Goal: Transaction & Acquisition: Purchase product/service

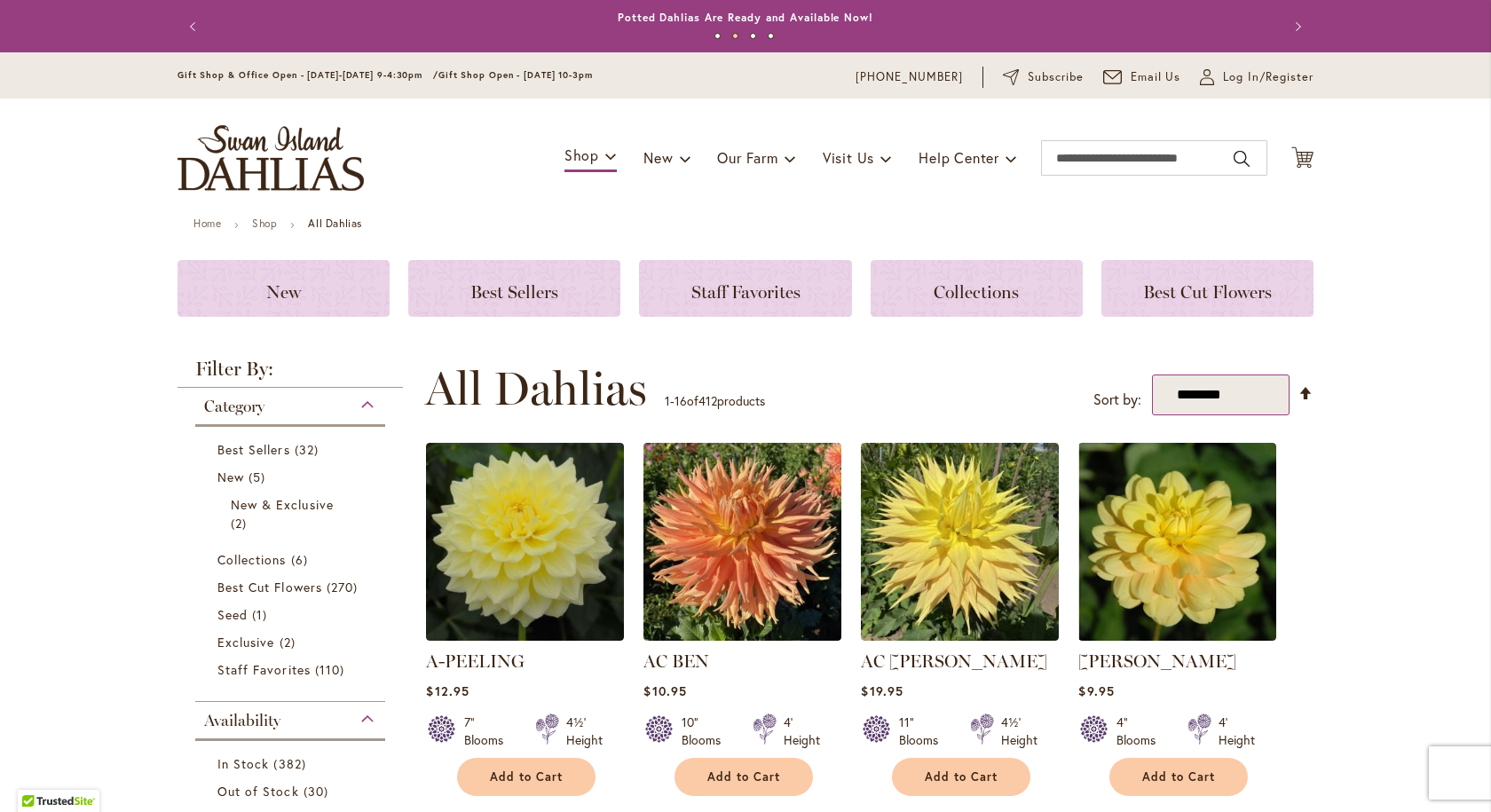
click at [1277, 390] on select "**********" at bounding box center [1220, 395] width 138 height 42
select select "*****"
click at [1152, 374] on select "**********" at bounding box center [1220, 395] width 138 height 42
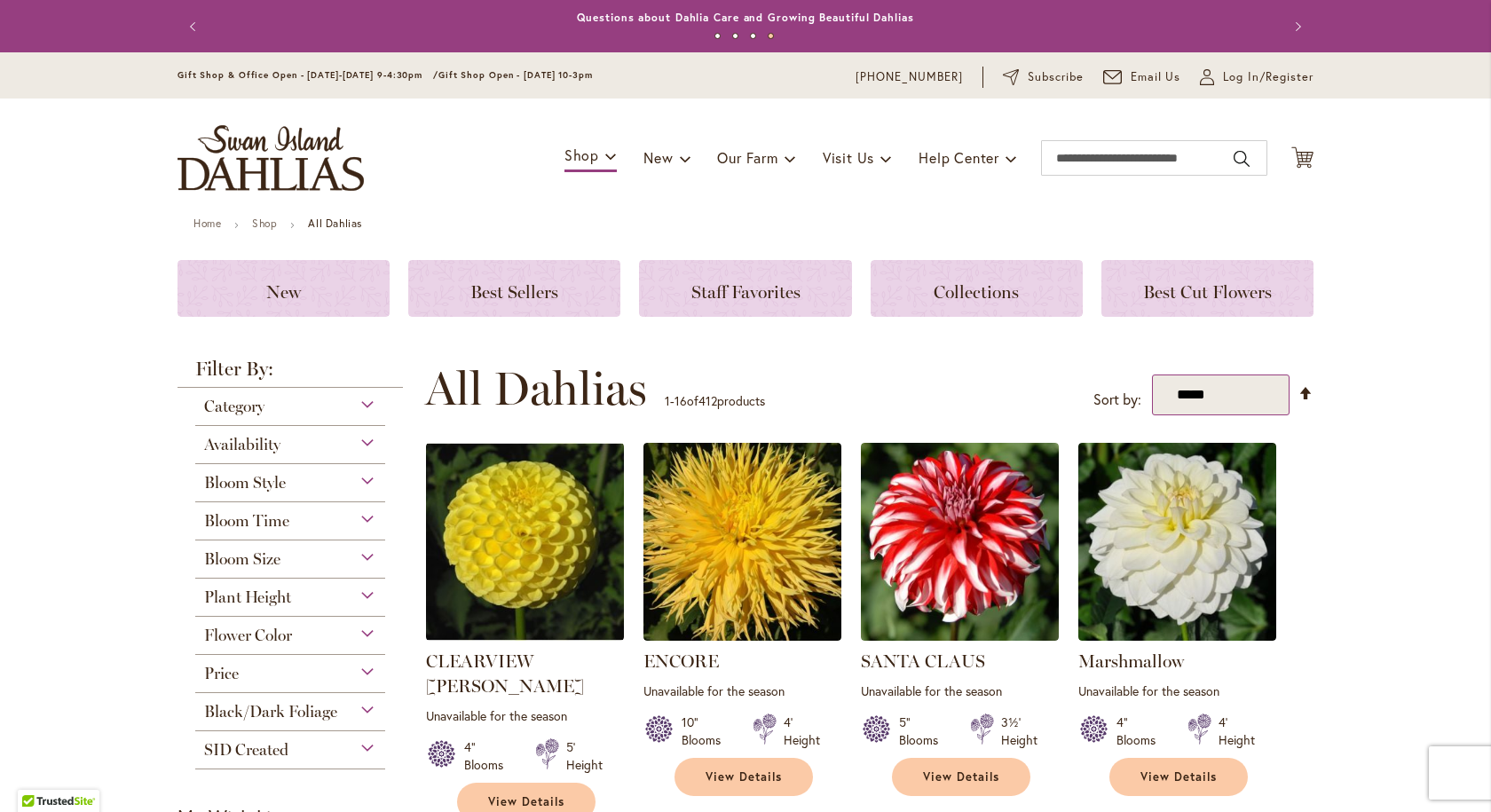
click at [1260, 406] on select "**********" at bounding box center [1220, 395] width 138 height 42
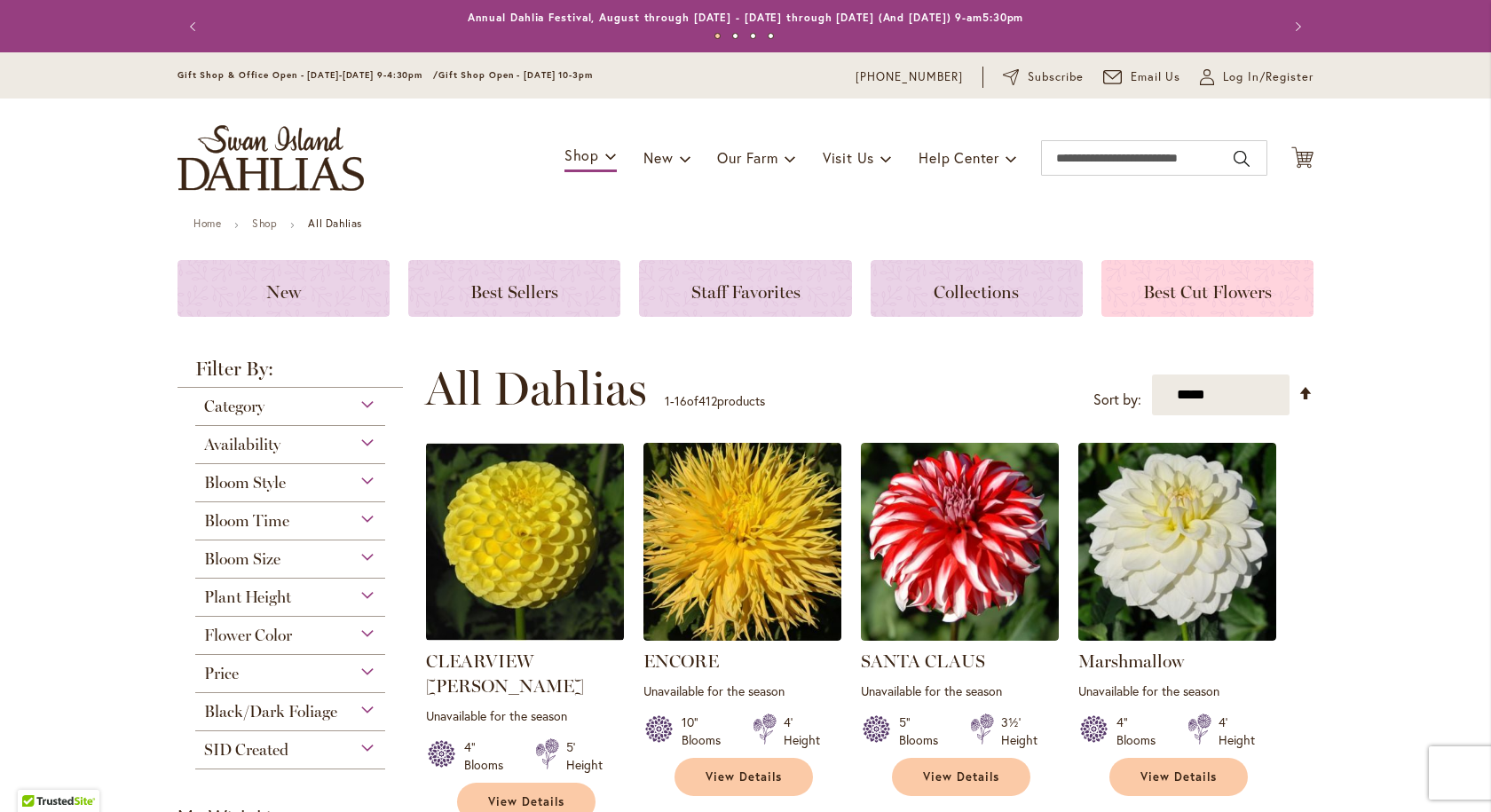
click at [1230, 291] on span "Best Cut Flowers" at bounding box center [1207, 292] width 129 height 22
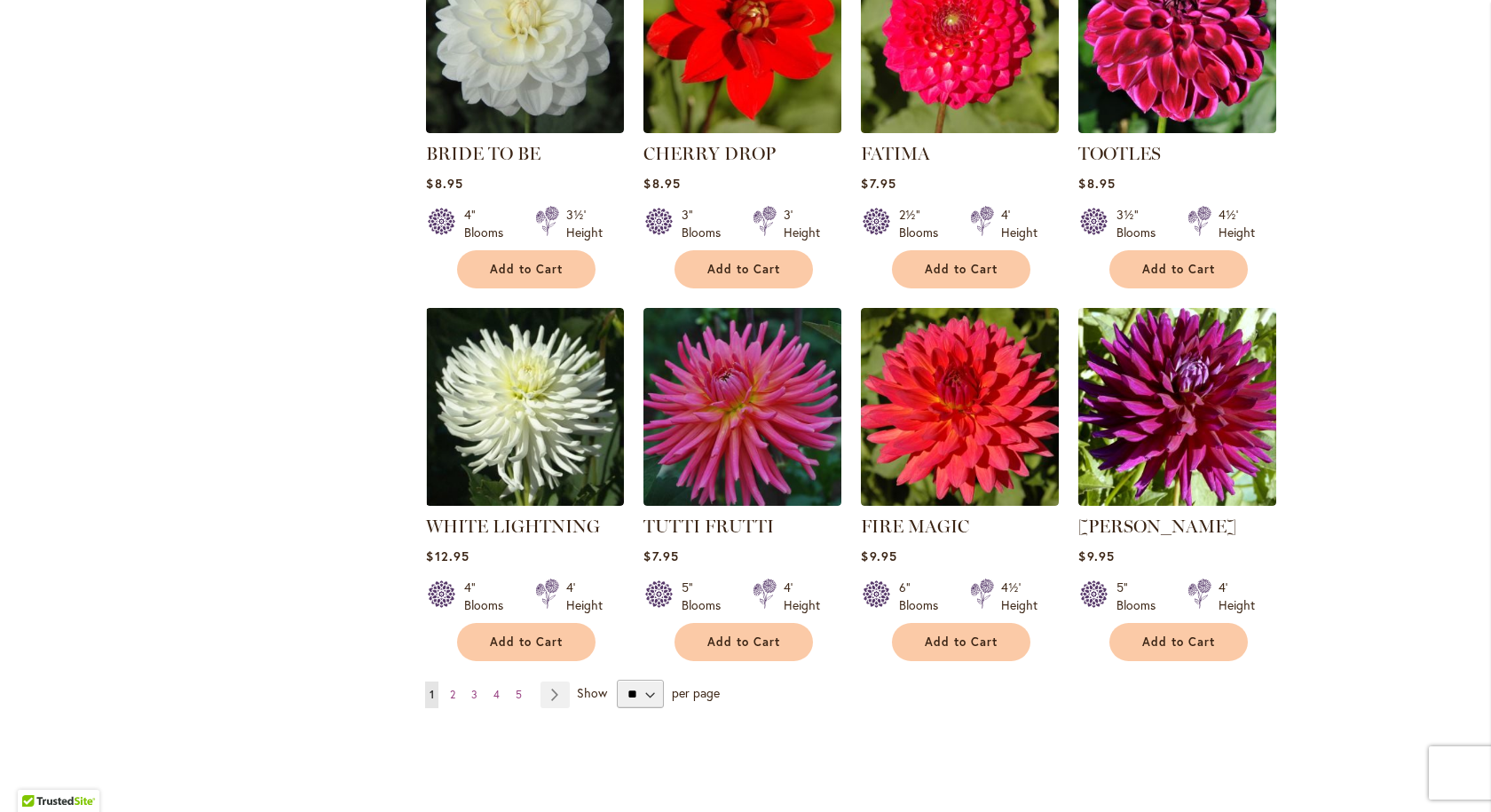
scroll to position [1330, 0]
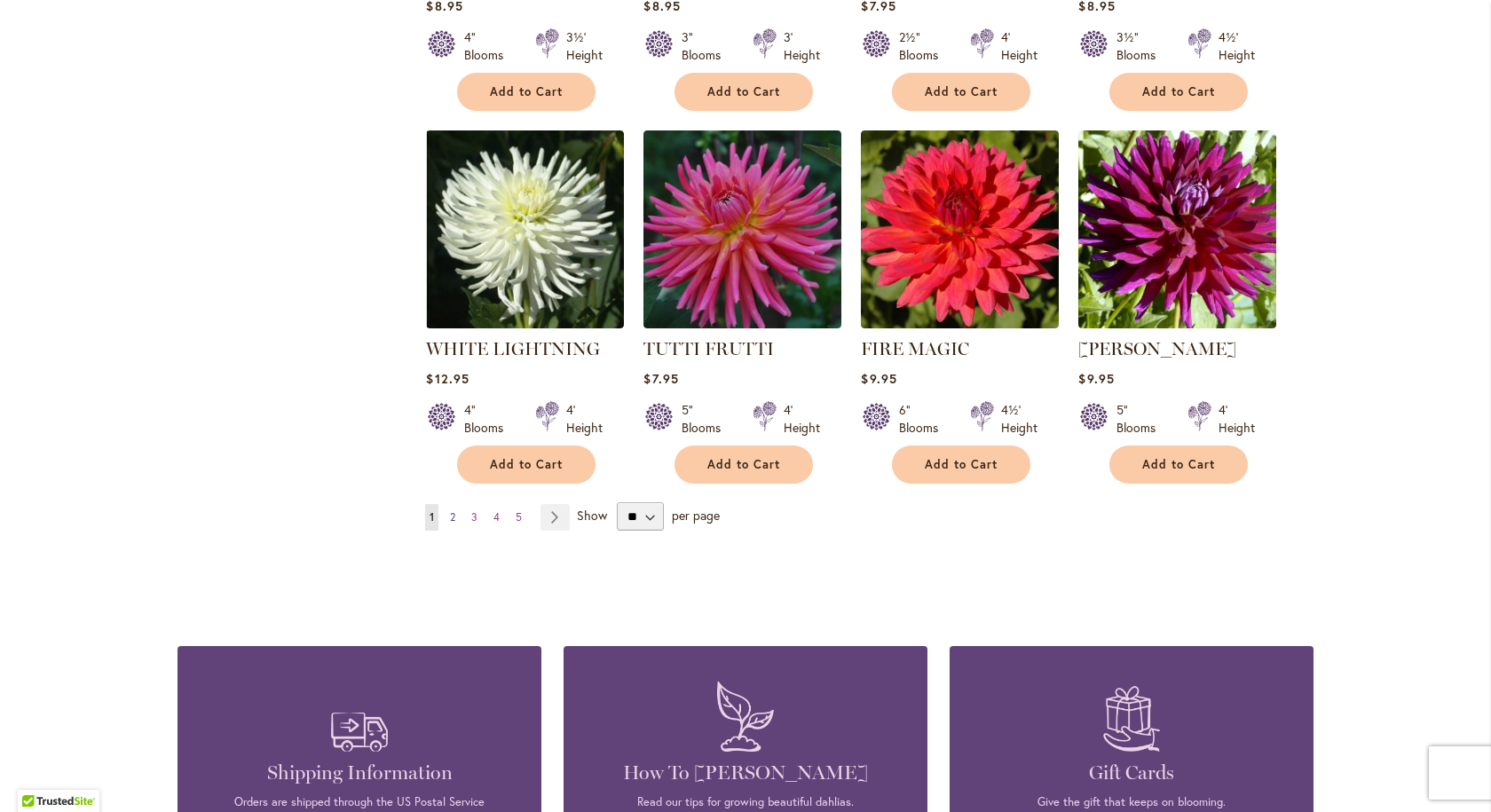
click at [450, 516] on span "2" at bounding box center [452, 516] width 5 height 13
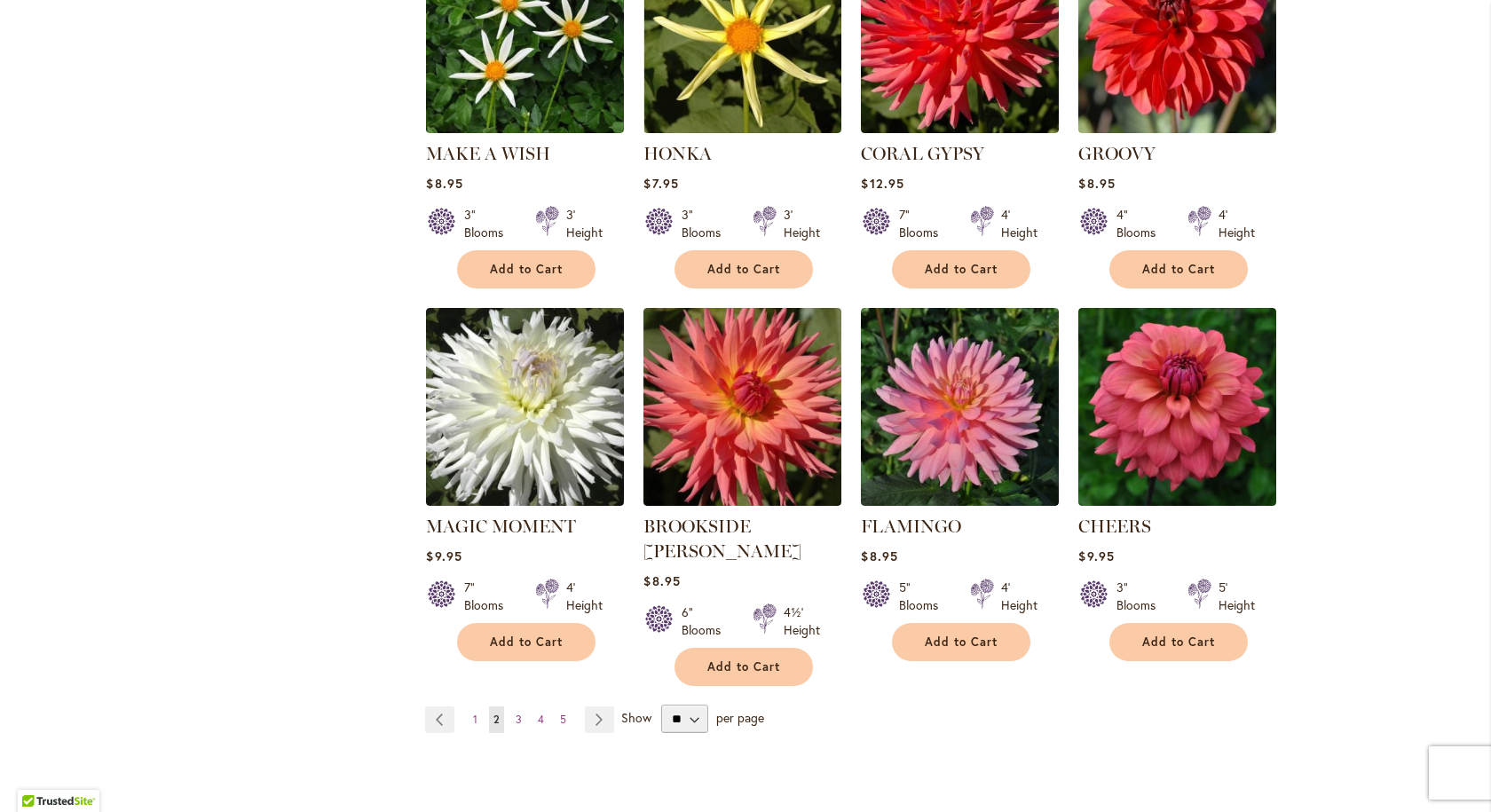
scroll to position [1242, 0]
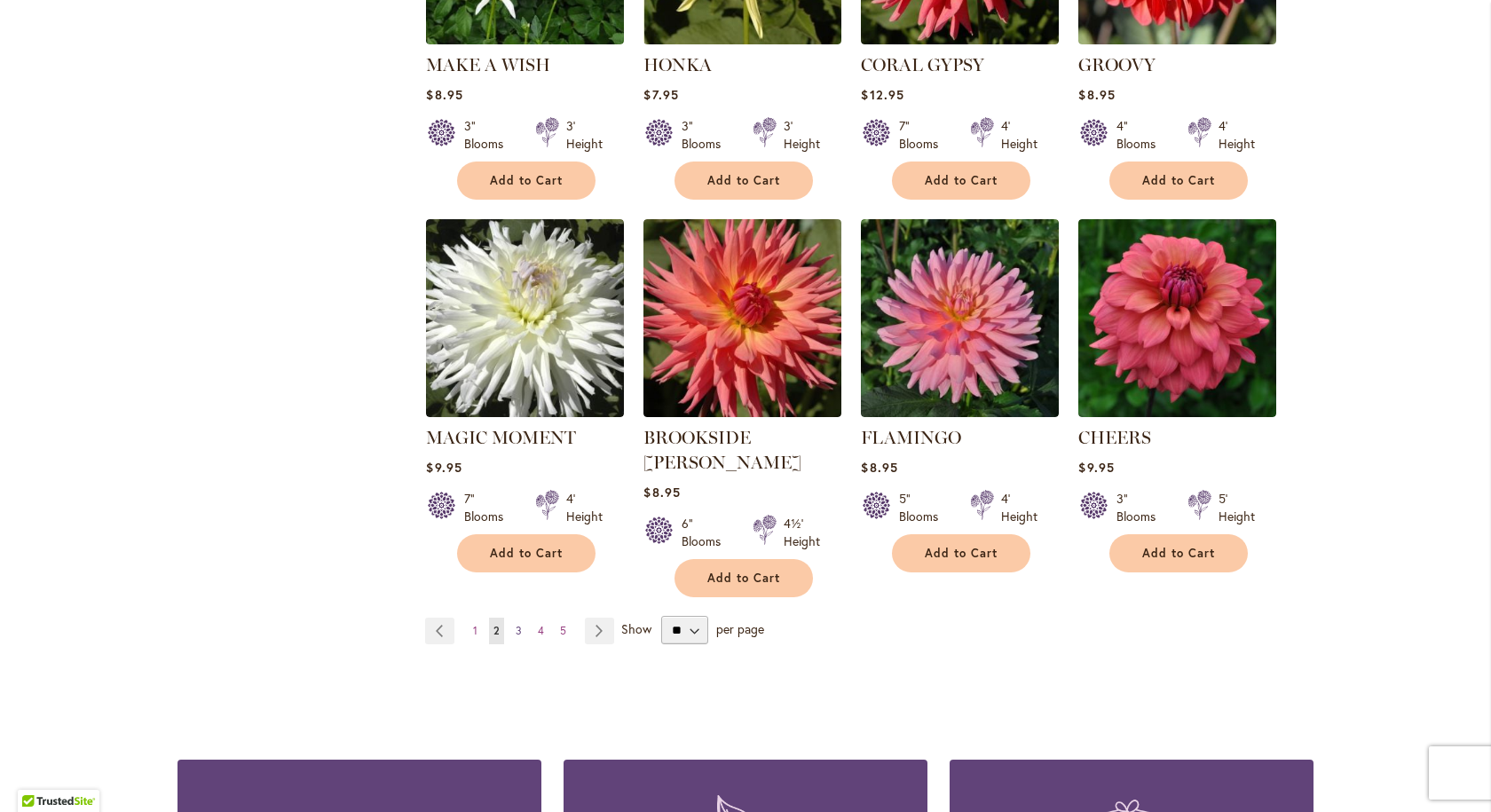
click at [519, 617] on link "Page 3" at bounding box center [518, 630] width 15 height 27
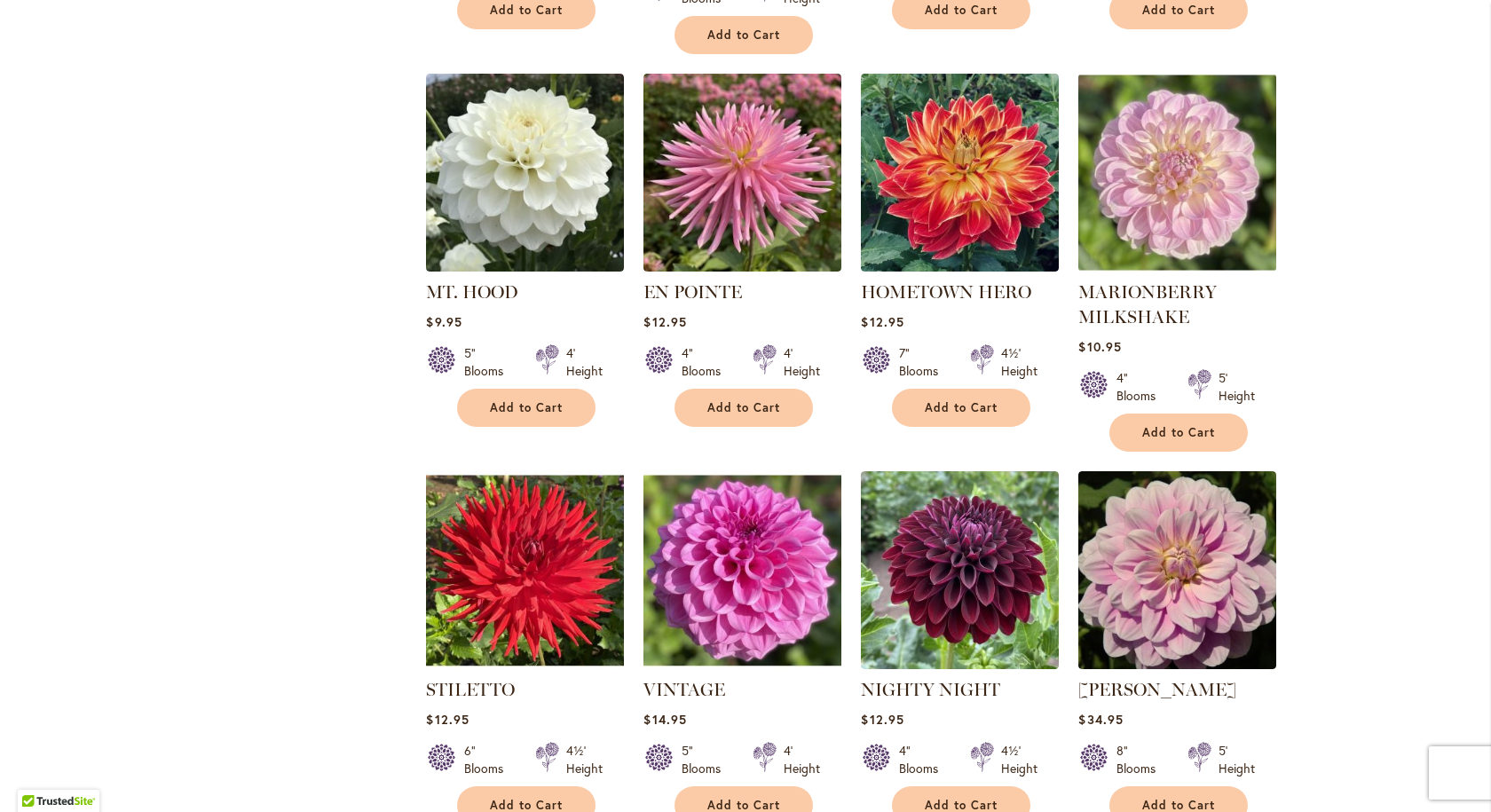
scroll to position [1153, 0]
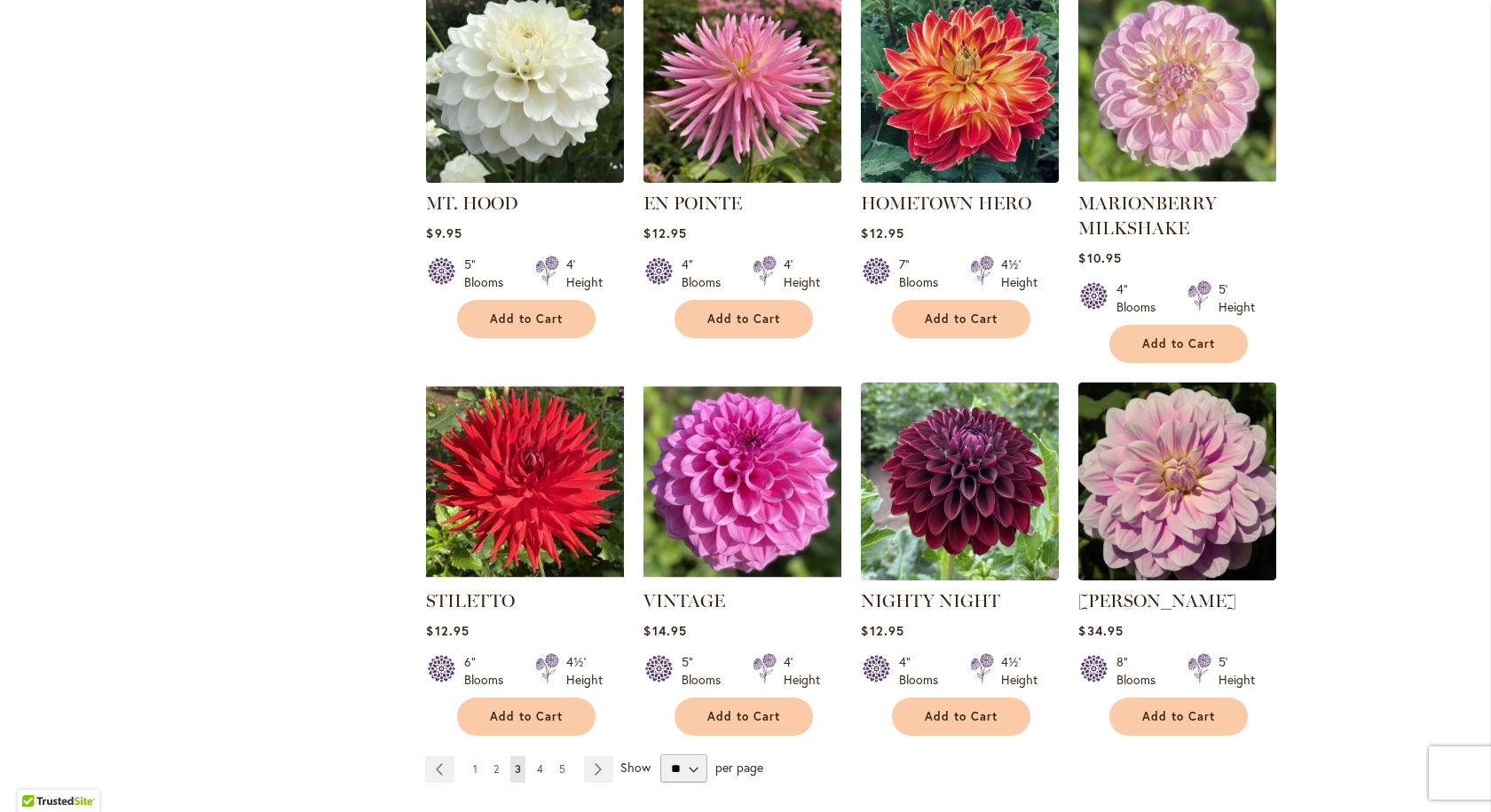
click at [537, 762] on span "4" at bounding box center [540, 767] width 6 height 13
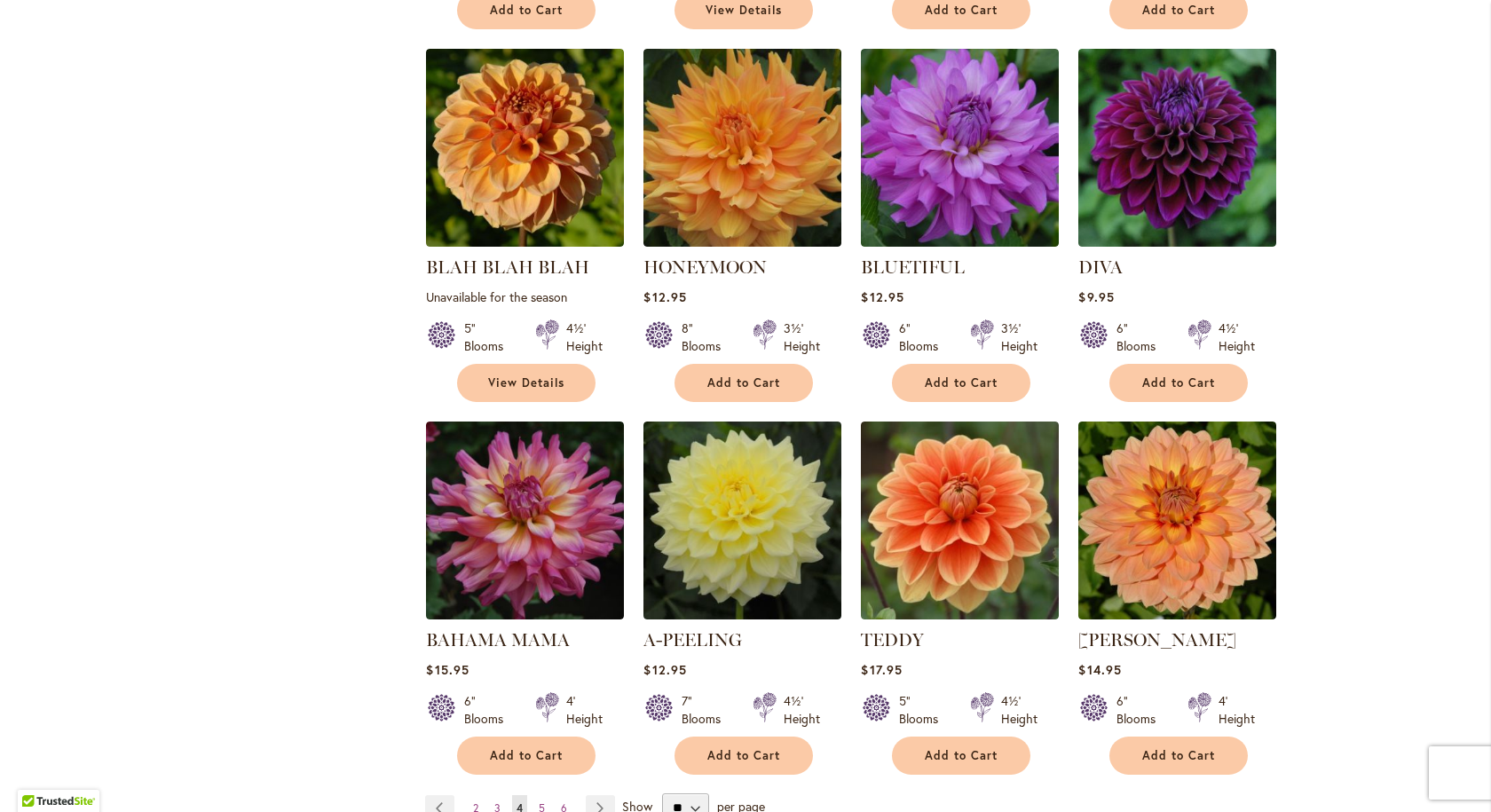
scroll to position [1330, 0]
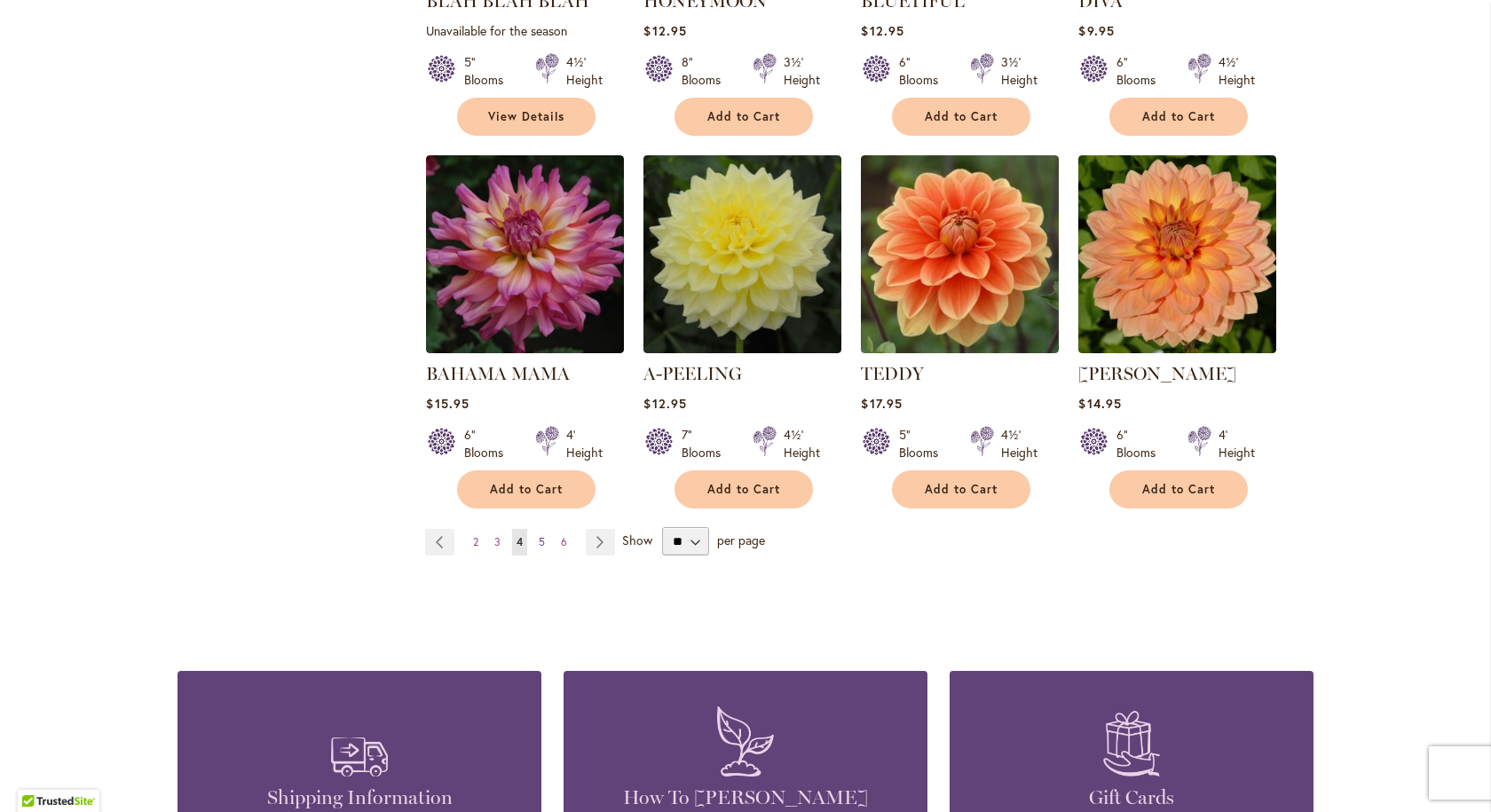
click at [538, 539] on span "5" at bounding box center [541, 541] width 6 height 13
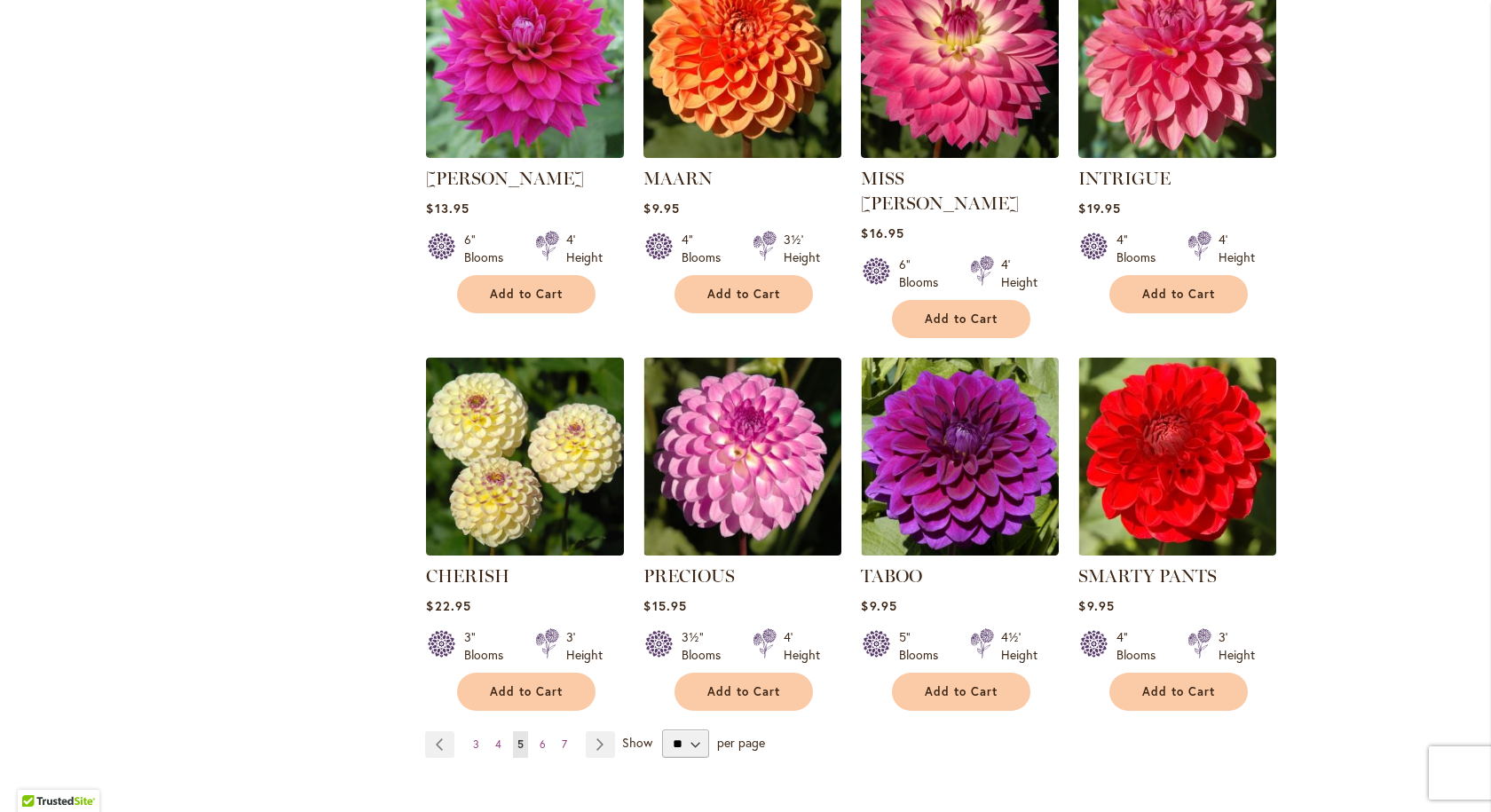
scroll to position [1330, 0]
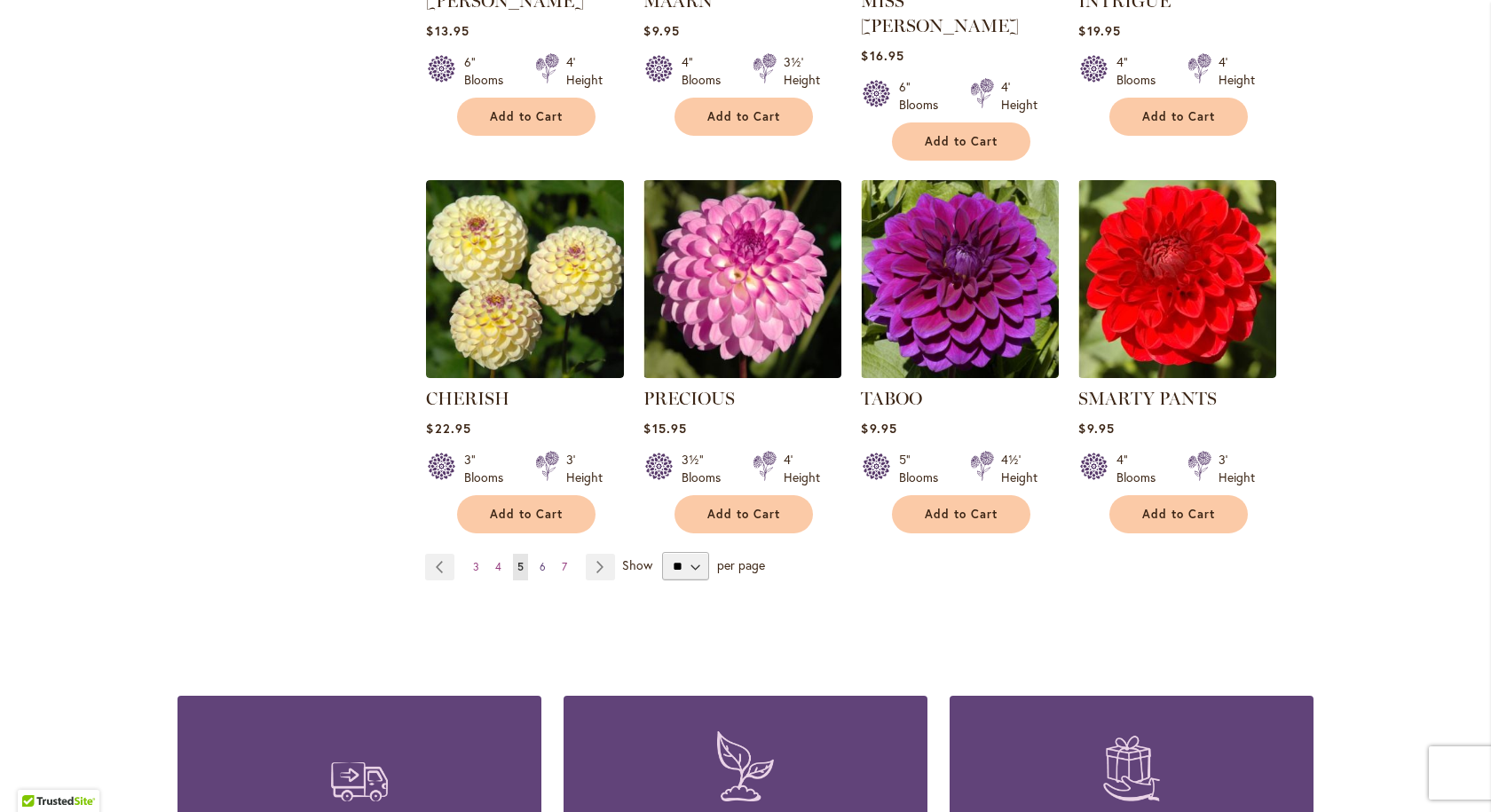
click at [539, 560] on span "6" at bounding box center [542, 566] width 6 height 13
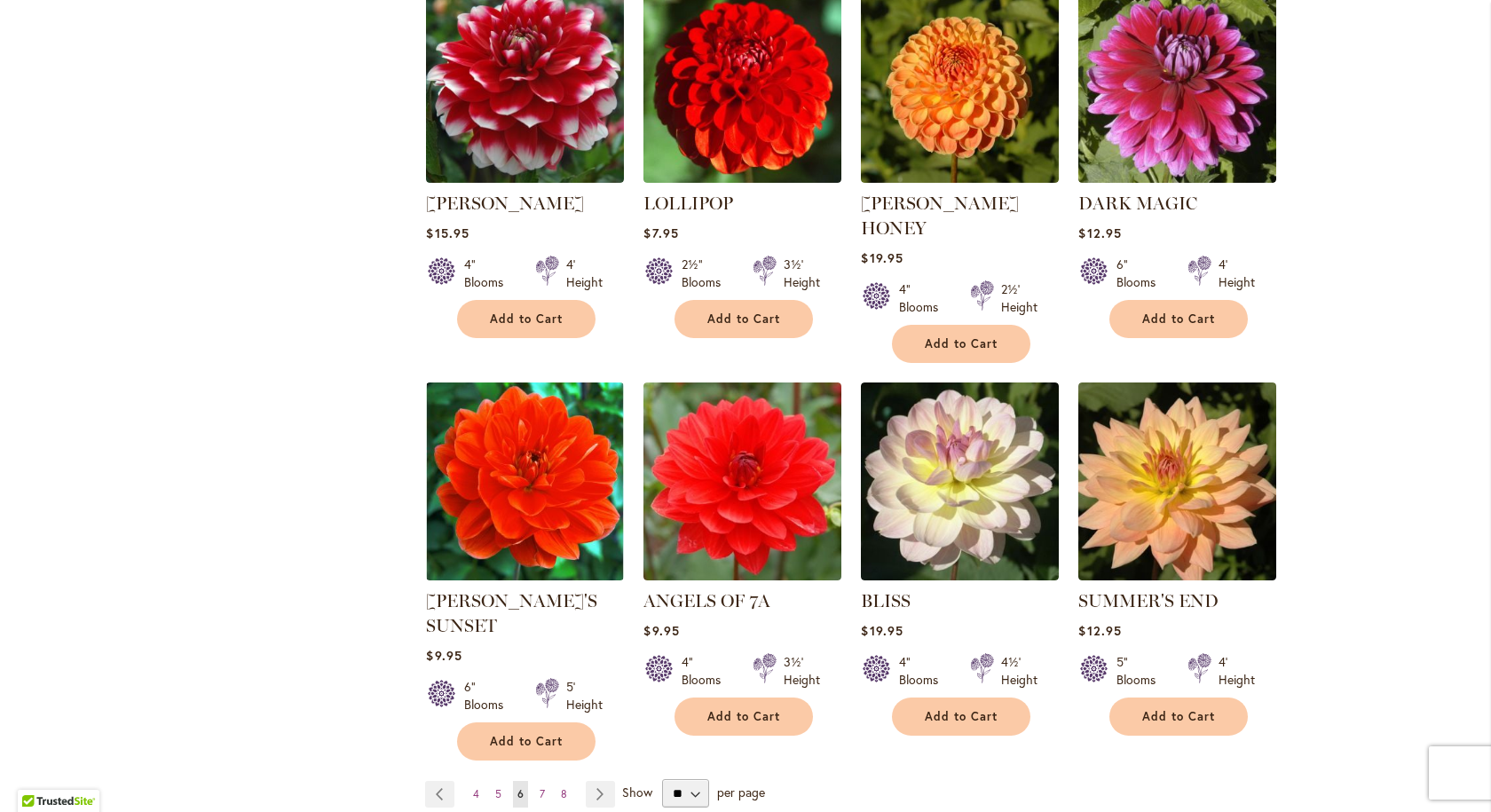
scroll to position [1330, 0]
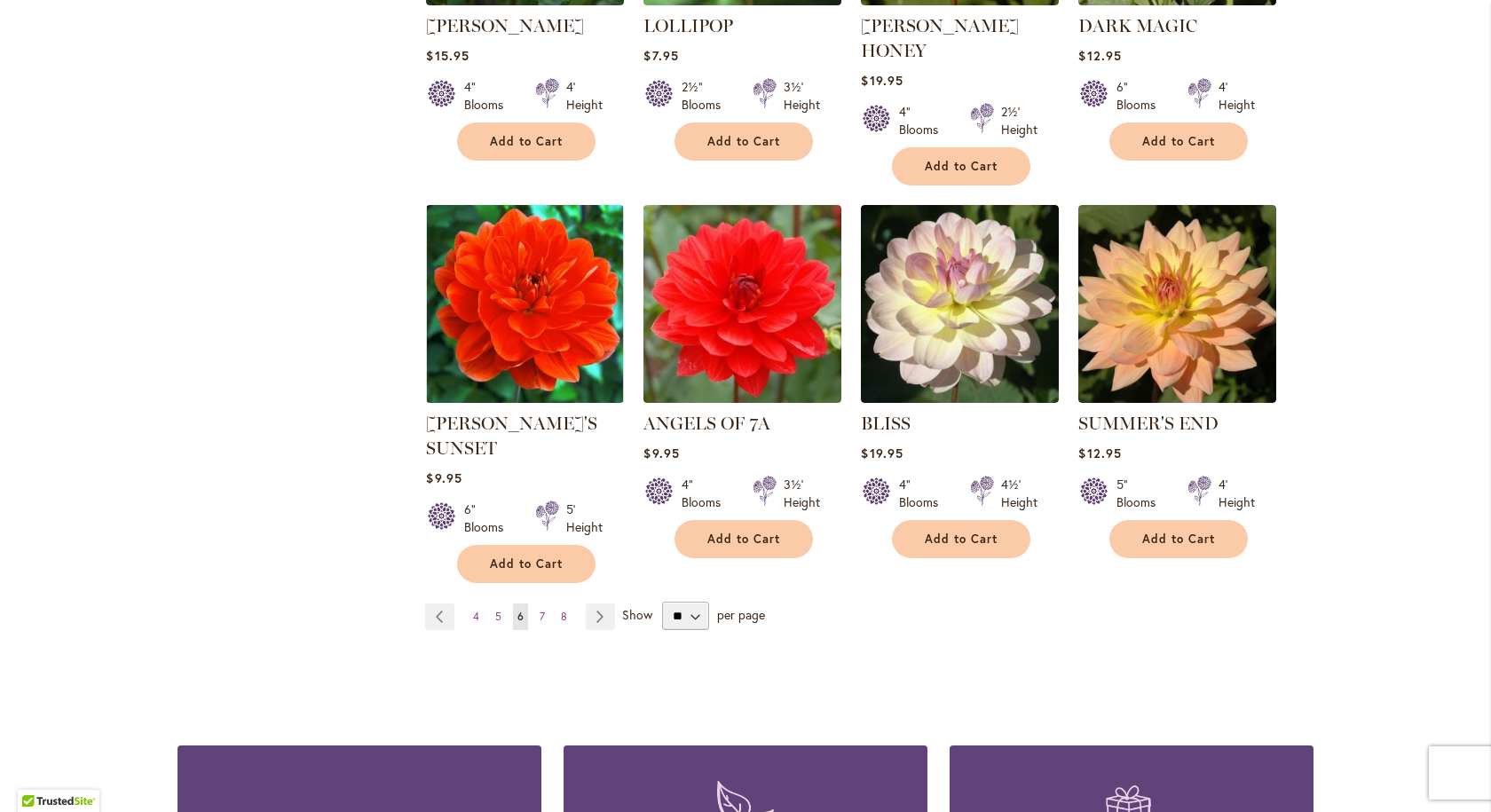
click at [545, 603] on ul "Page Previous Page 4 Page 5 You're currently reading page 6 Page 7 Page 8 Page …" at bounding box center [523, 616] width 197 height 27
click at [539, 609] on span "7" at bounding box center [541, 615] width 5 height 13
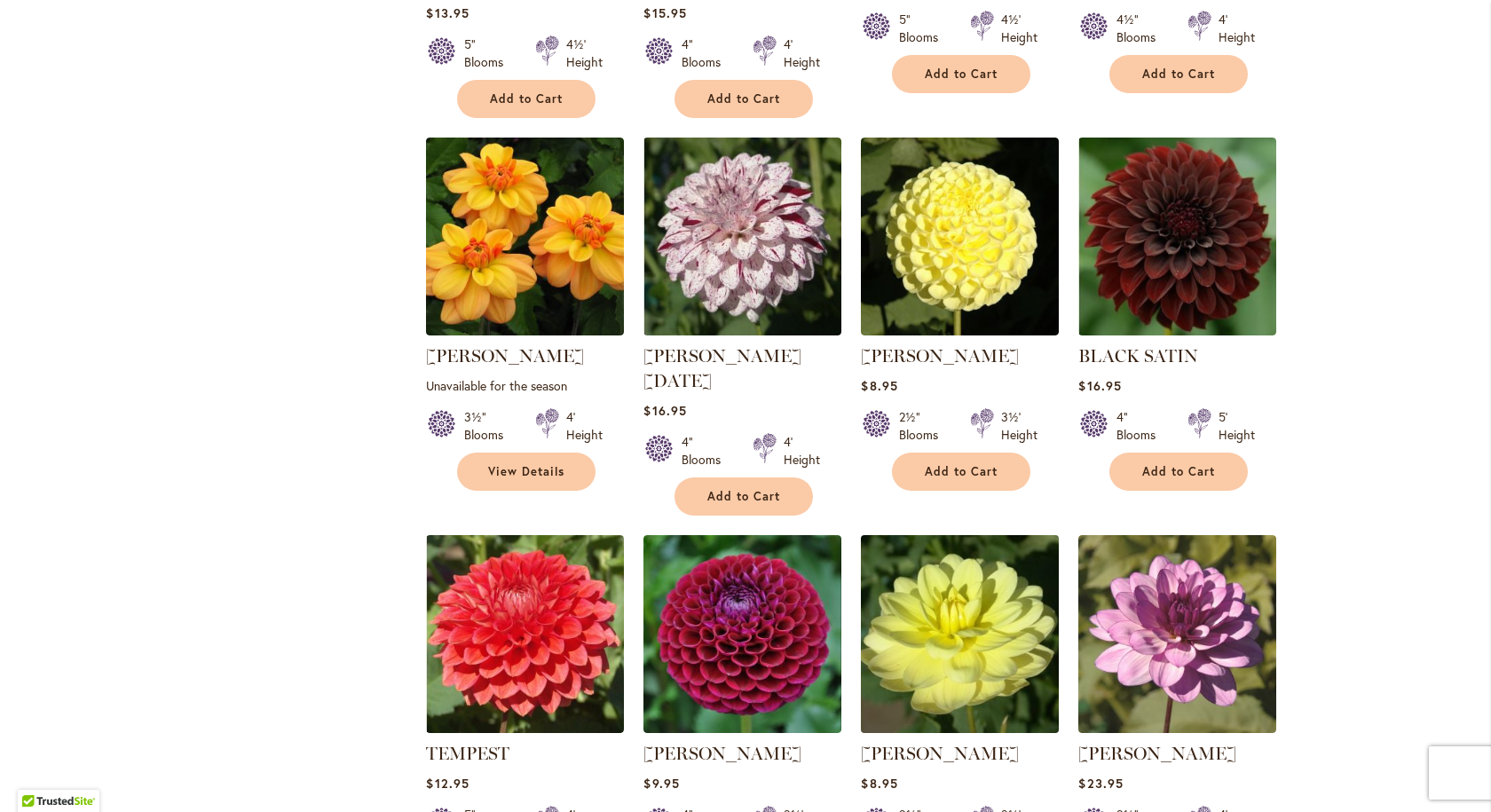
scroll to position [1242, 0]
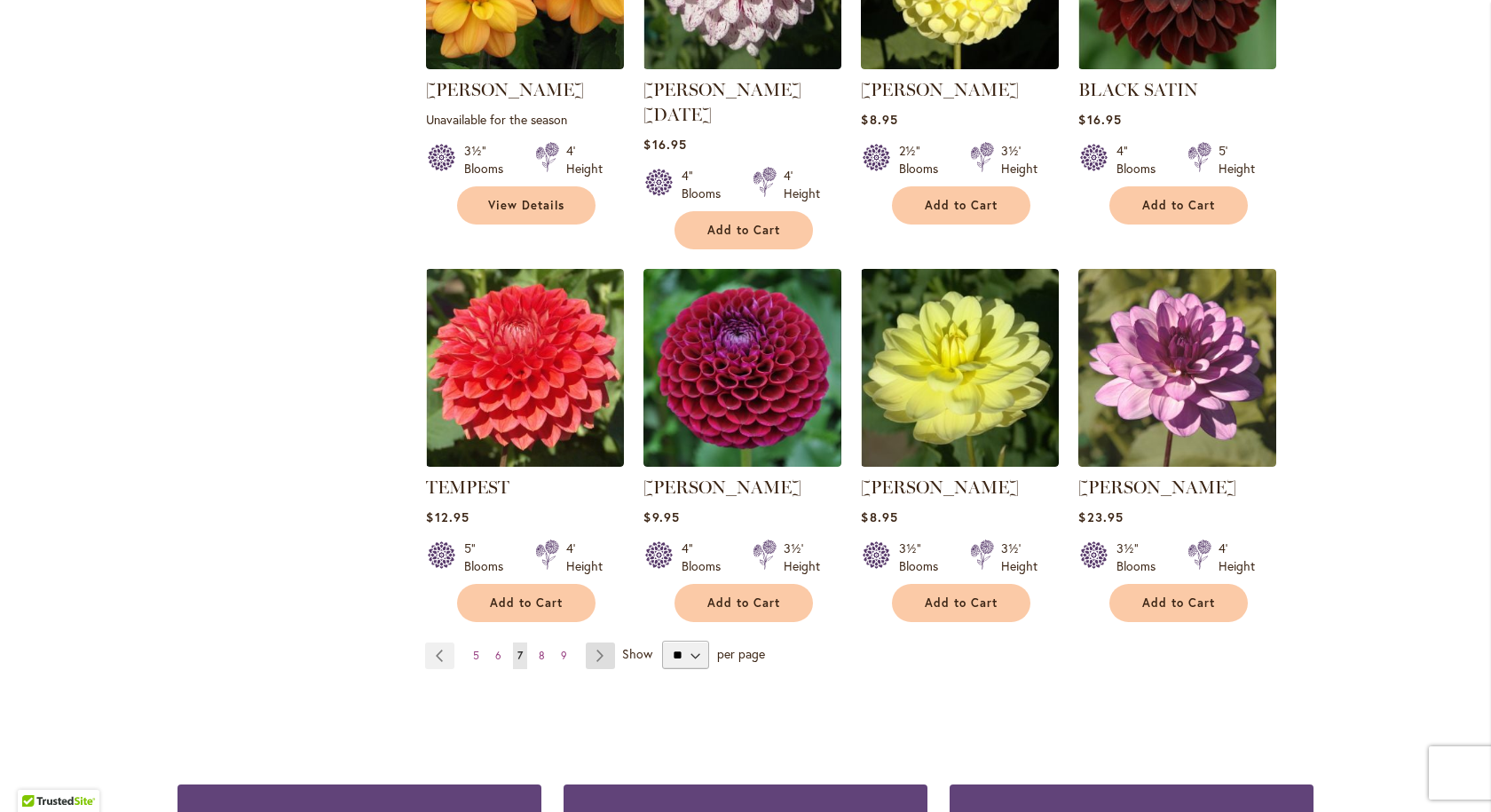
click at [587, 642] on link "Page Next" at bounding box center [601, 655] width 30 height 27
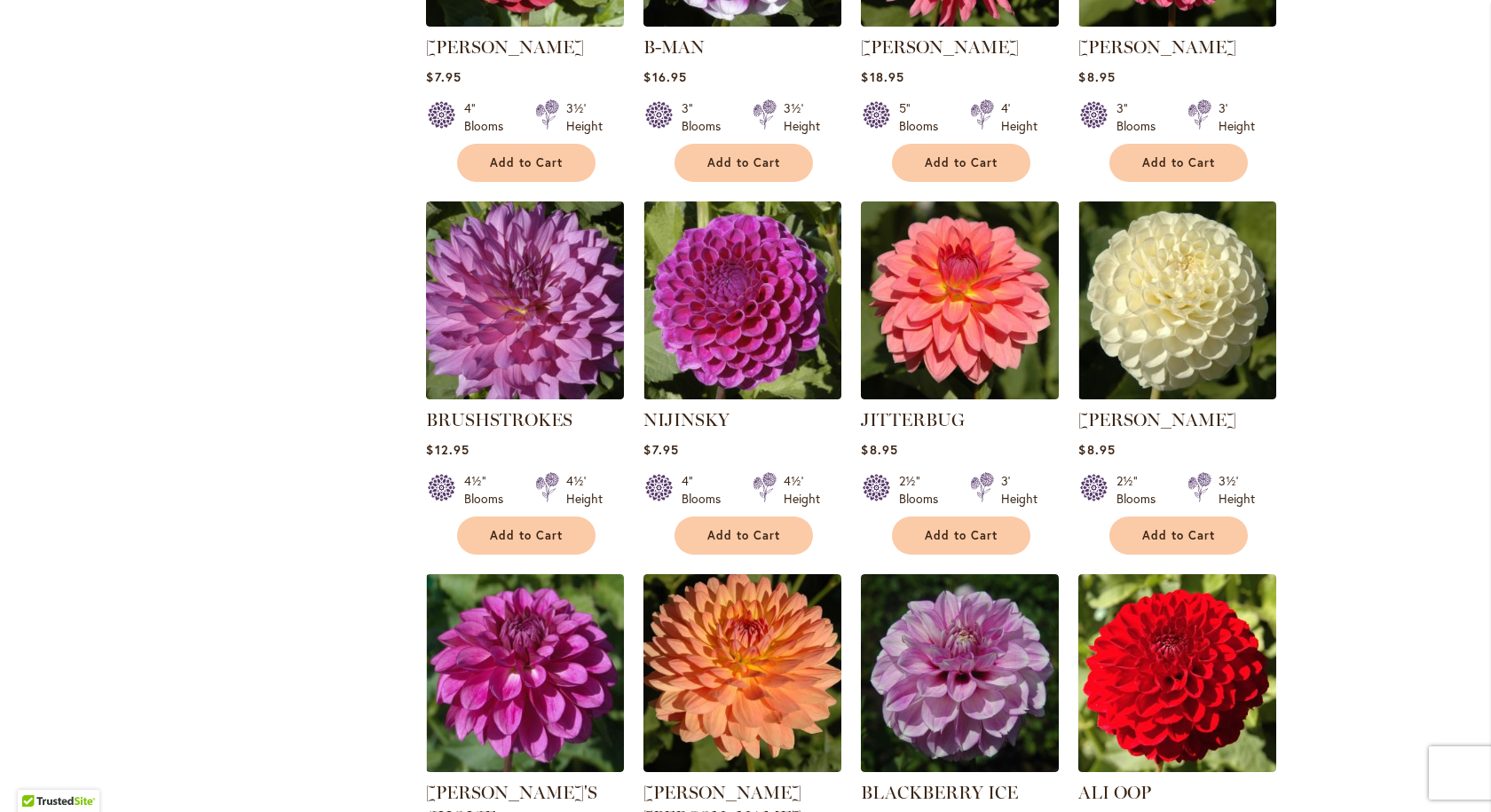
scroll to position [1153, 0]
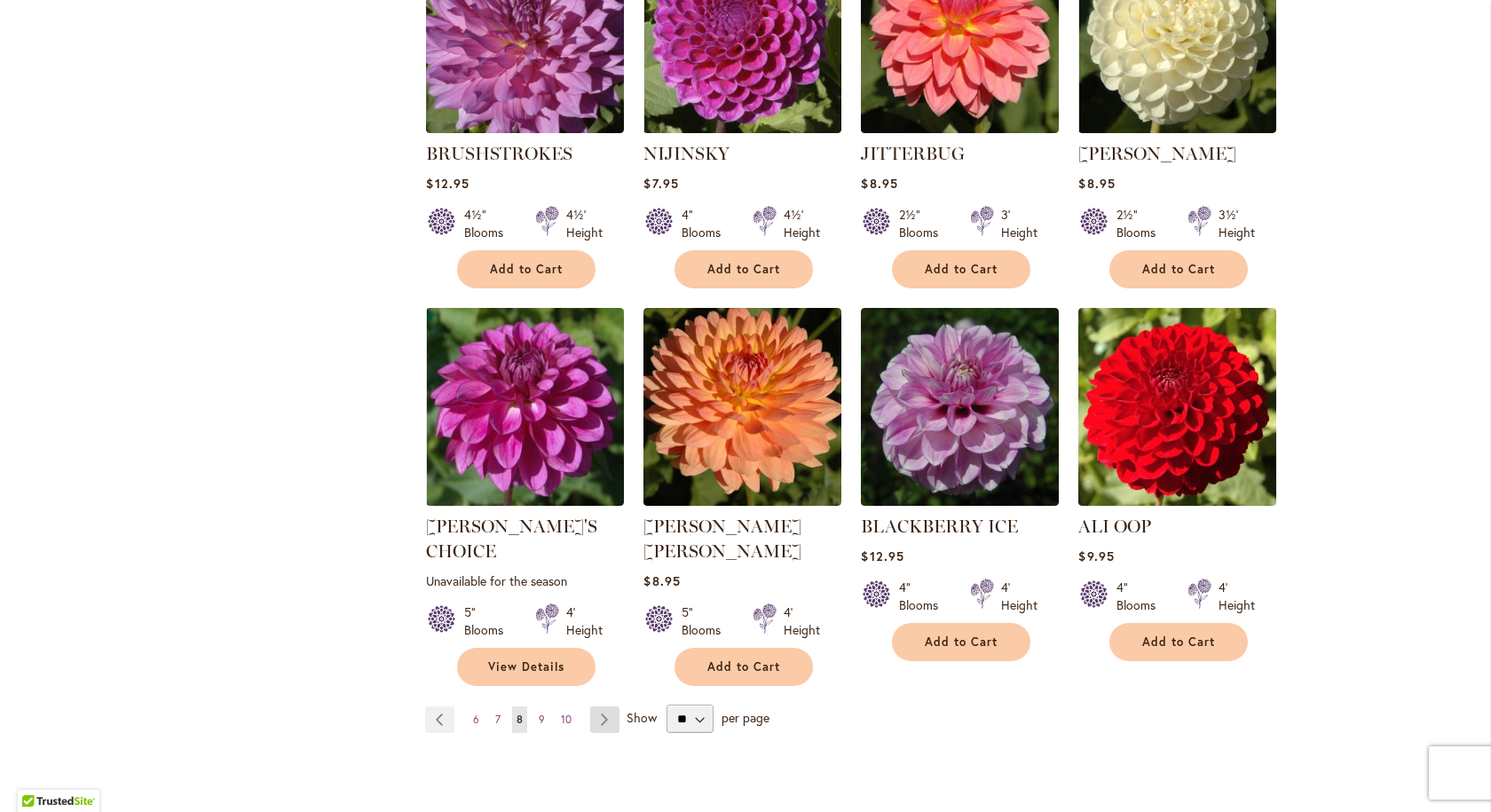
click at [603, 706] on link "Page Next" at bounding box center [605, 719] width 30 height 27
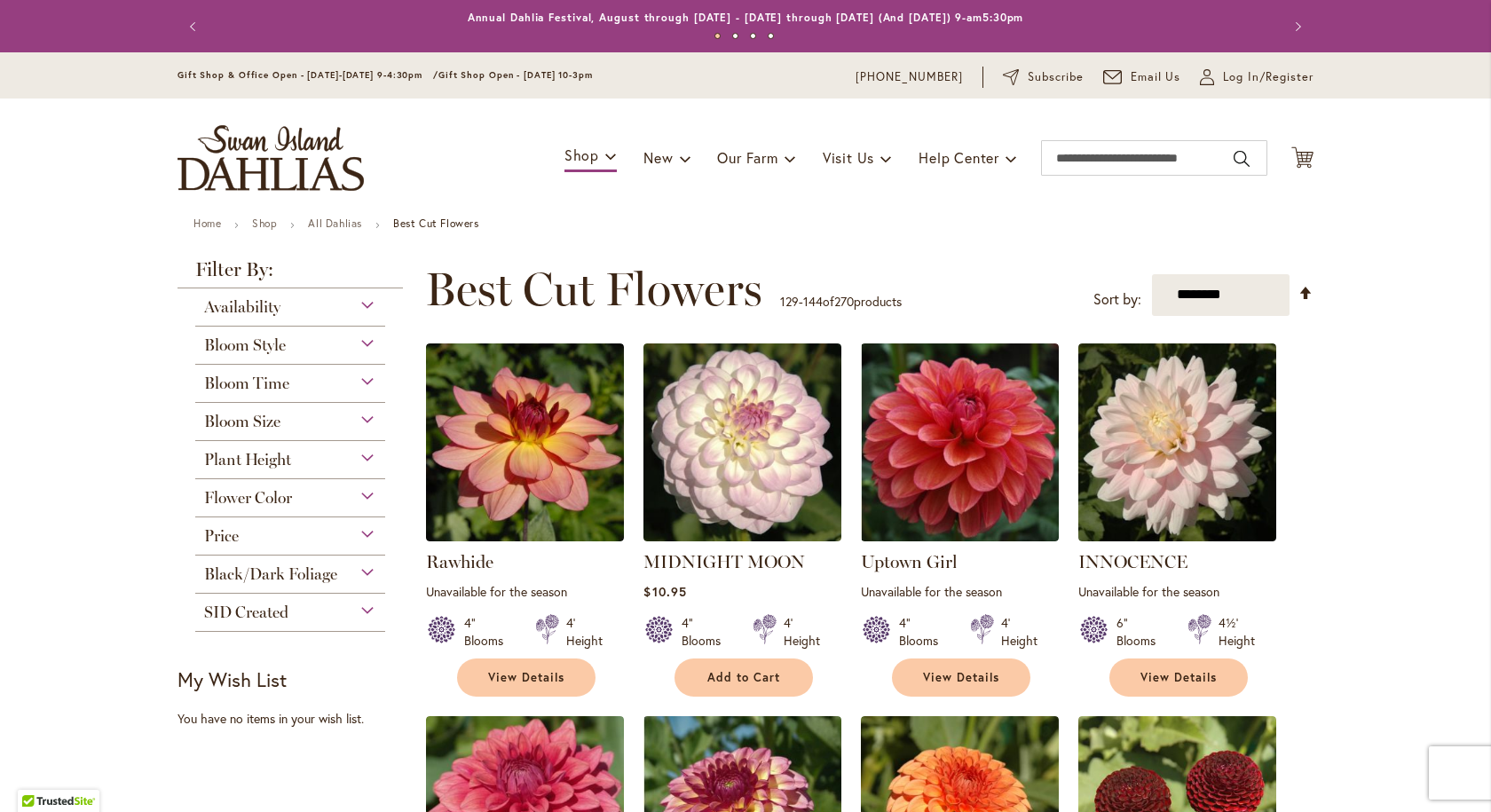
scroll to position [266, 0]
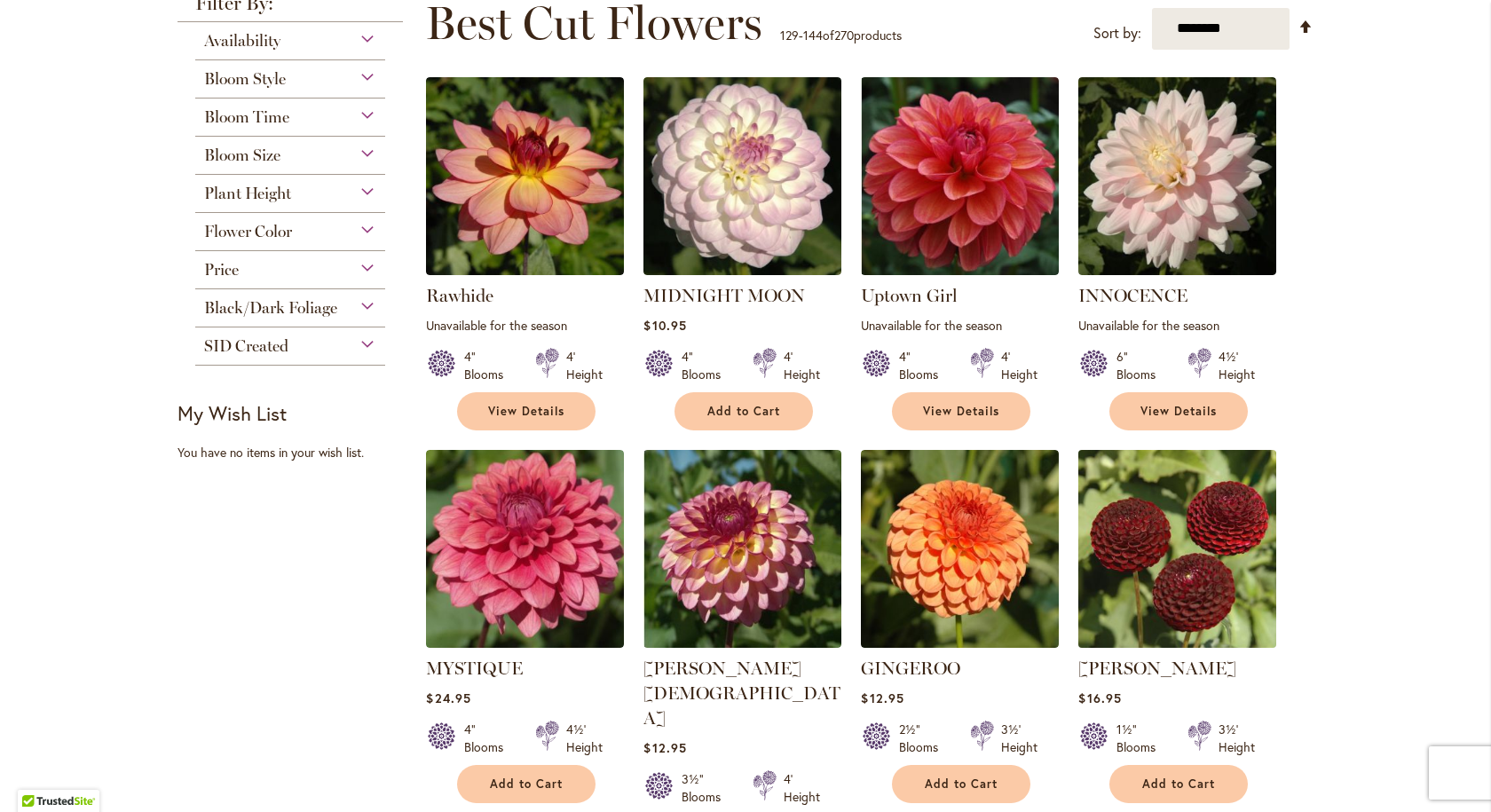
click at [1218, 528] on img at bounding box center [1177, 548] width 208 height 208
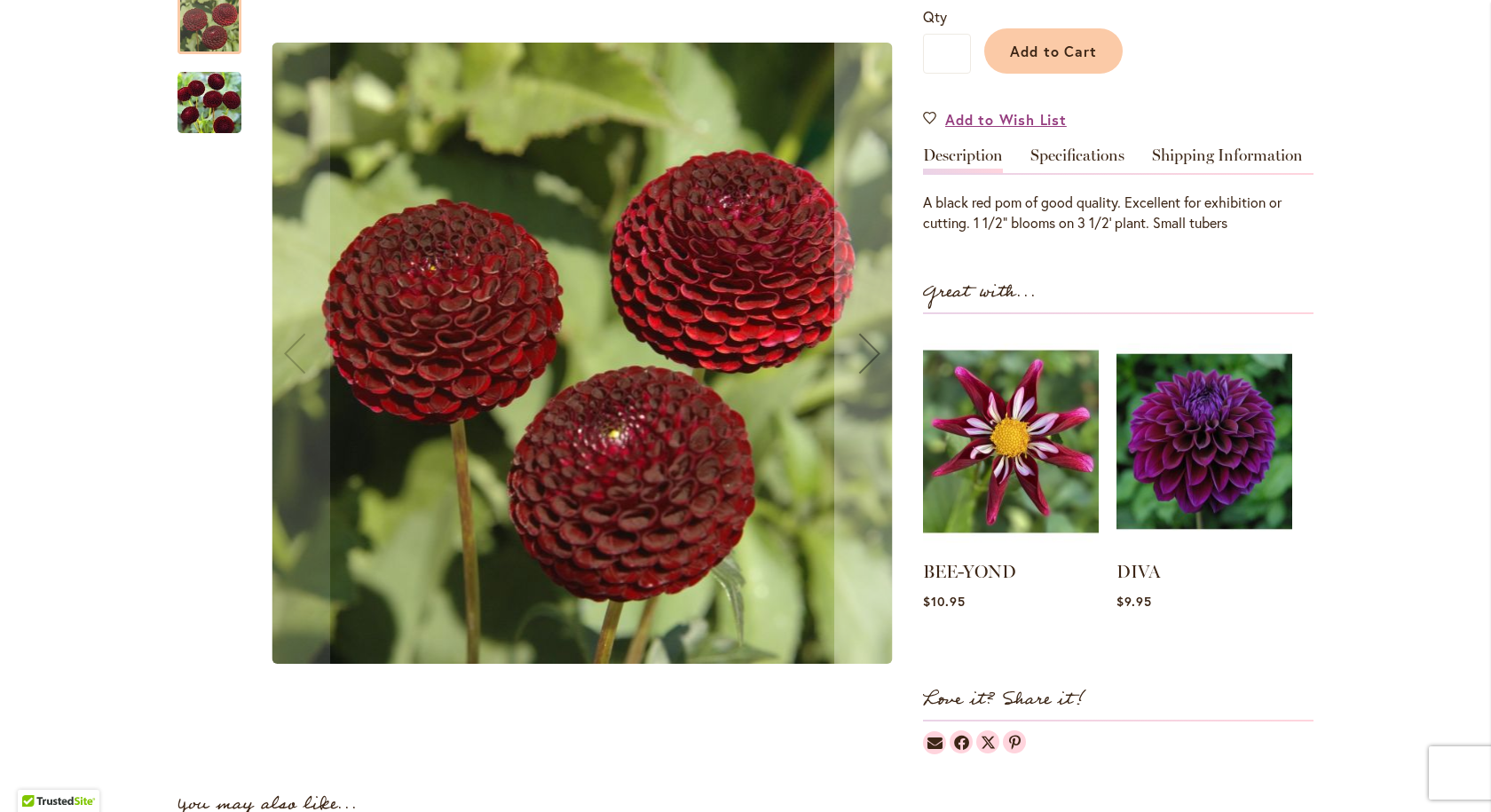
scroll to position [177, 0]
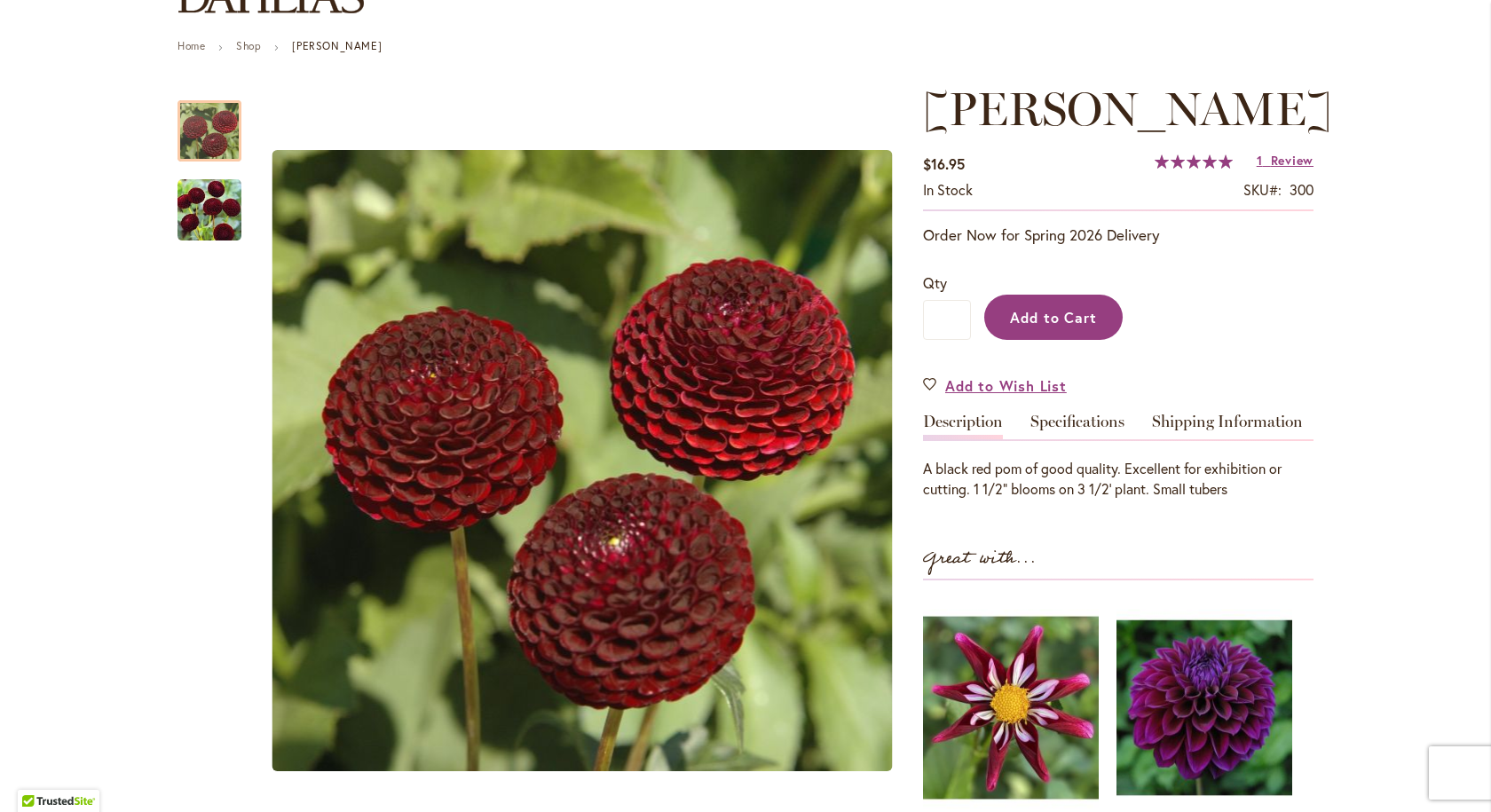
click at [1084, 339] on button "Add to Cart" at bounding box center [1054, 317] width 139 height 45
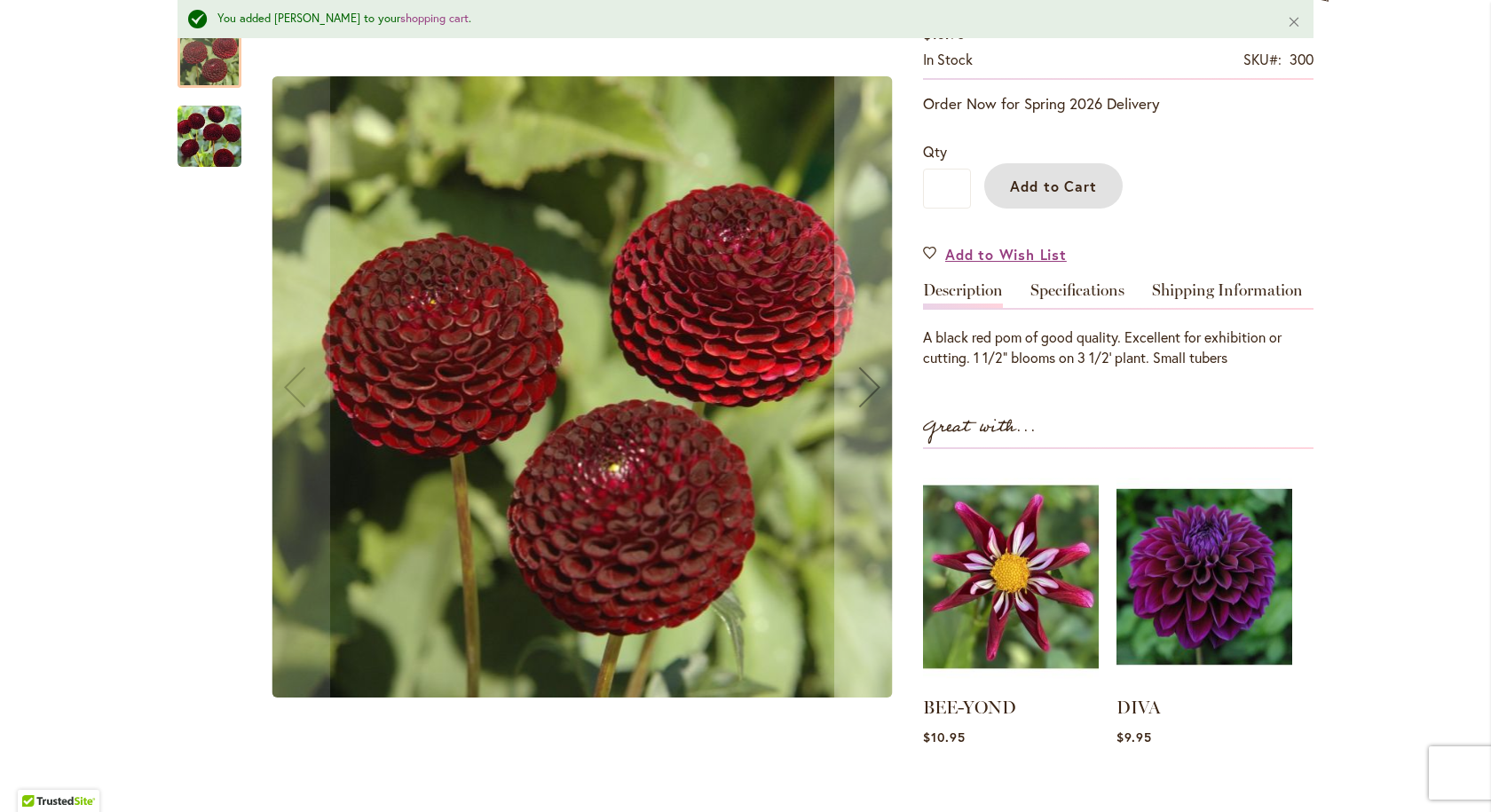
scroll to position [266, 0]
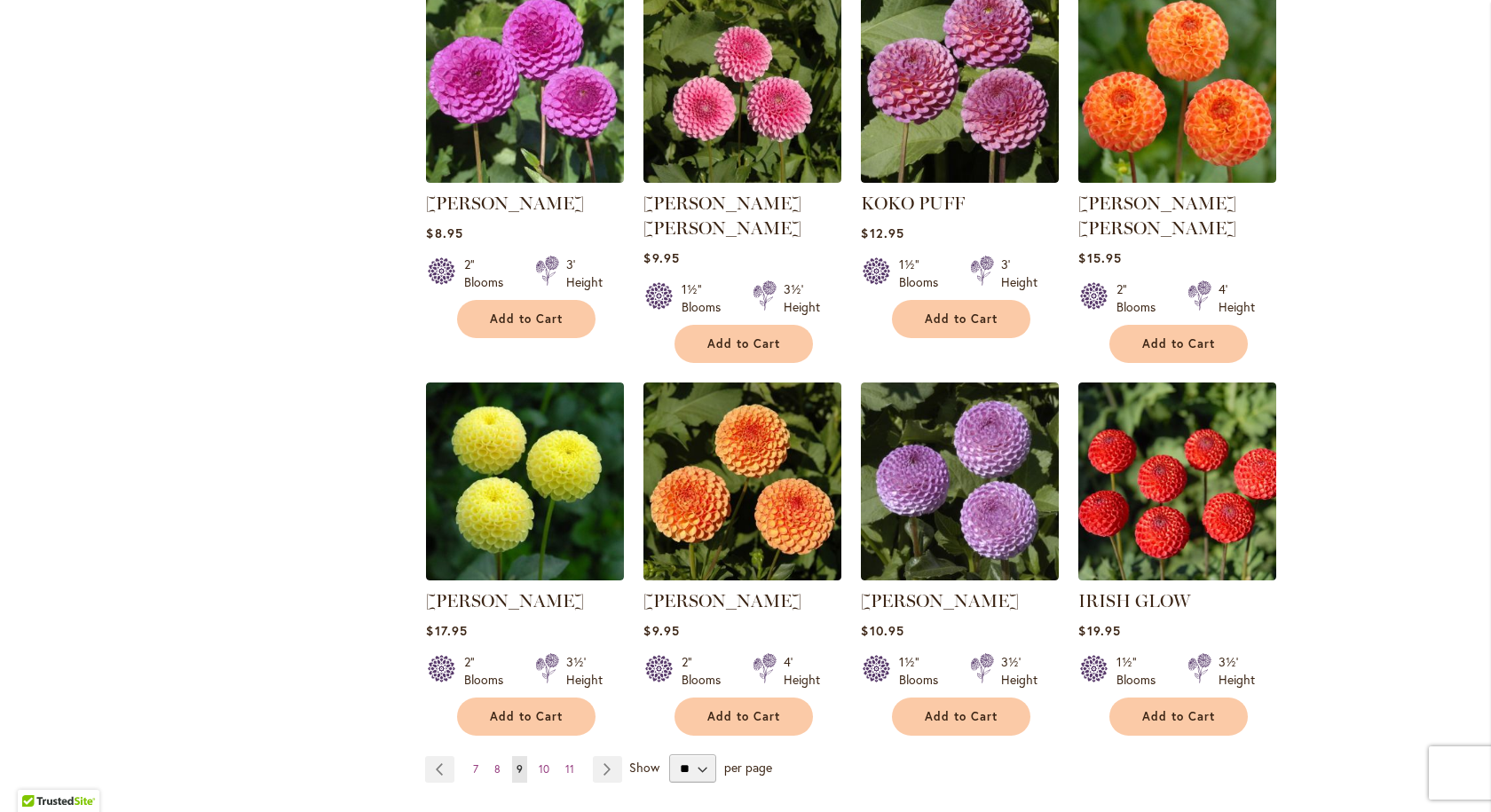
scroll to position [1419, 0]
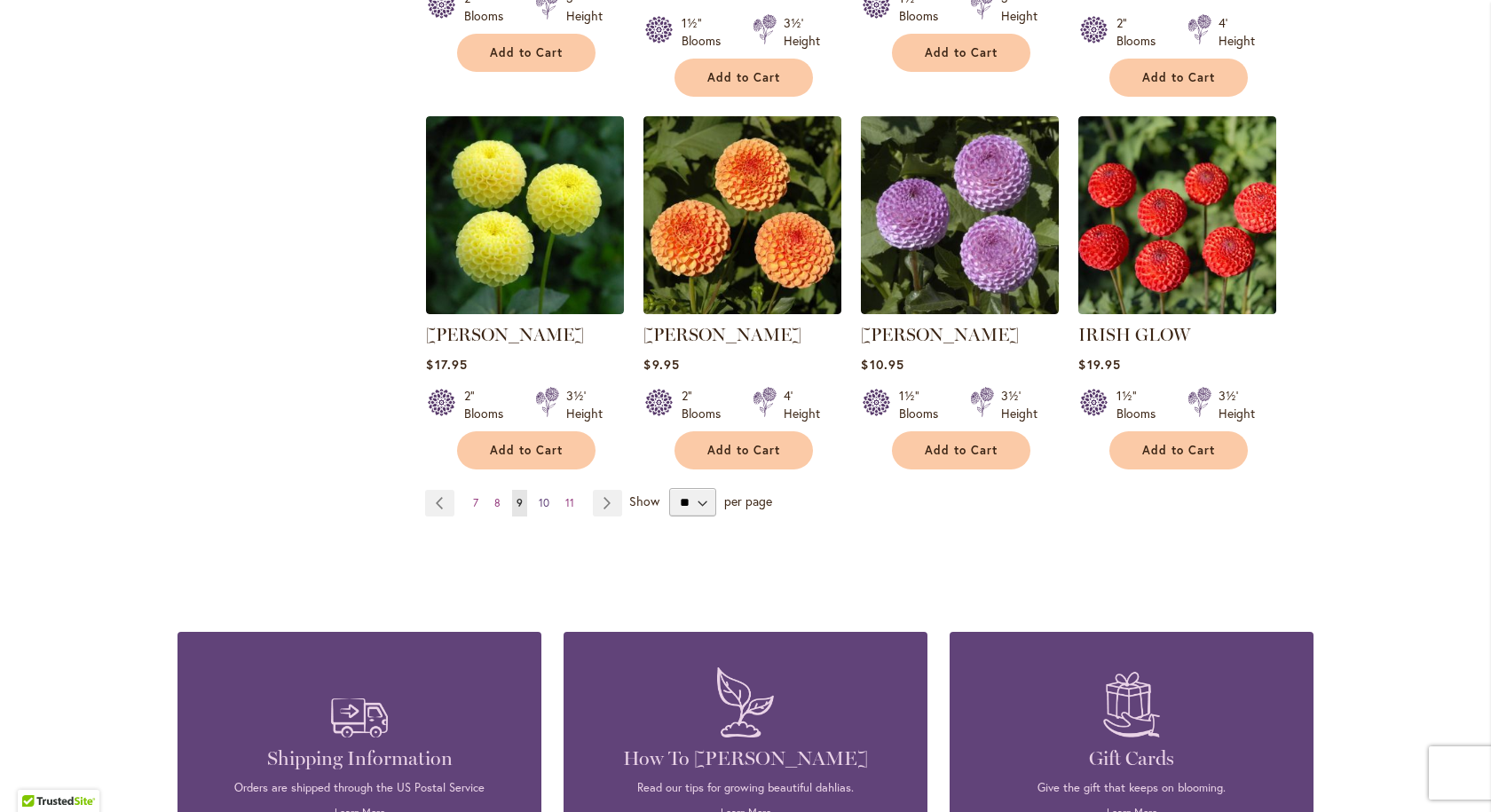
click at [538, 496] on span "10" at bounding box center [543, 501] width 11 height 13
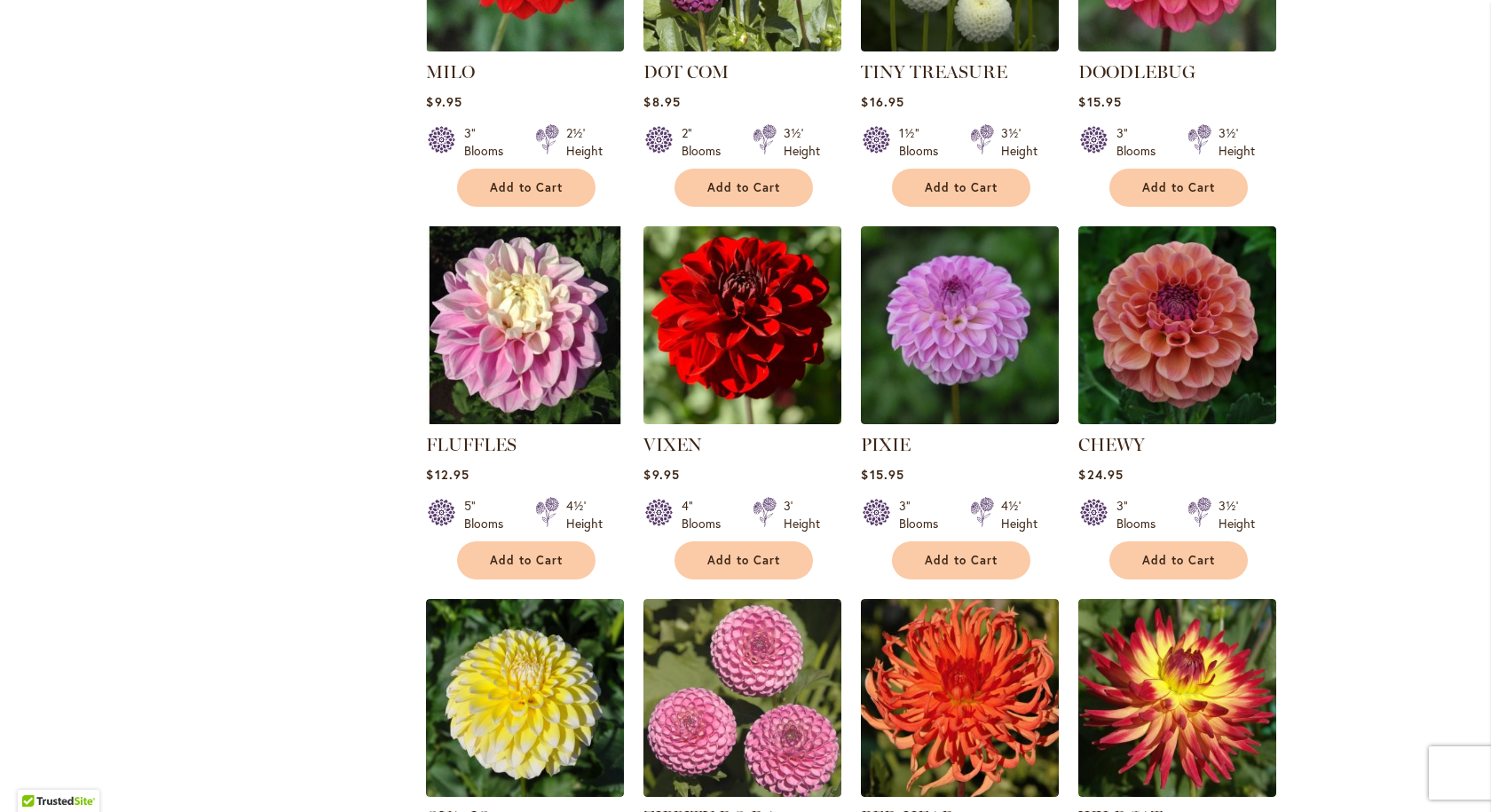
scroll to position [1153, 0]
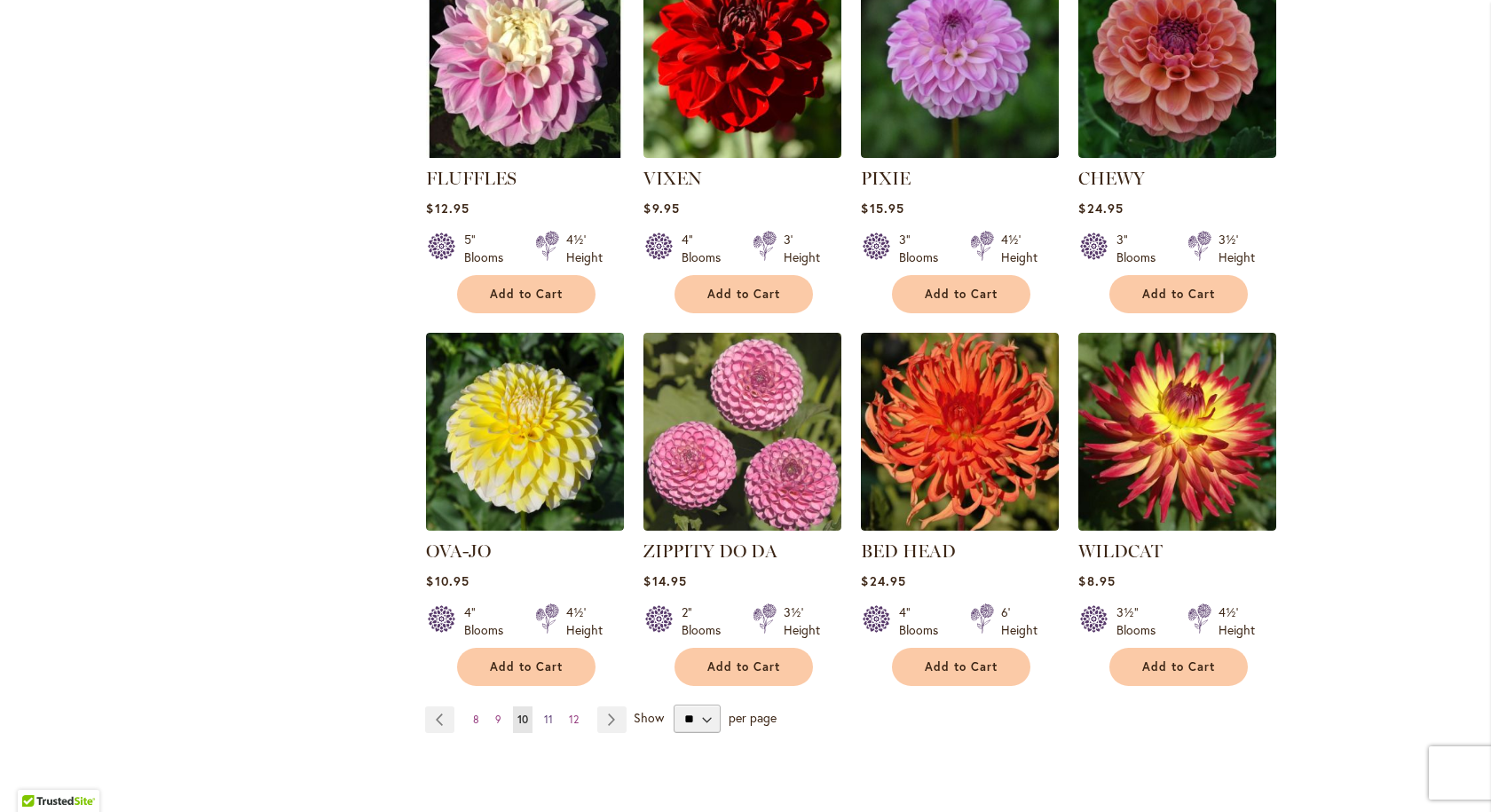
click at [544, 712] on span "11" at bounding box center [548, 718] width 9 height 13
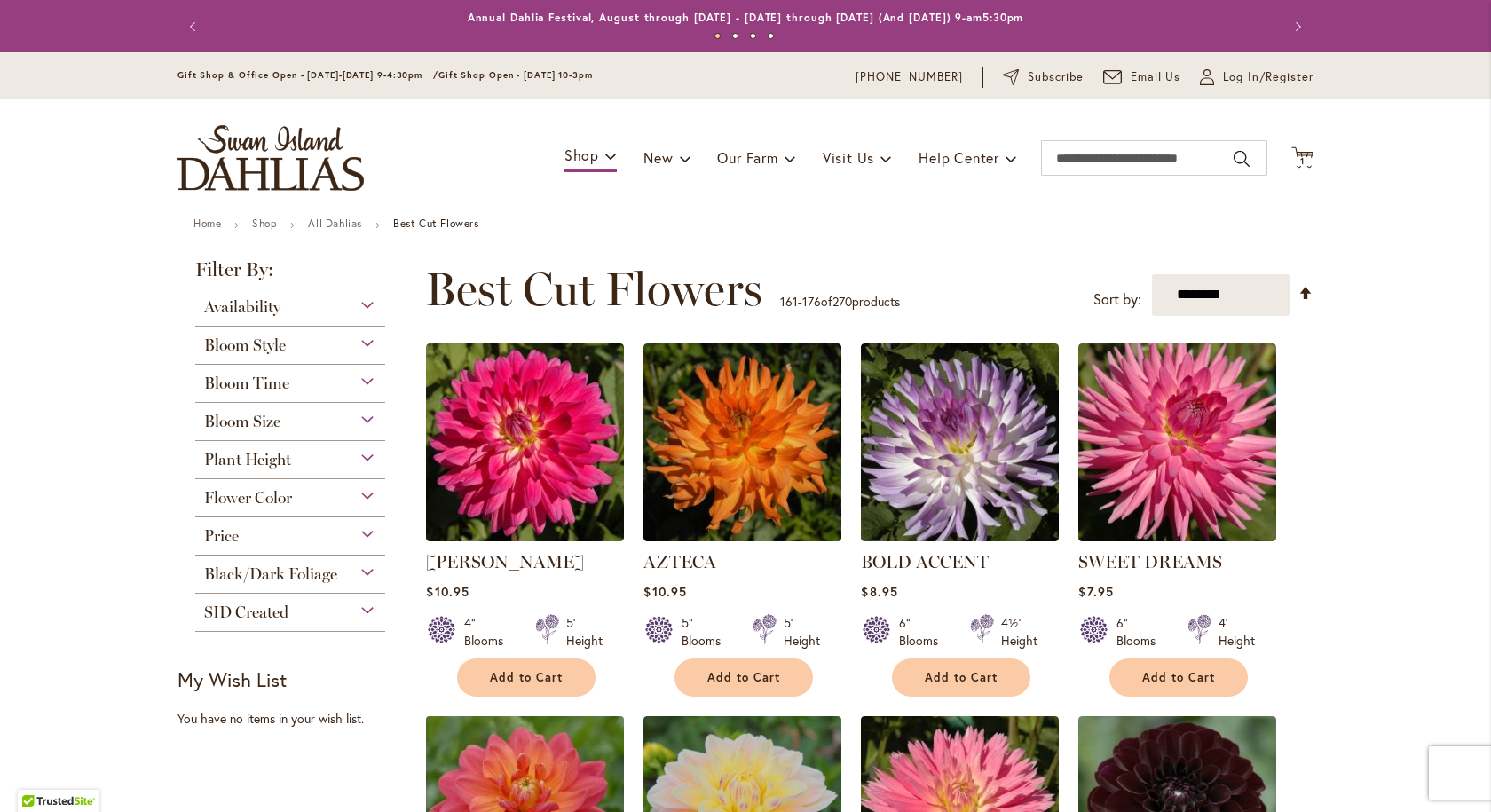
scroll to position [266, 0]
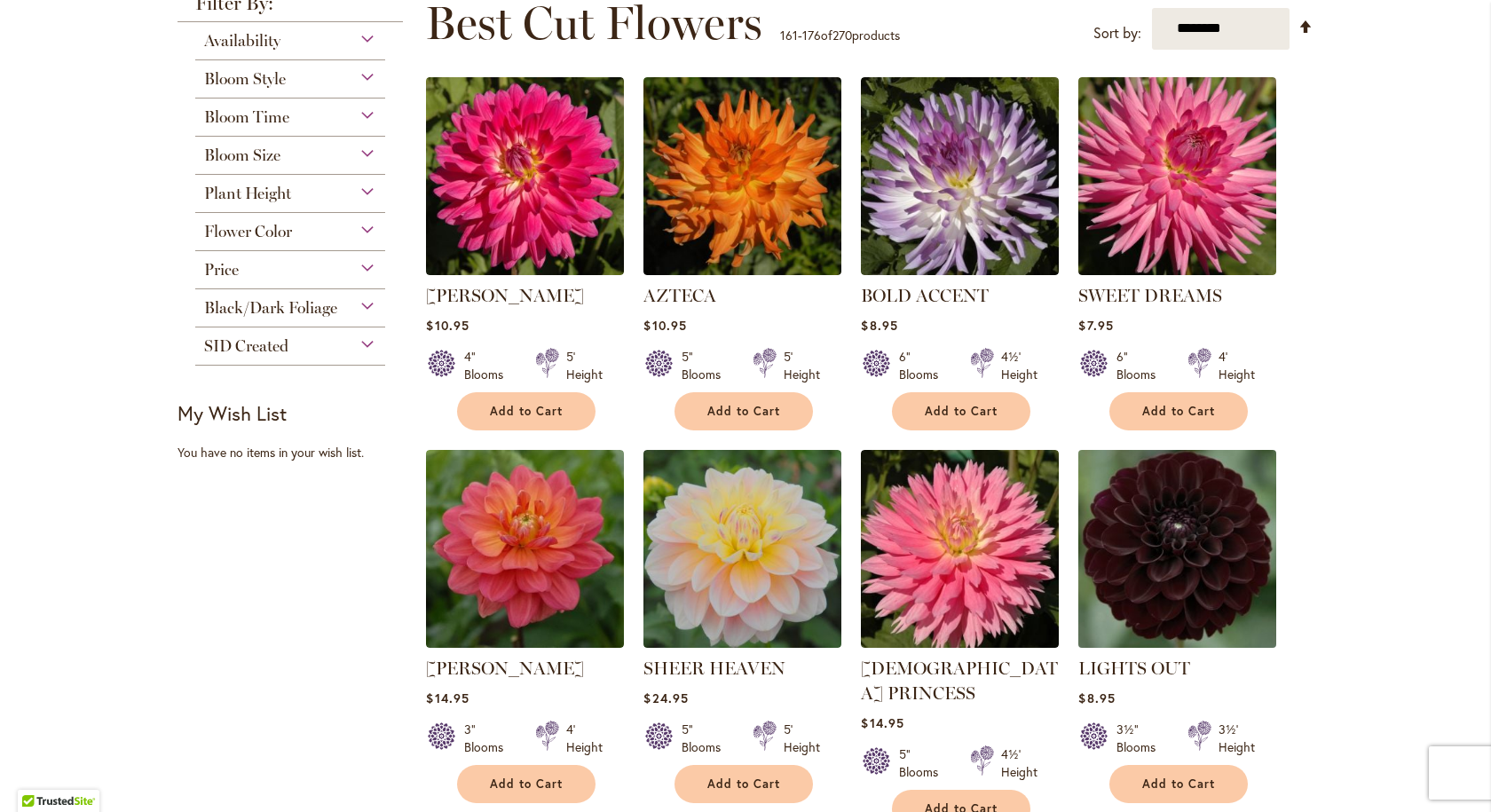
click at [1132, 563] on img at bounding box center [1177, 548] width 208 height 208
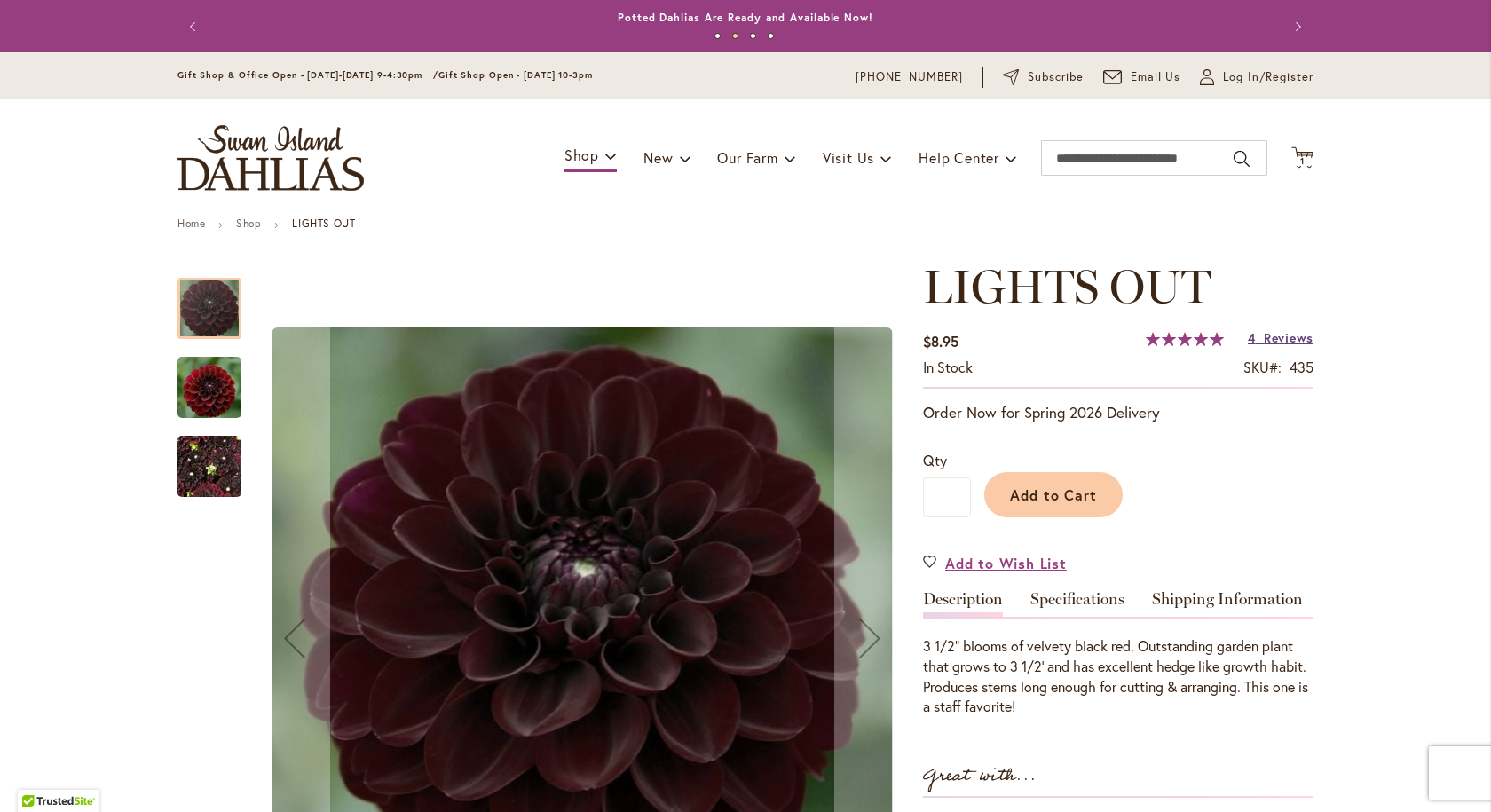
click at [1274, 336] on span "Reviews" at bounding box center [1288, 337] width 49 height 17
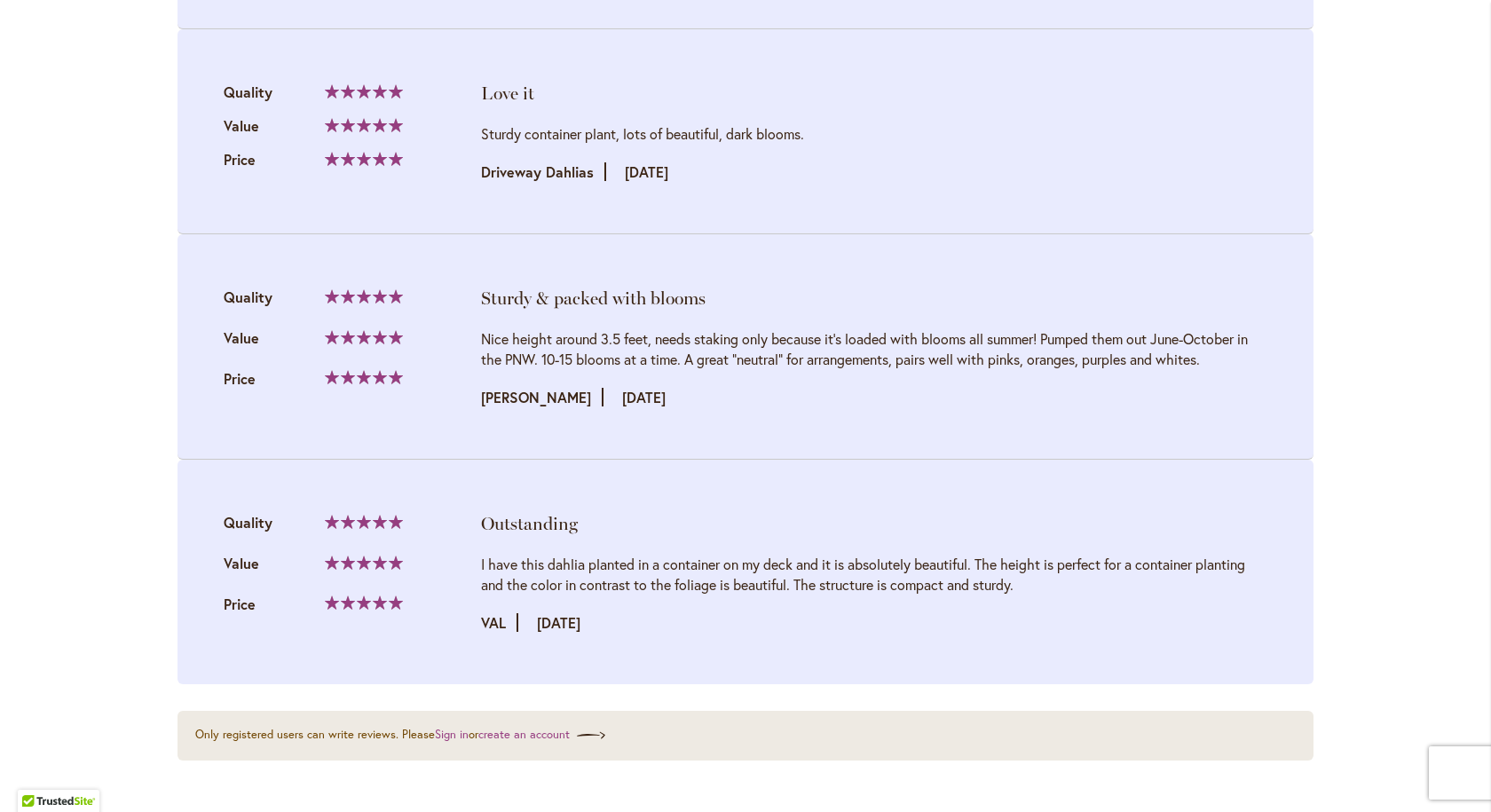
scroll to position [2417, 0]
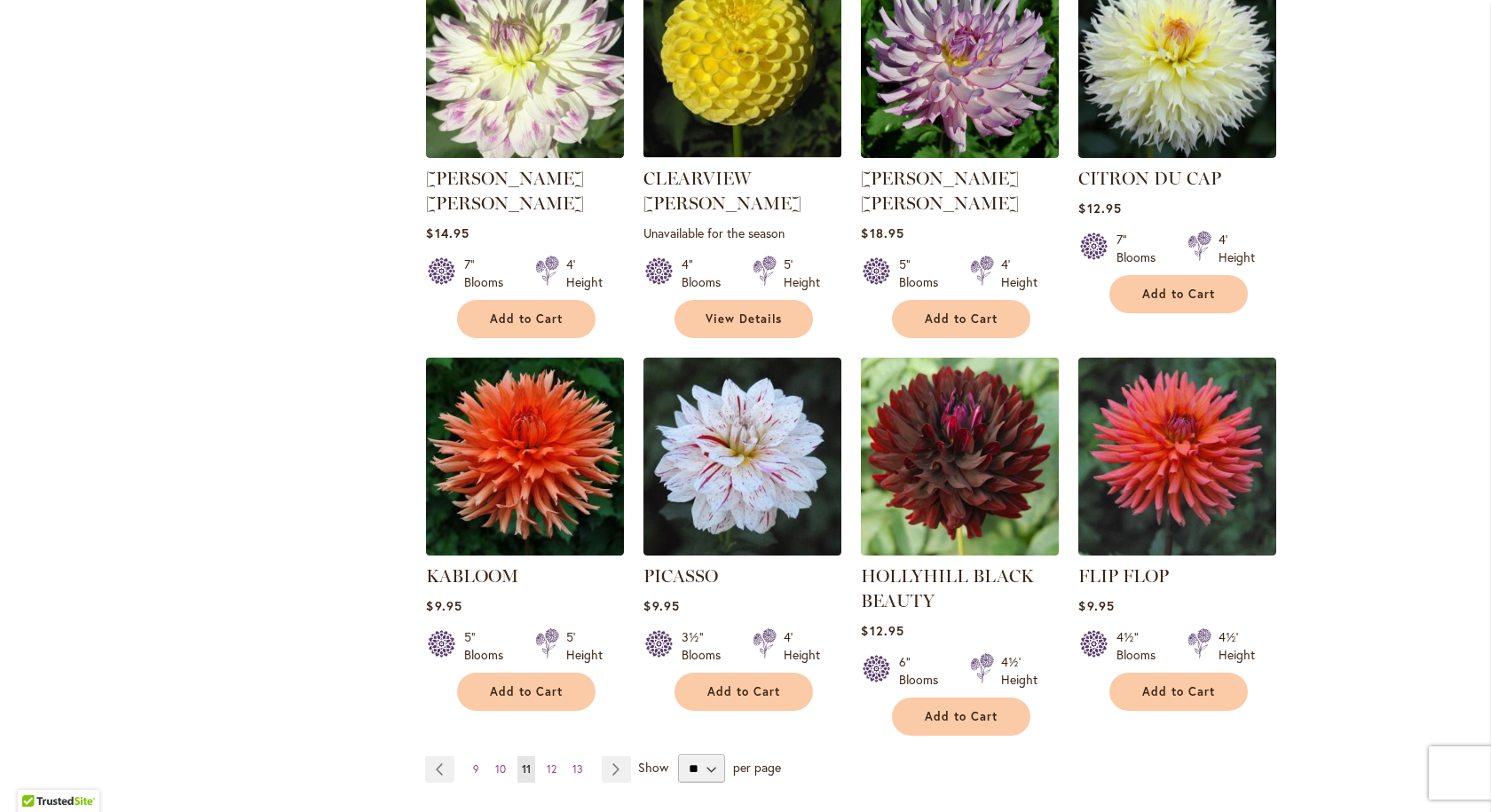
scroll to position [1419, 0]
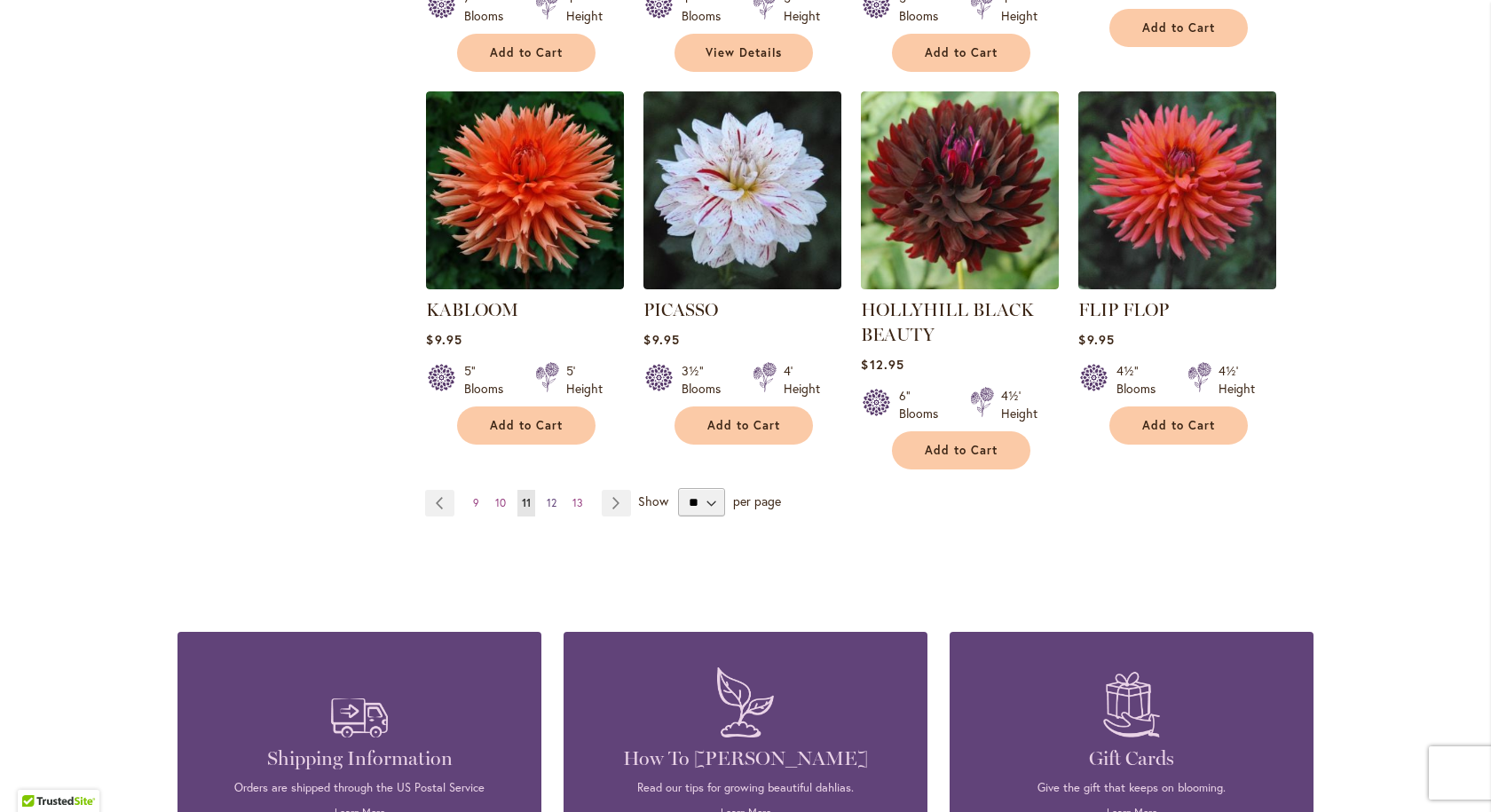
click at [547, 496] on span "12" at bounding box center [551, 501] width 10 height 13
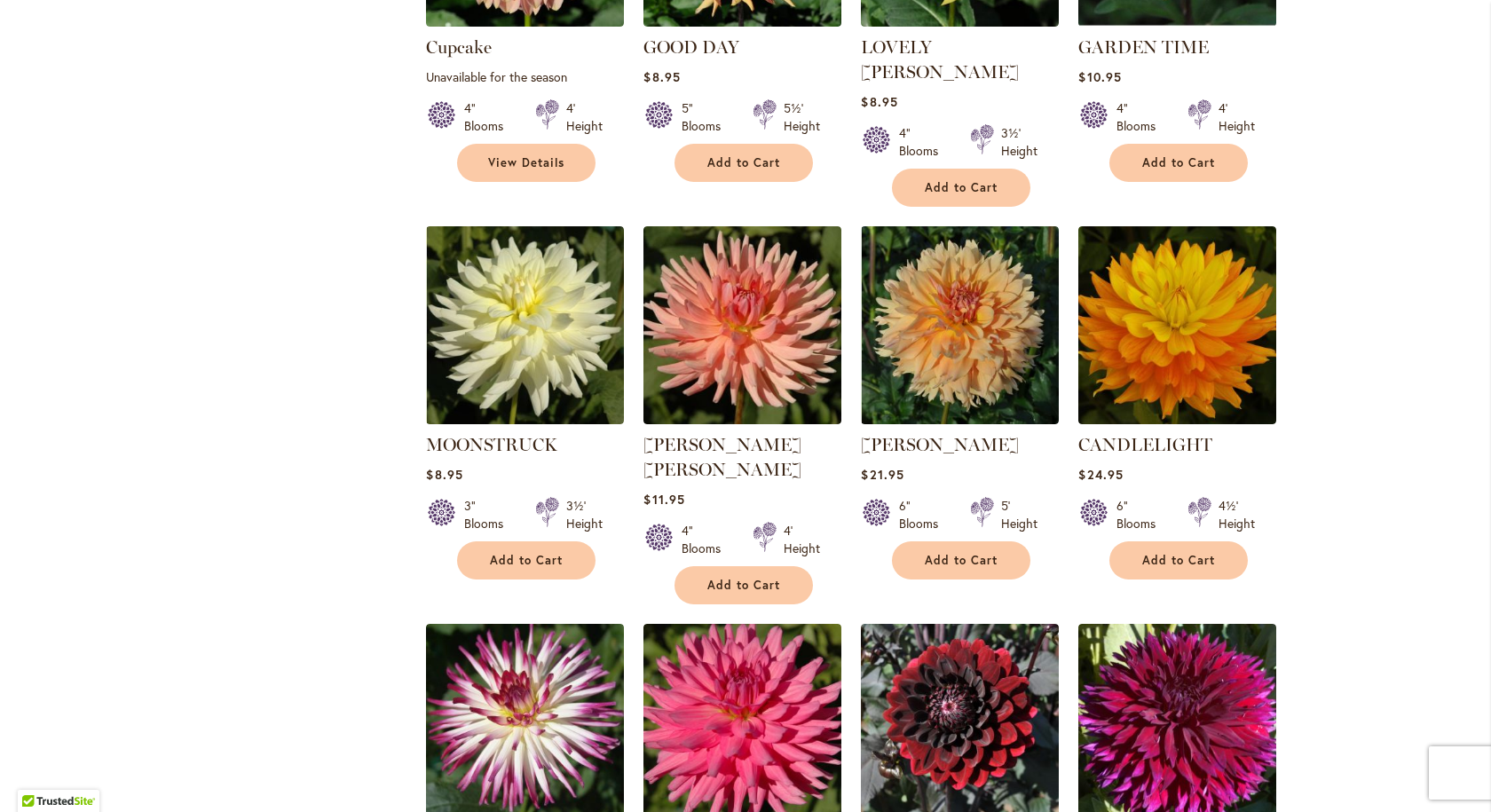
scroll to position [1242, 0]
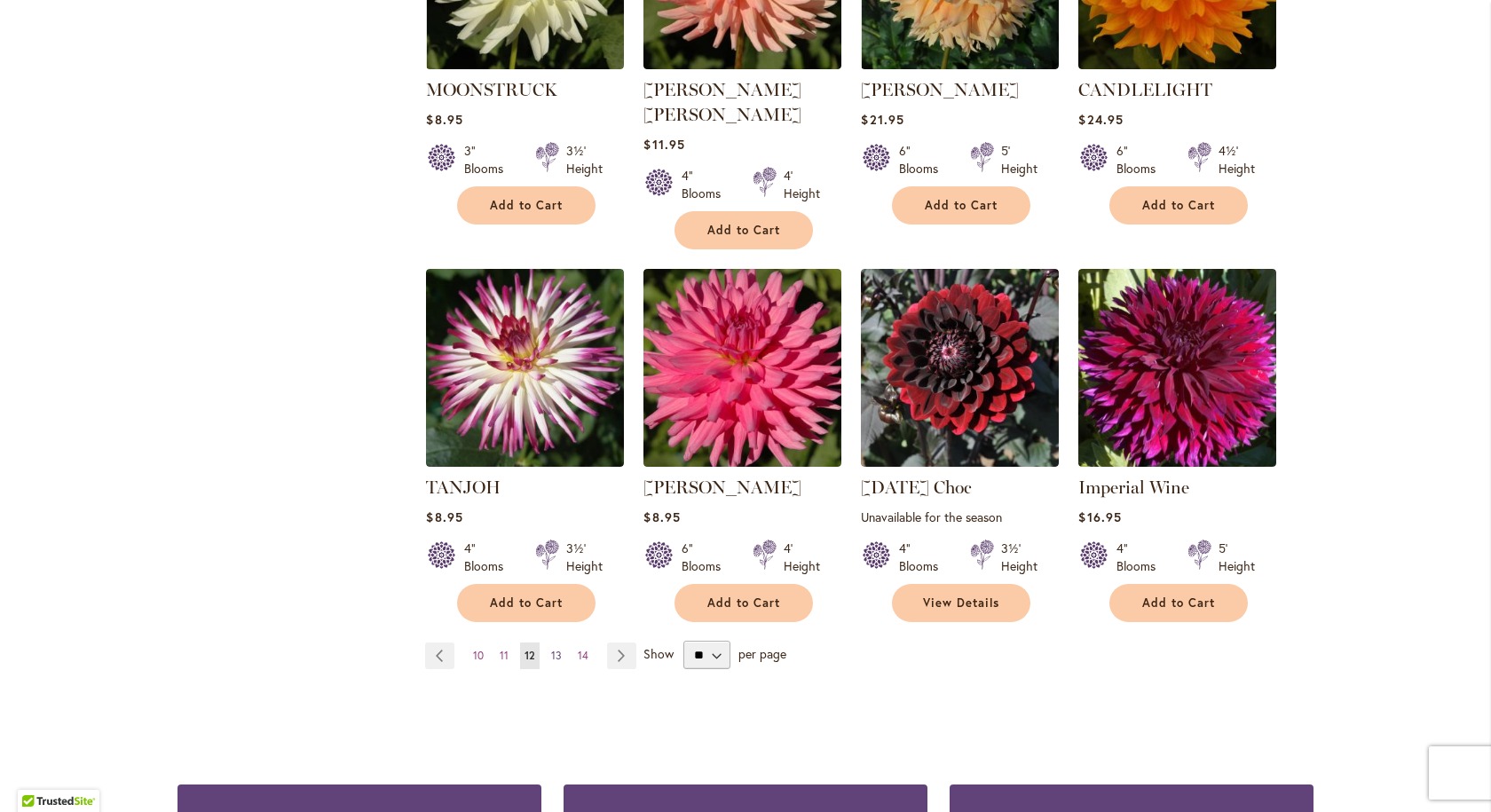
click at [553, 642] on link "Page 13" at bounding box center [556, 655] width 20 height 27
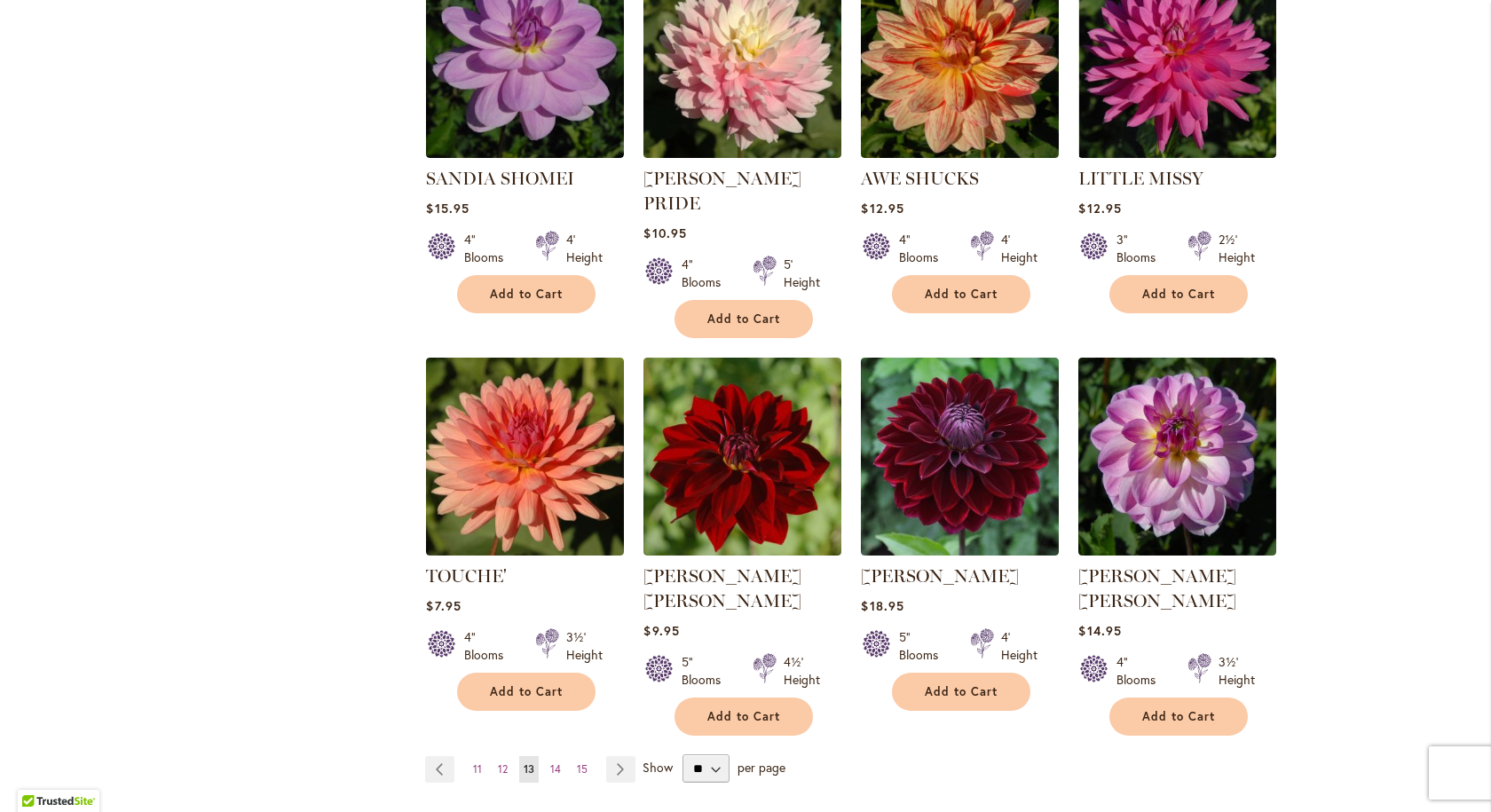
scroll to position [1242, 0]
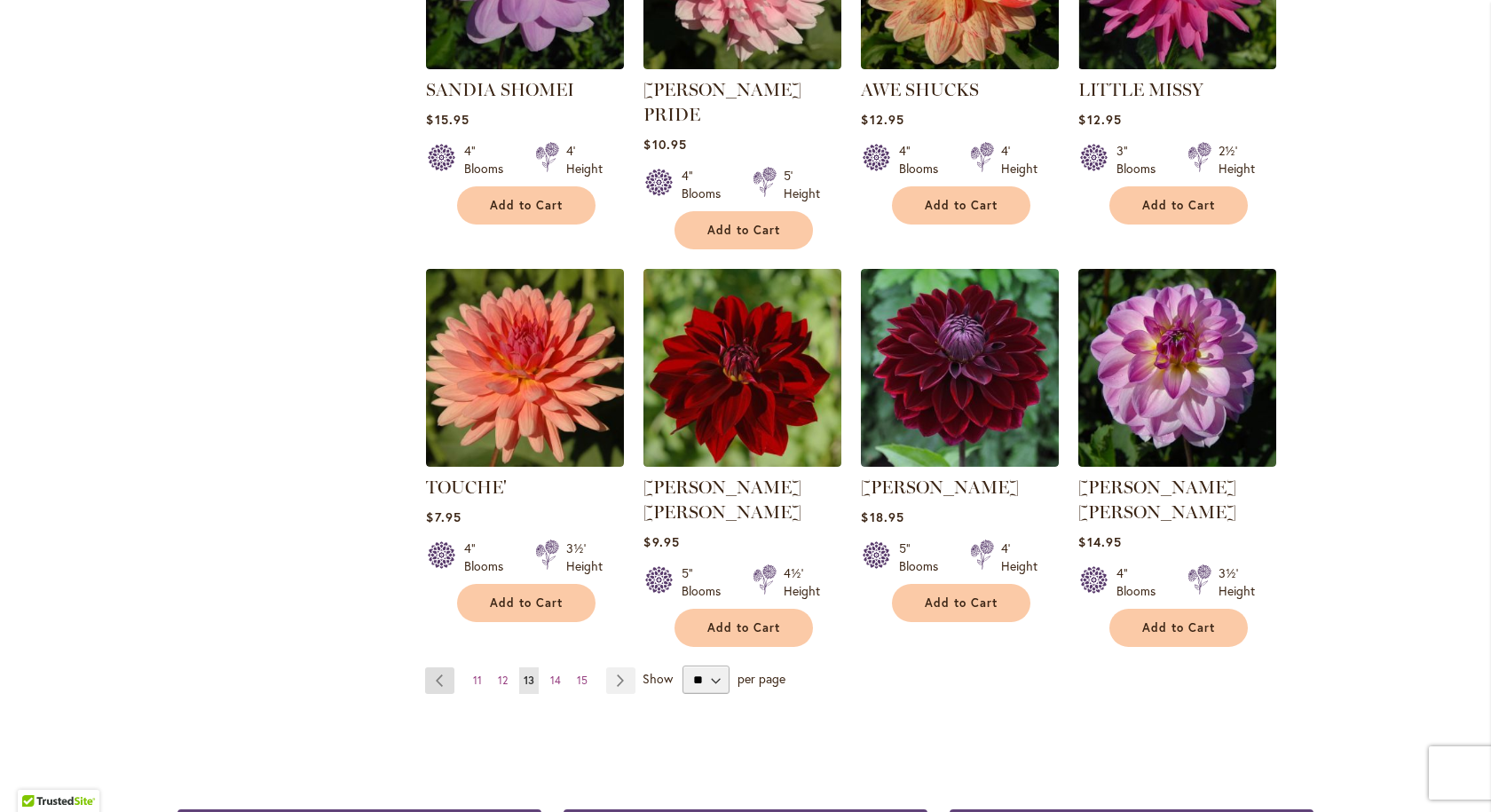
click at [441, 667] on link "Page Previous" at bounding box center [440, 679] width 30 height 27
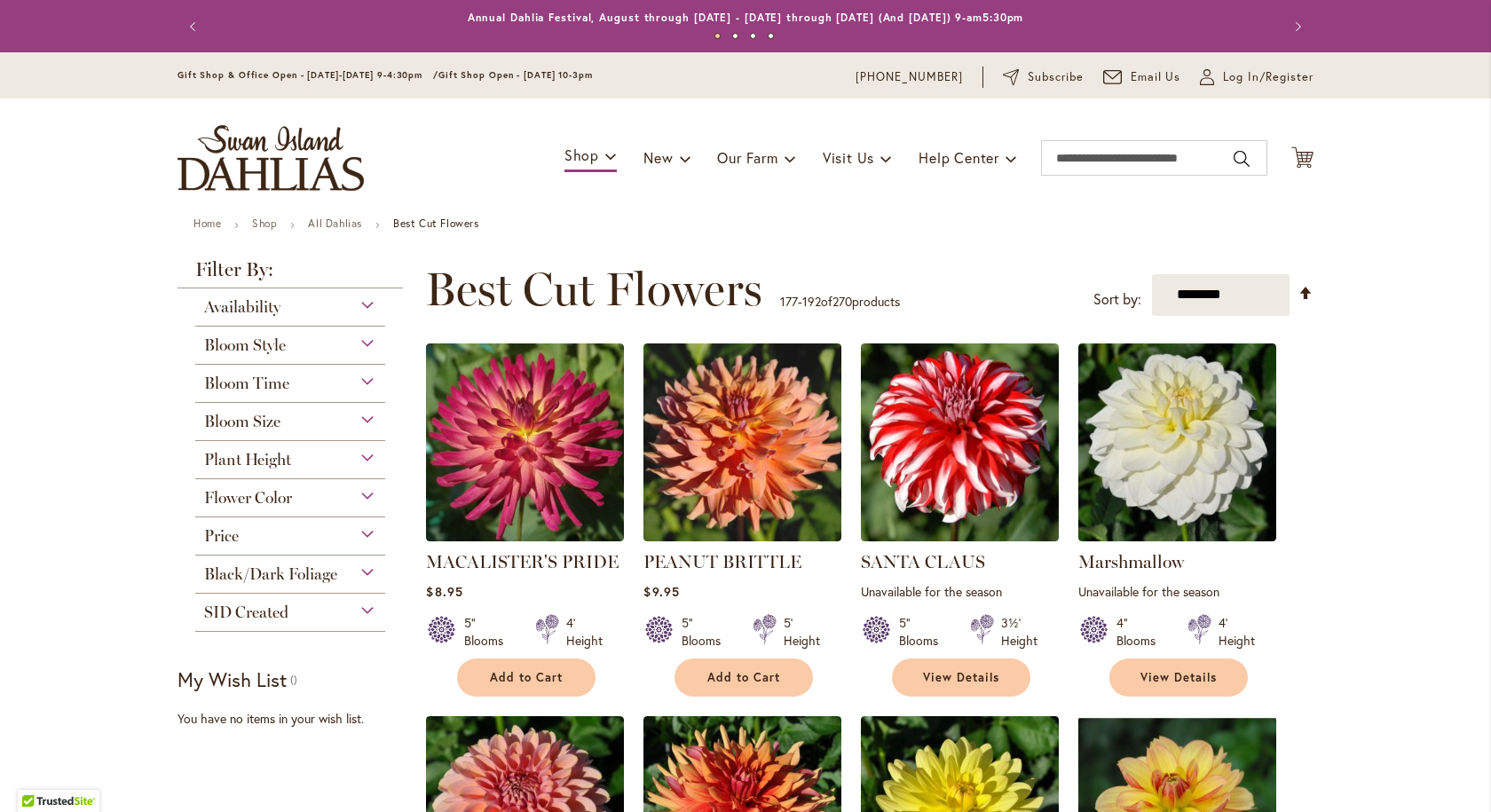
click at [441, 602] on div "5" Blooms 4' Height" at bounding box center [524, 624] width 198 height 49
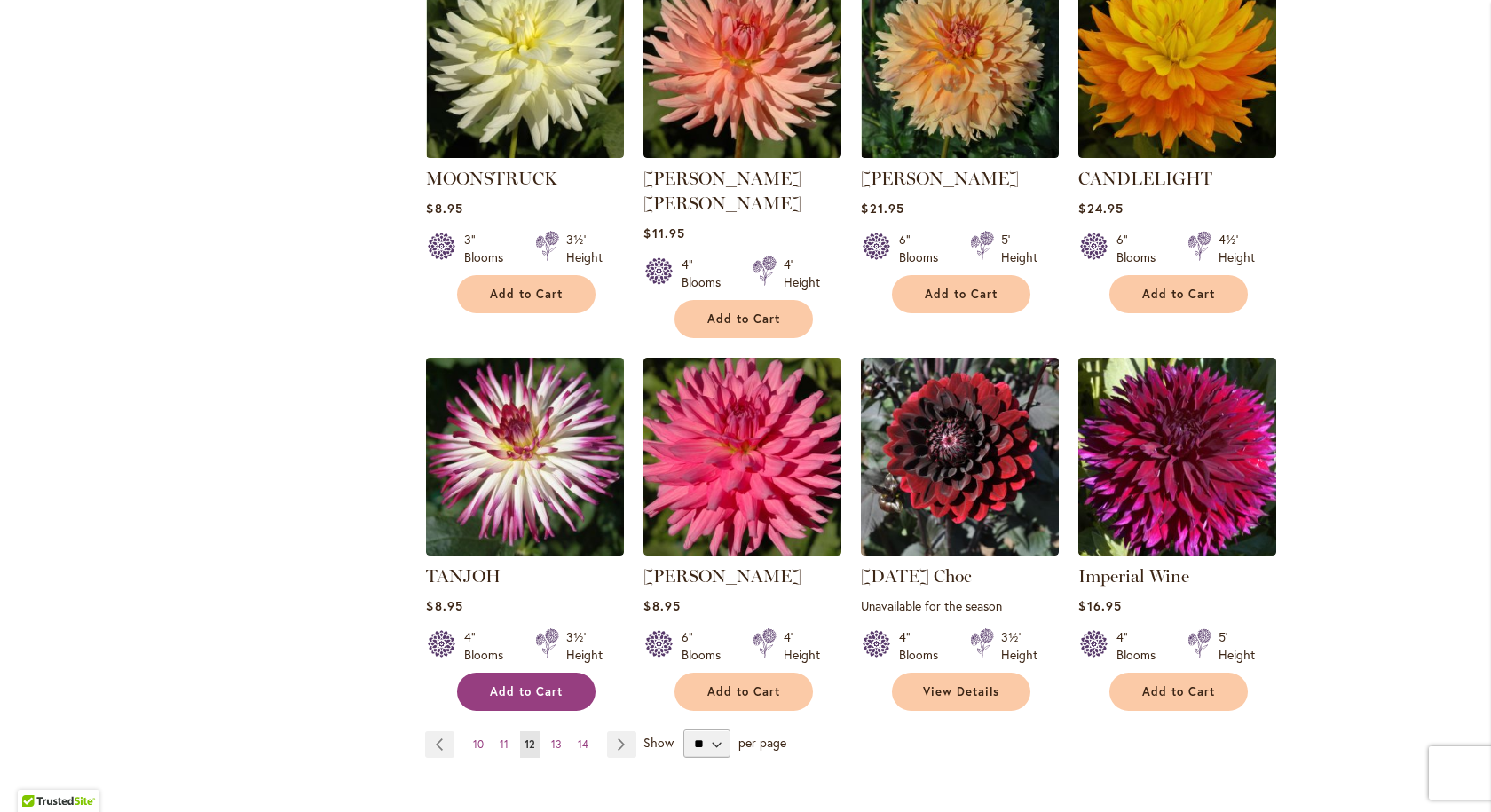
scroll to position [1508, 0]
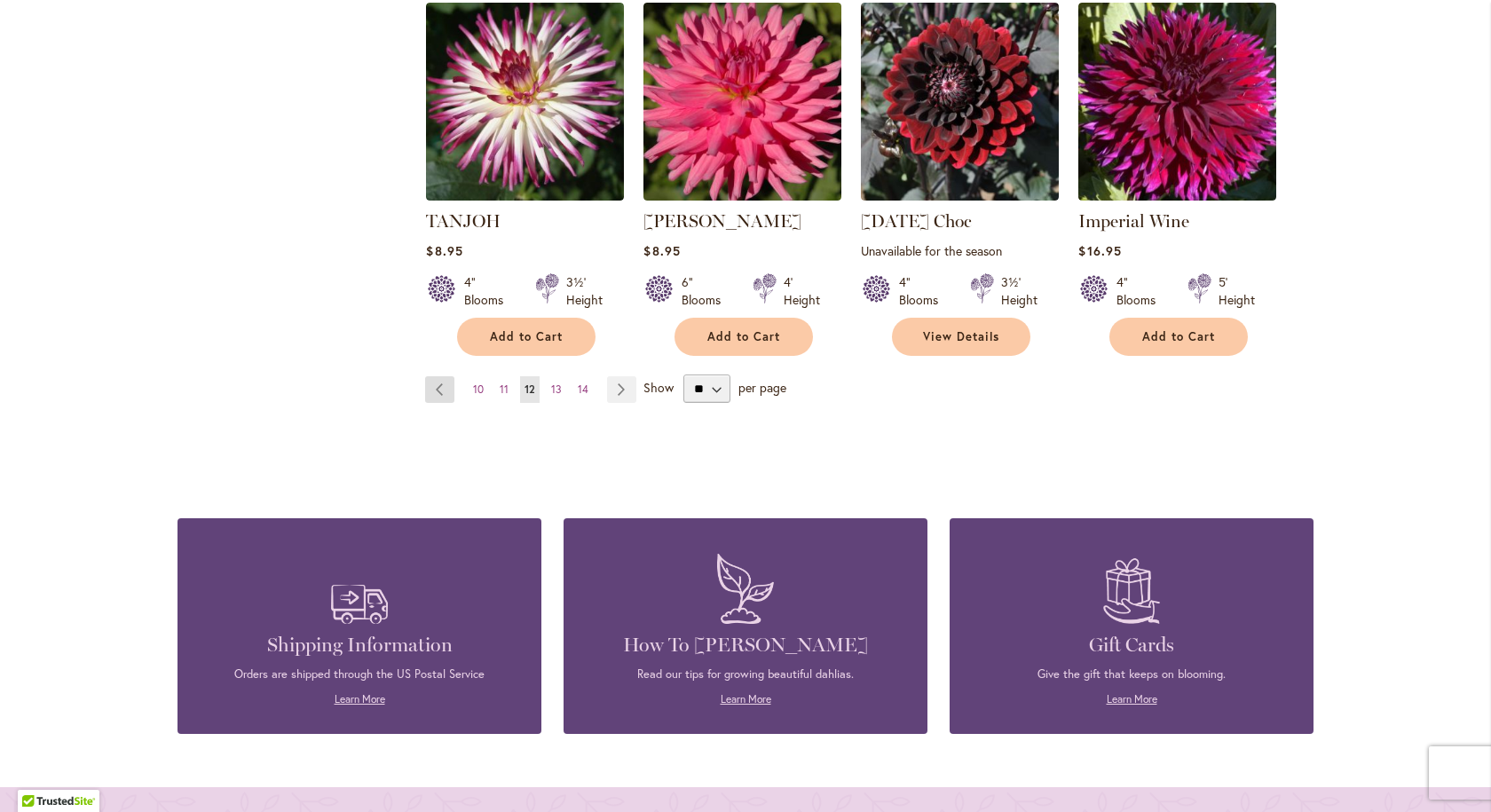
click at [425, 376] on link "Page Previous" at bounding box center [440, 389] width 30 height 27
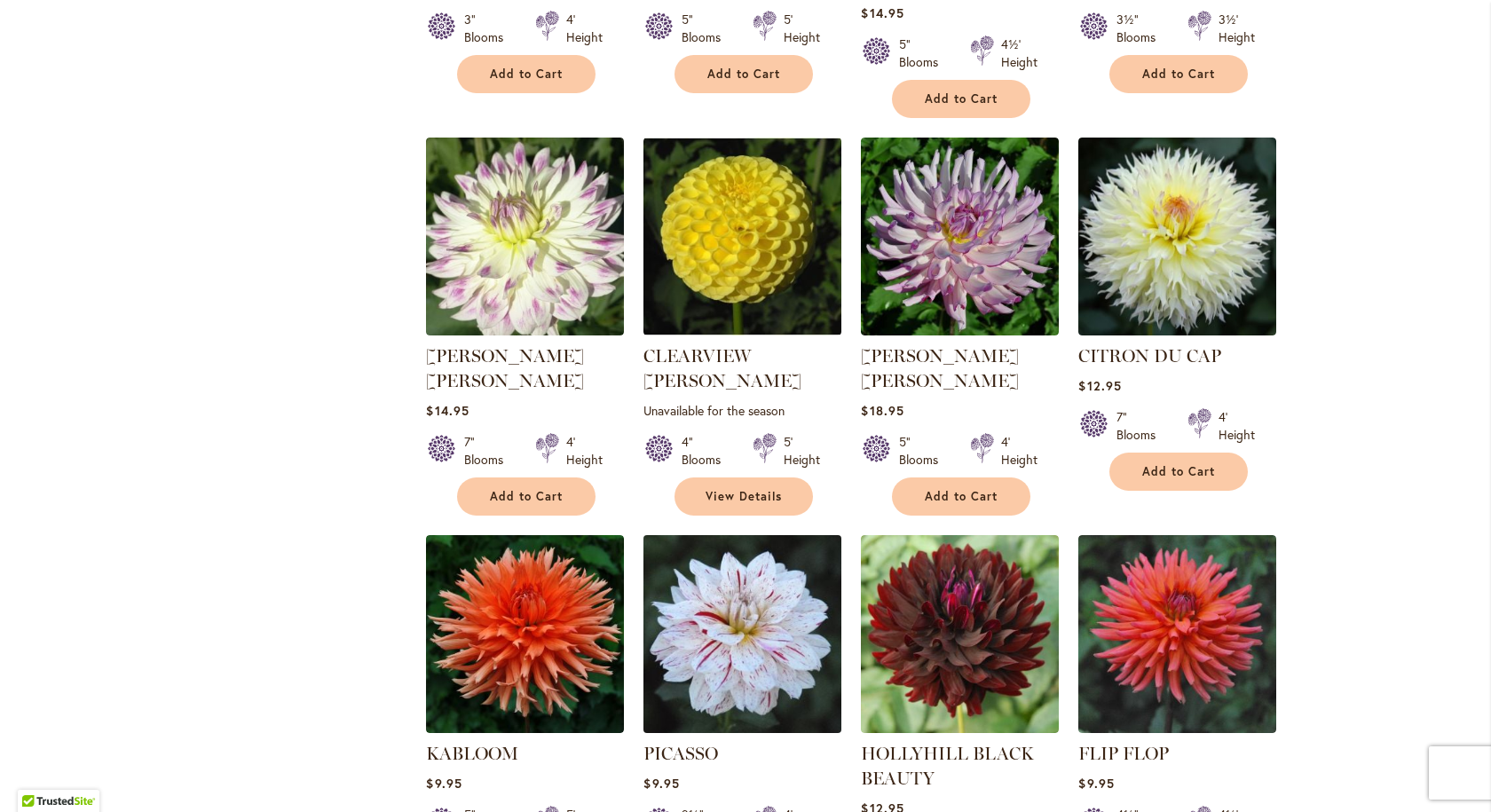
scroll to position [1242, 0]
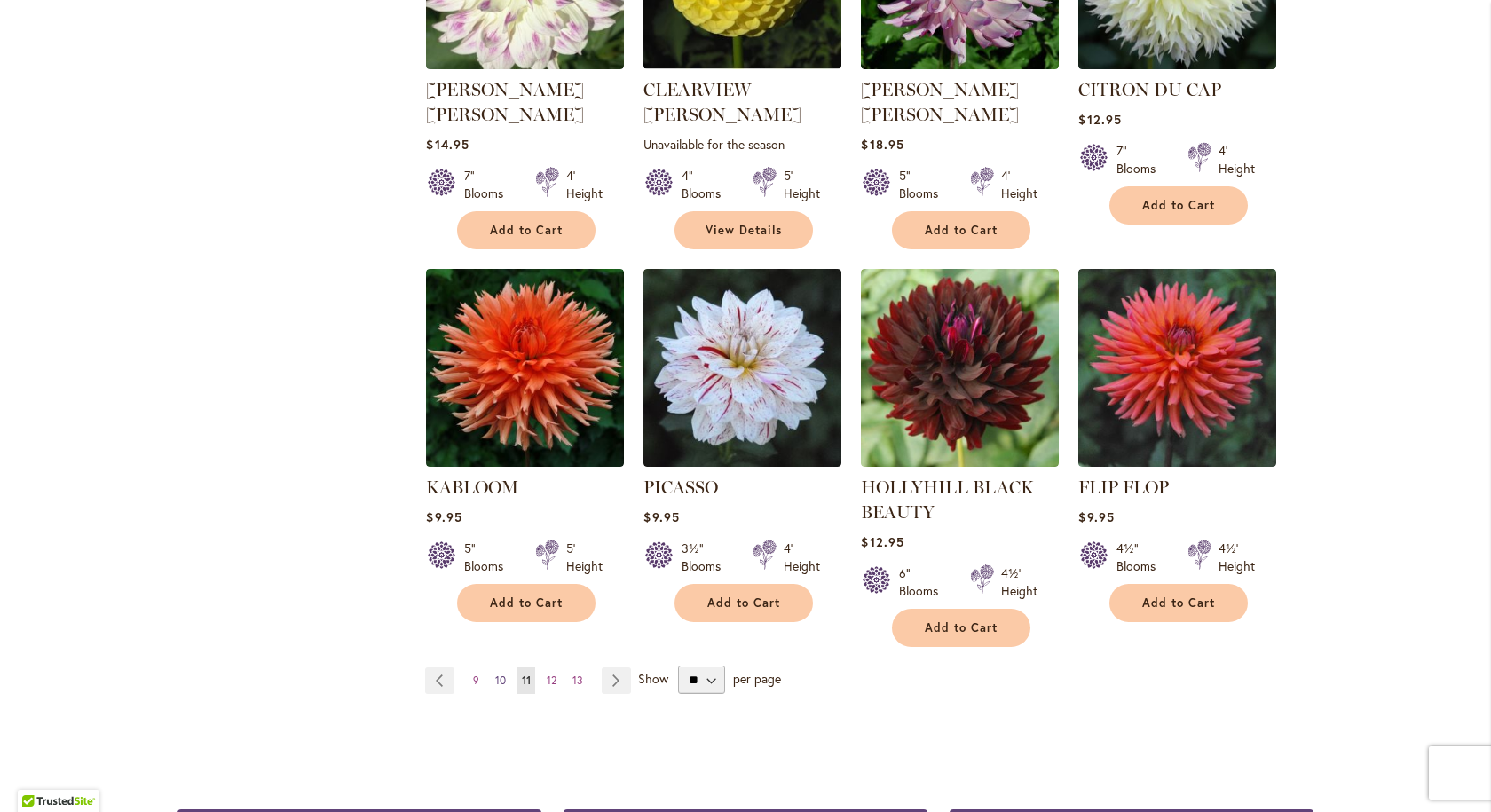
click at [499, 674] on span "10" at bounding box center [500, 679] width 11 height 13
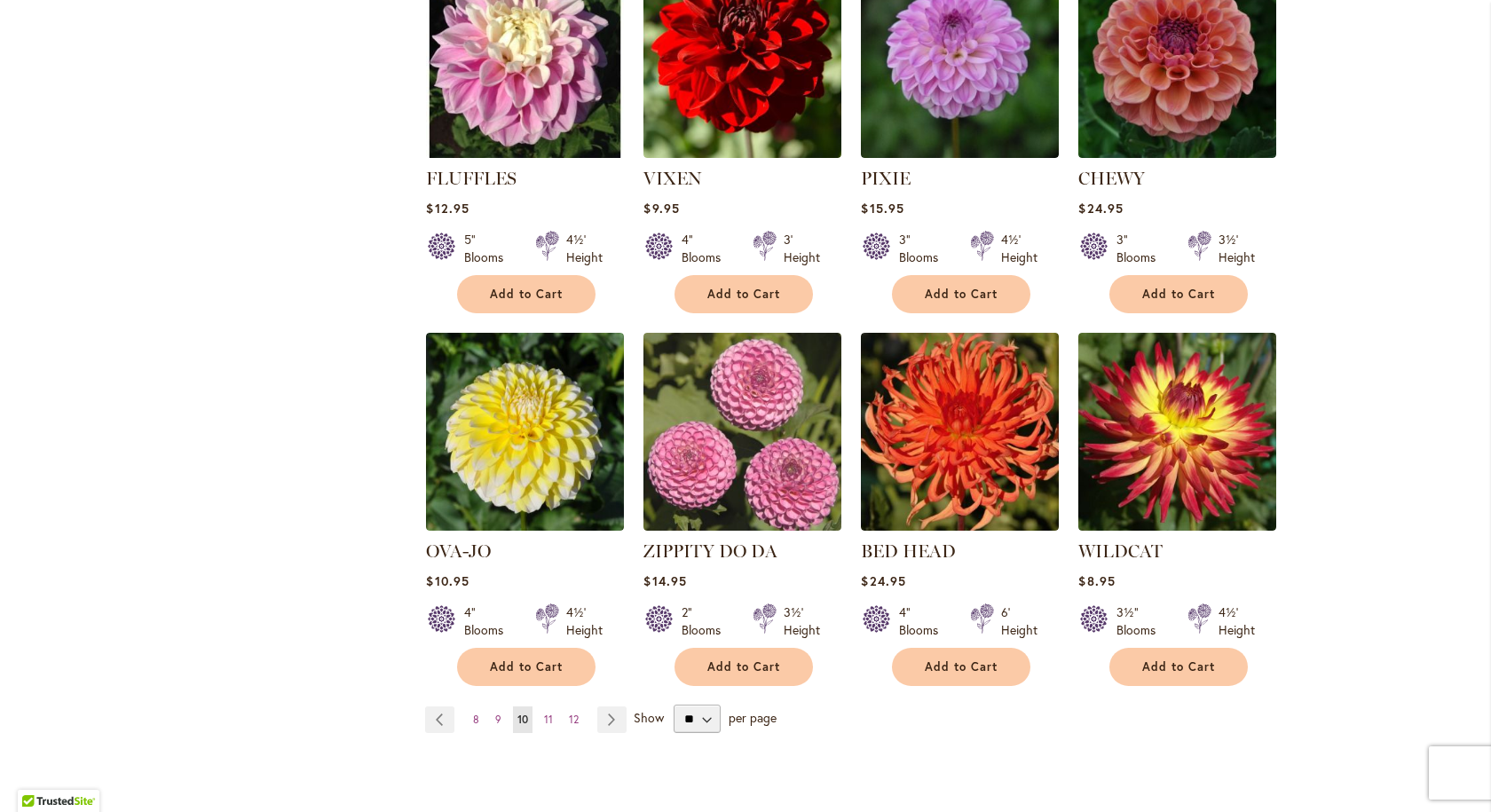
scroll to position [1242, 0]
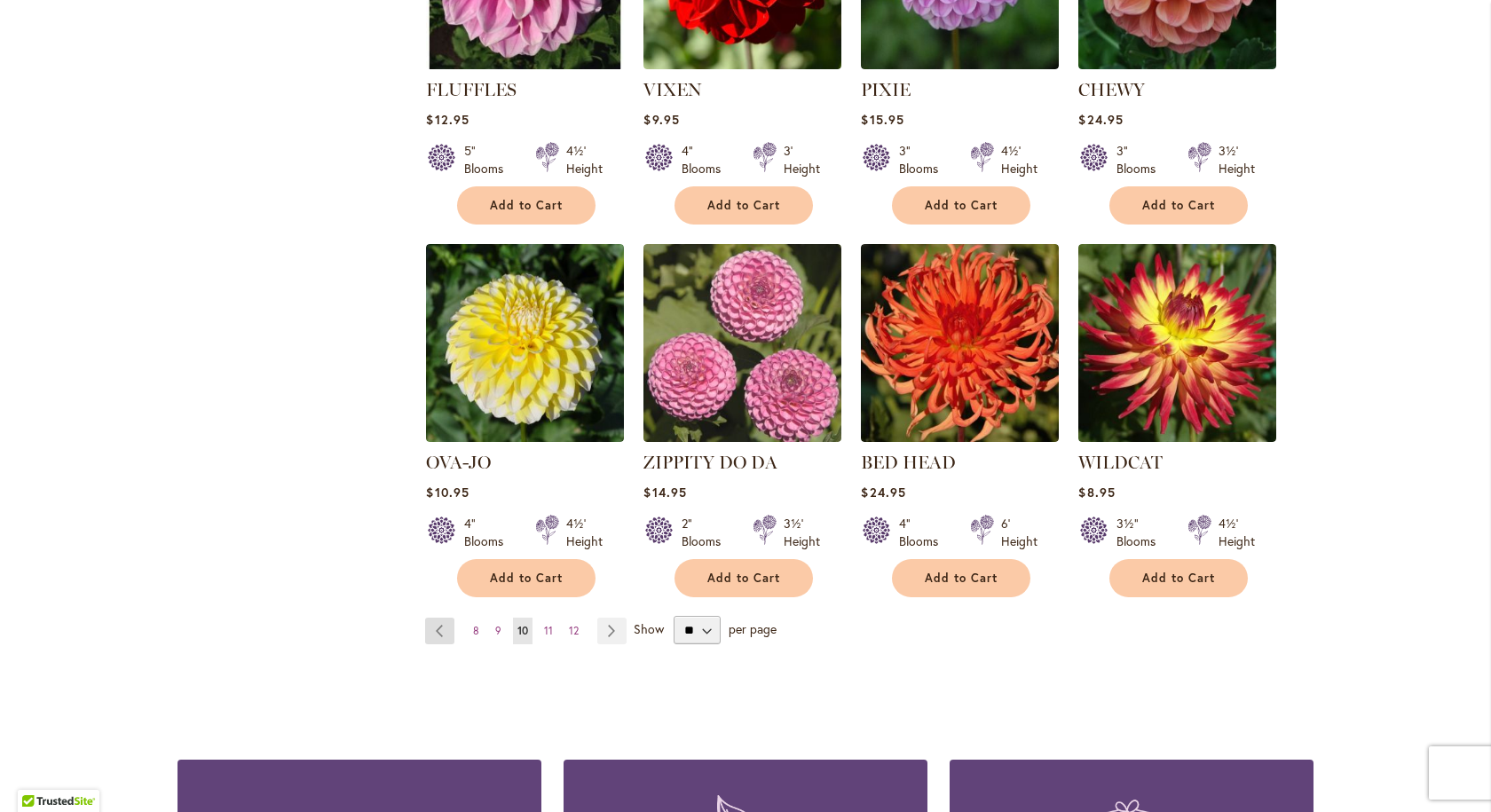
click at [440, 617] on link "Page Previous" at bounding box center [440, 630] width 30 height 27
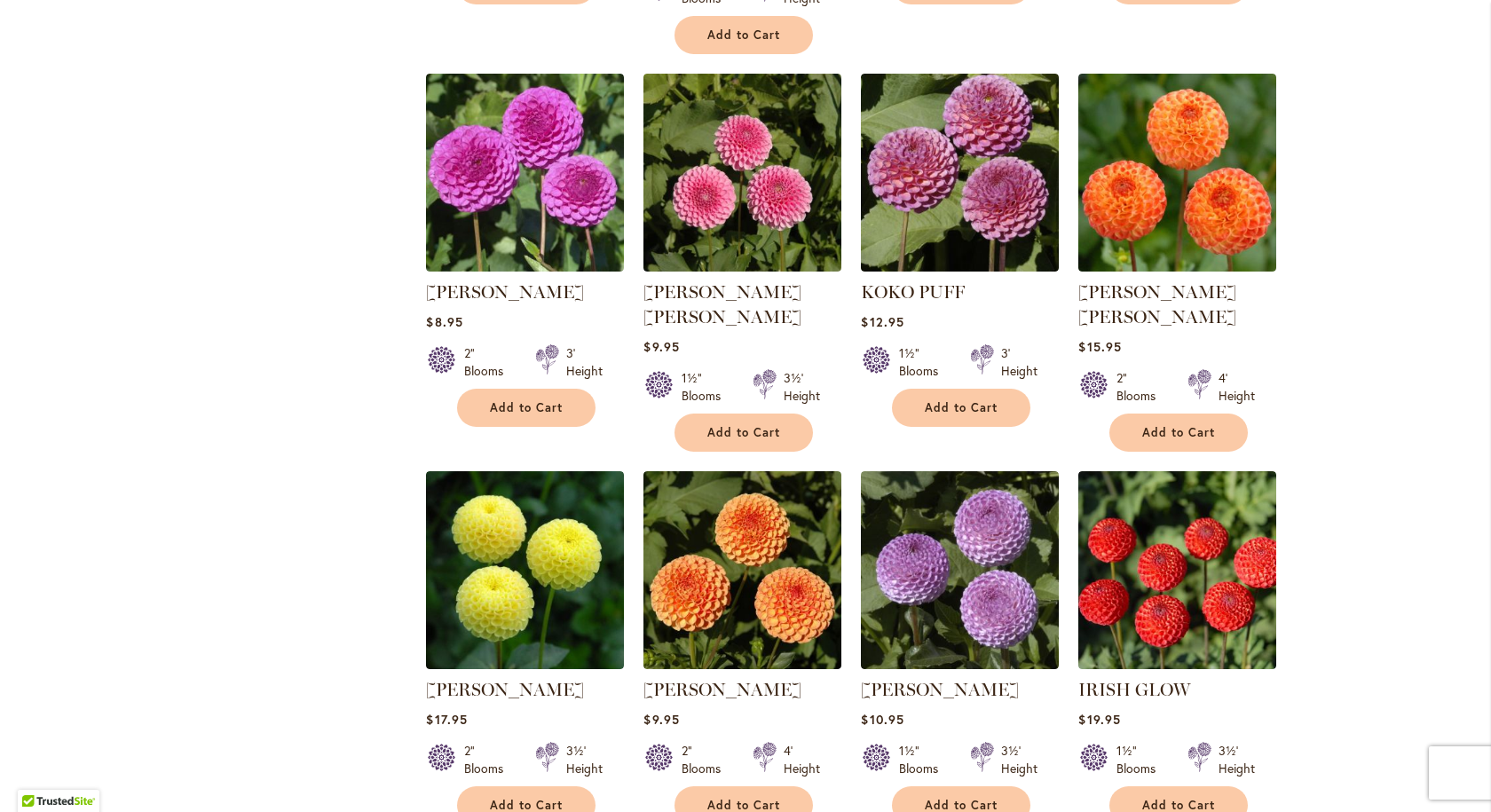
scroll to position [1419, 0]
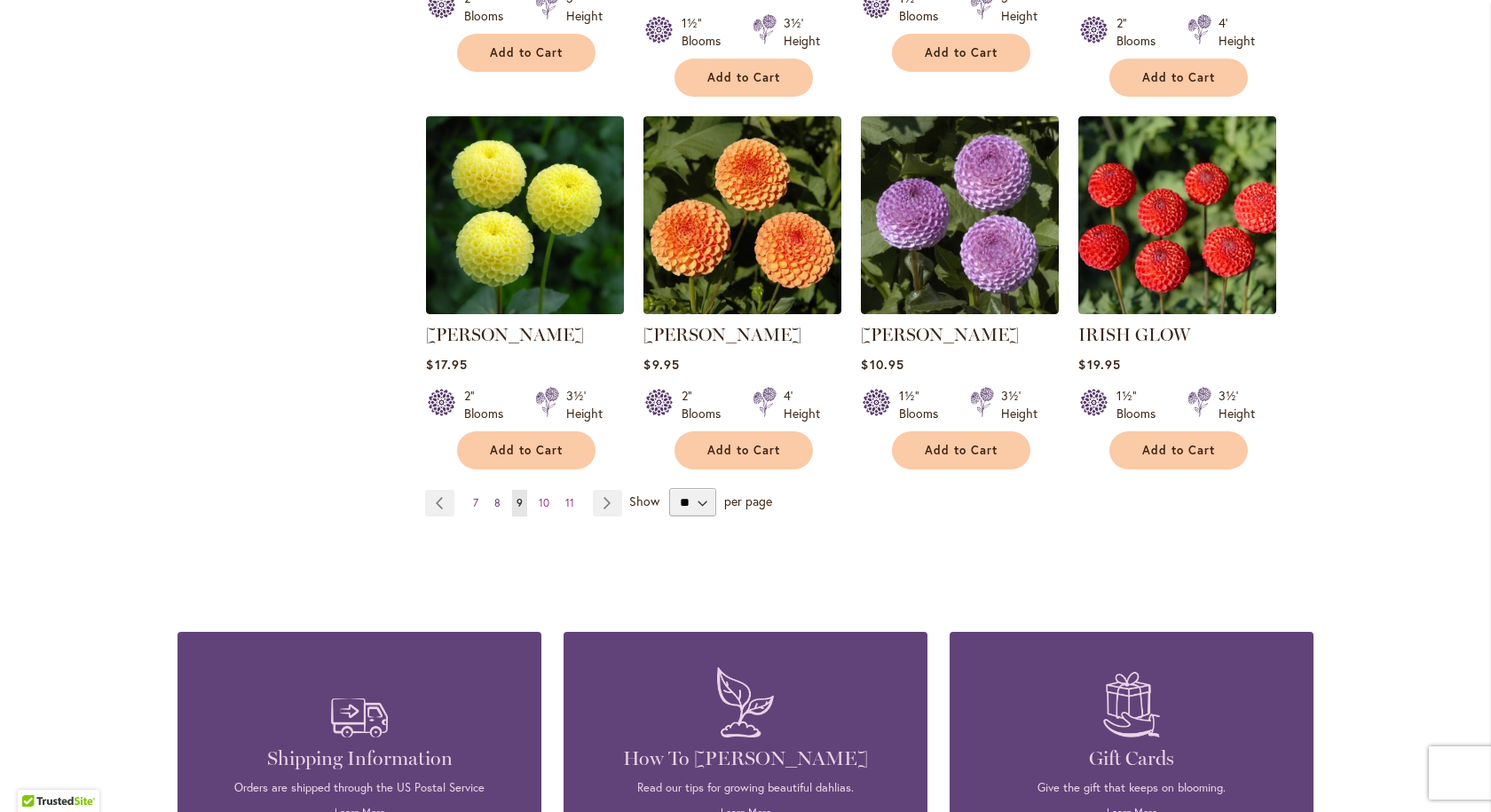
click at [495, 496] on span "8" at bounding box center [498, 501] width 6 height 13
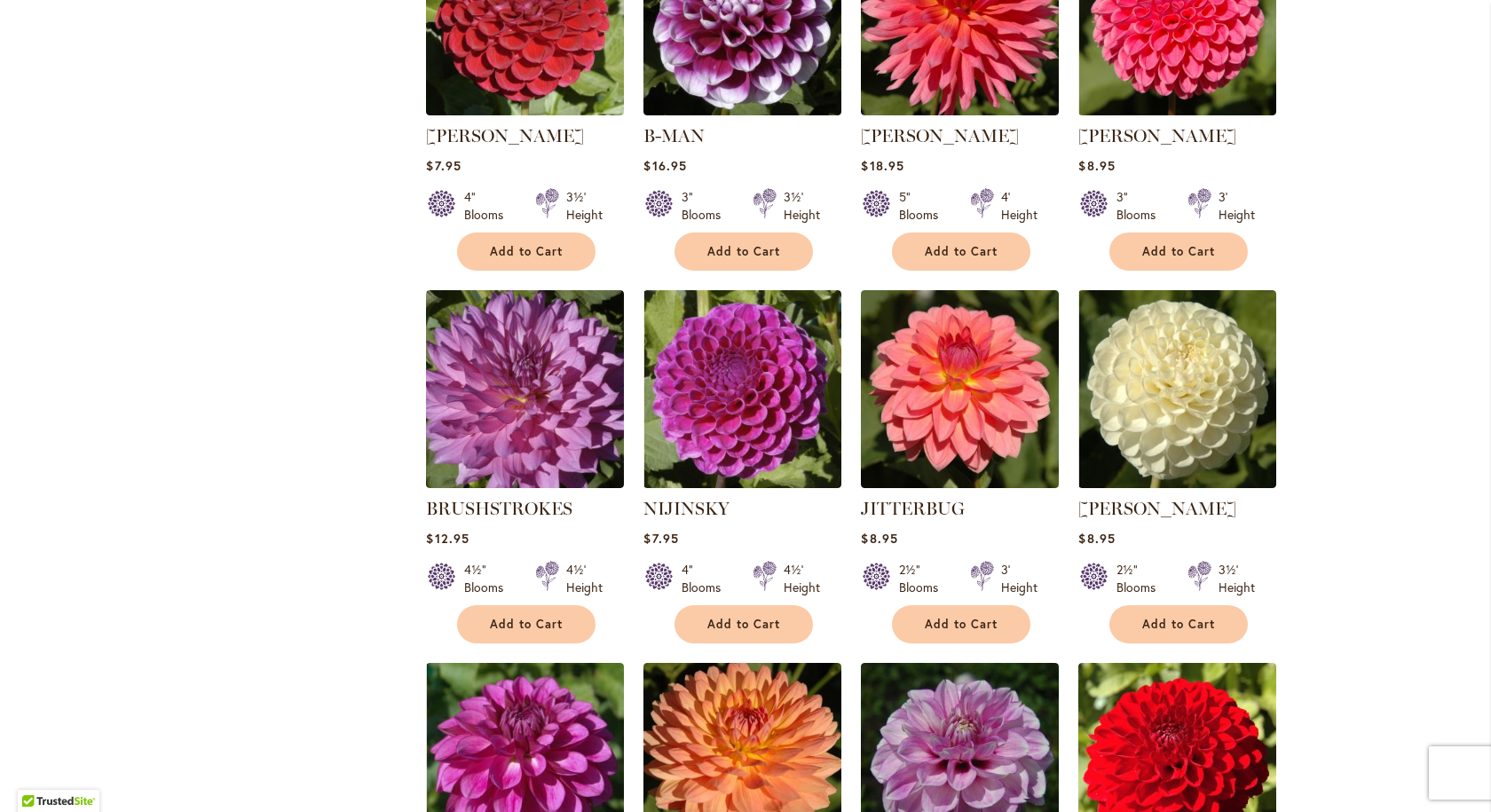
scroll to position [1153, 0]
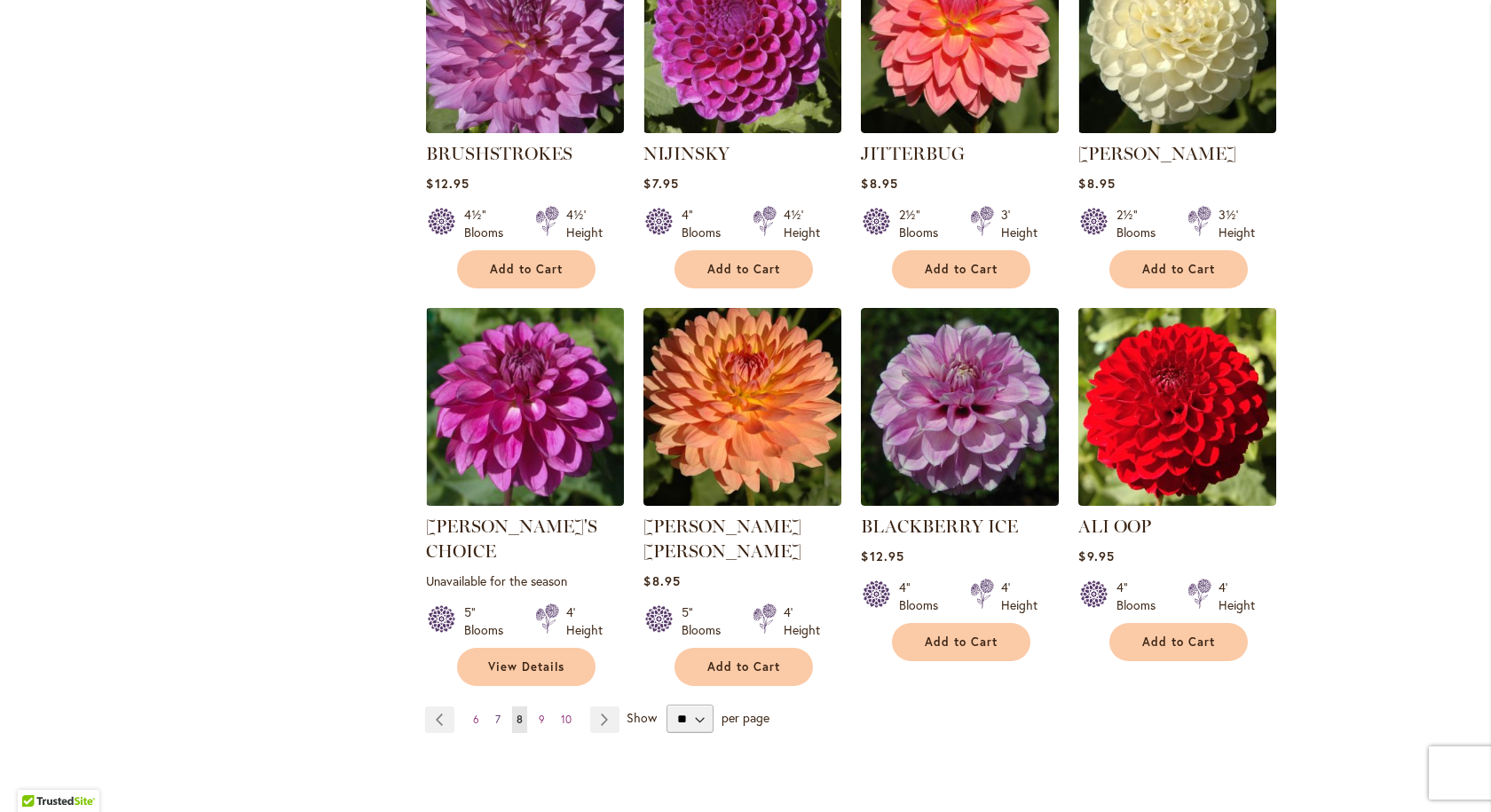
click at [495, 712] on span "7" at bounding box center [497, 718] width 5 height 13
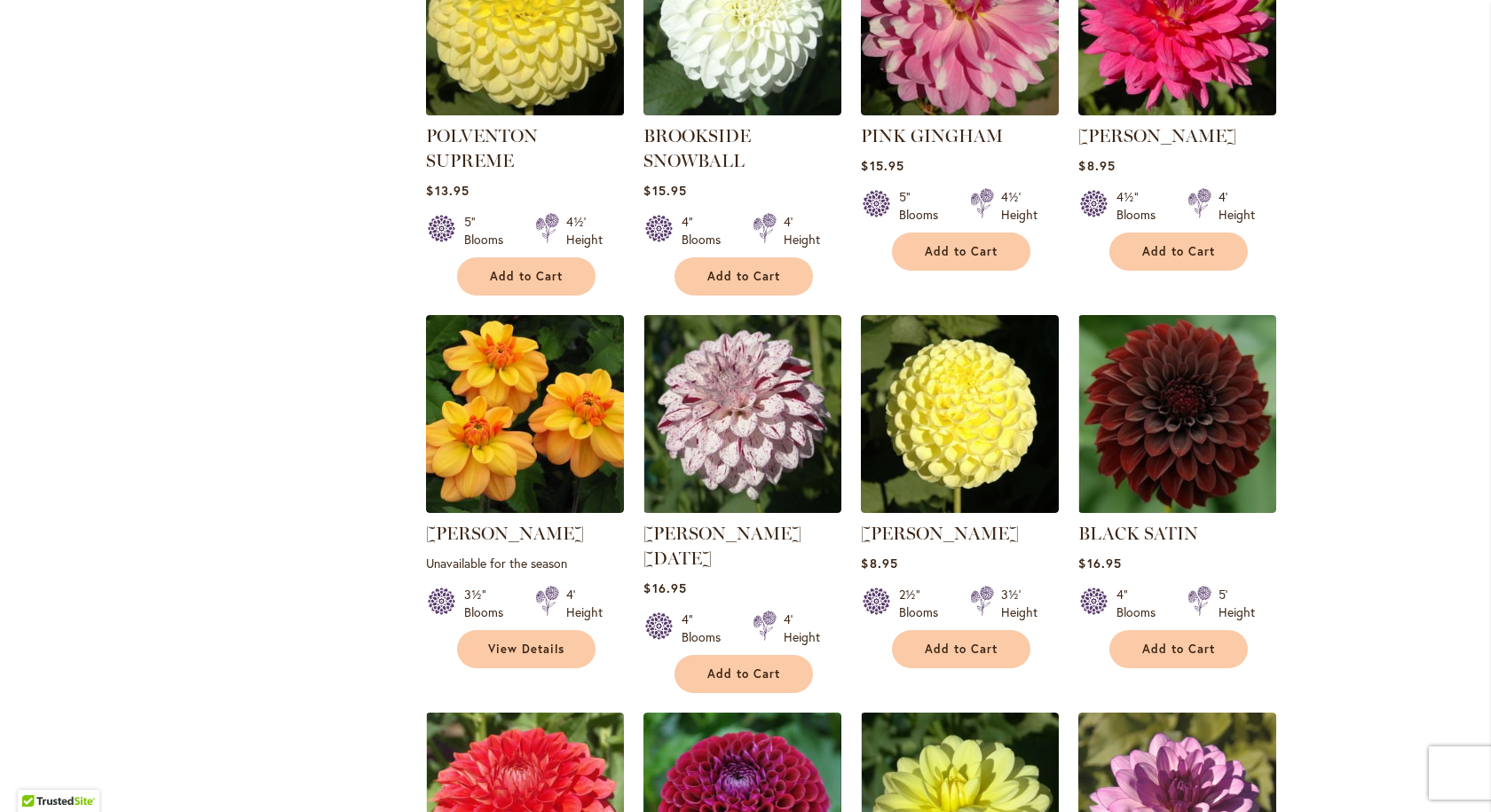
scroll to position [1153, 0]
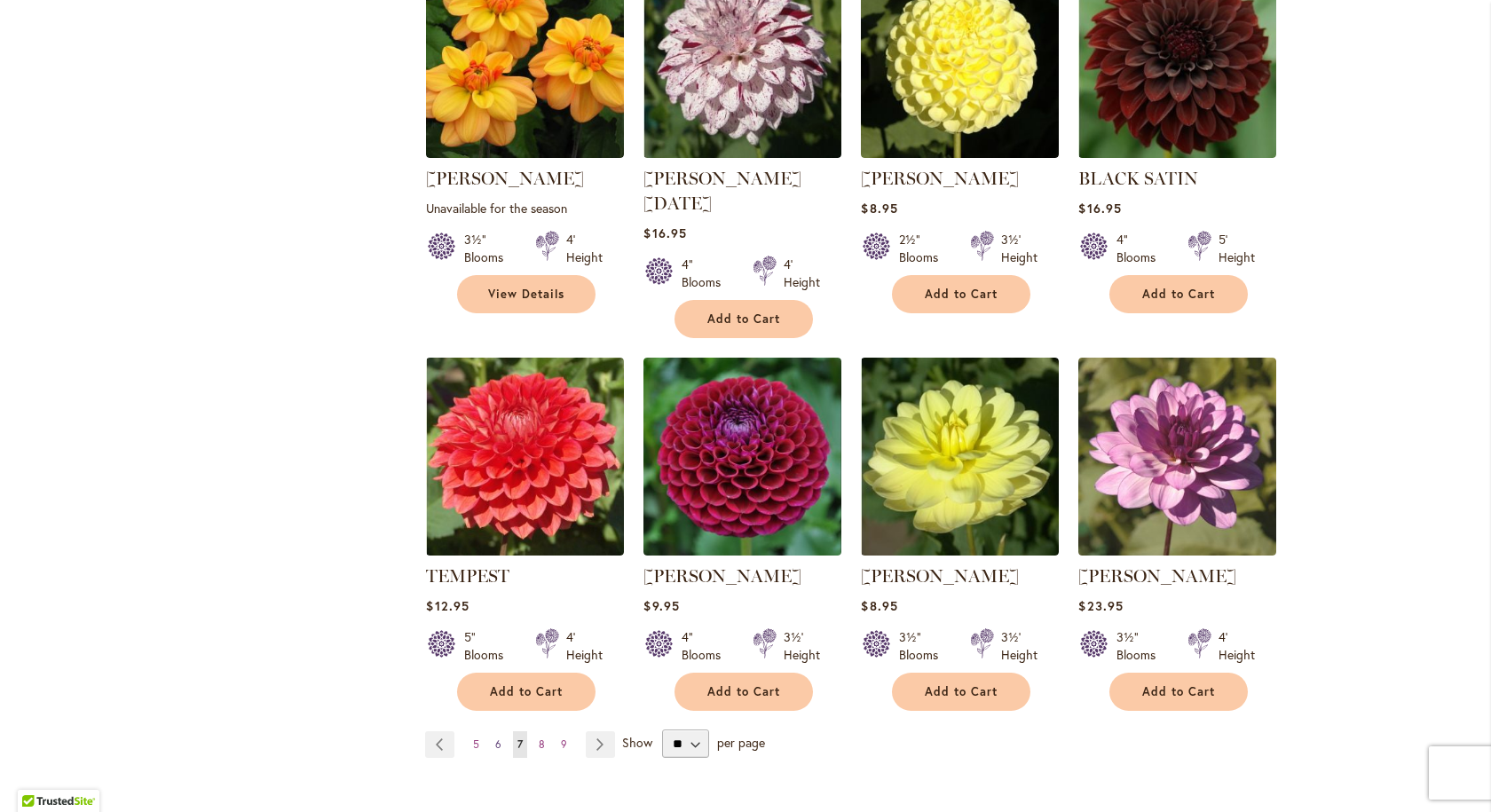
click at [499, 731] on link "Page 6" at bounding box center [498, 744] width 15 height 27
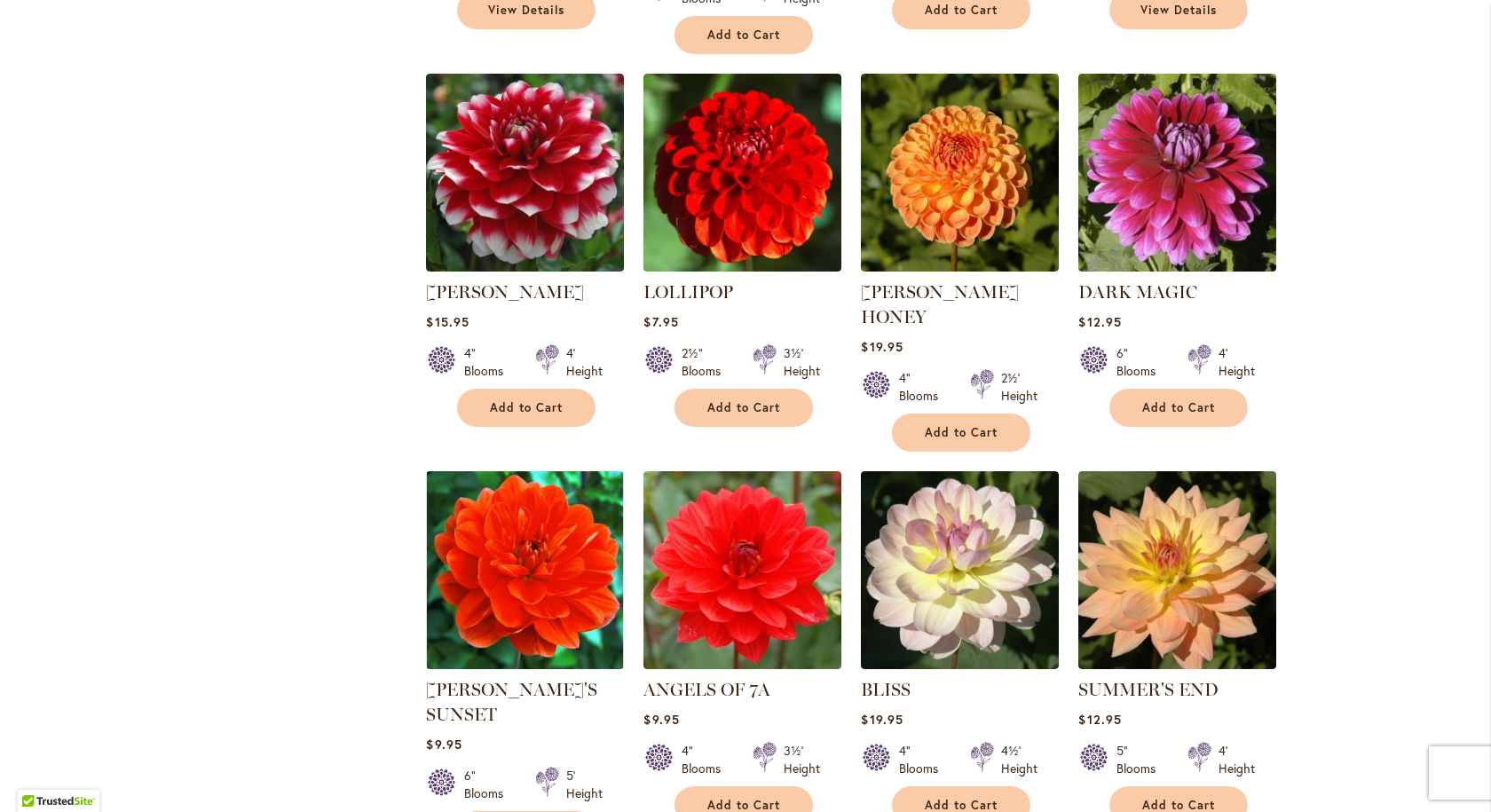
scroll to position [1242, 0]
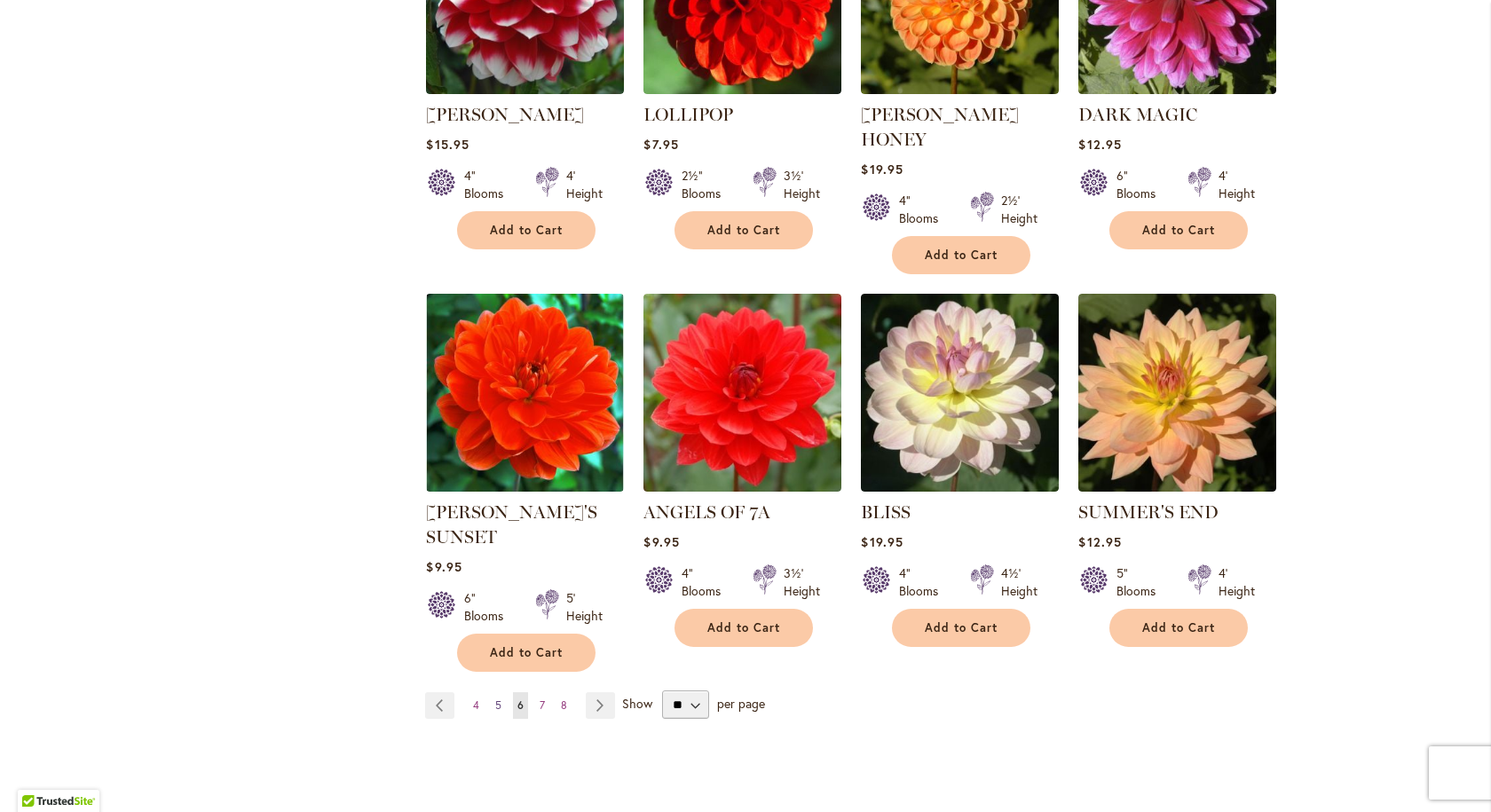
click at [495, 698] on span "5" at bounding box center [498, 704] width 6 height 13
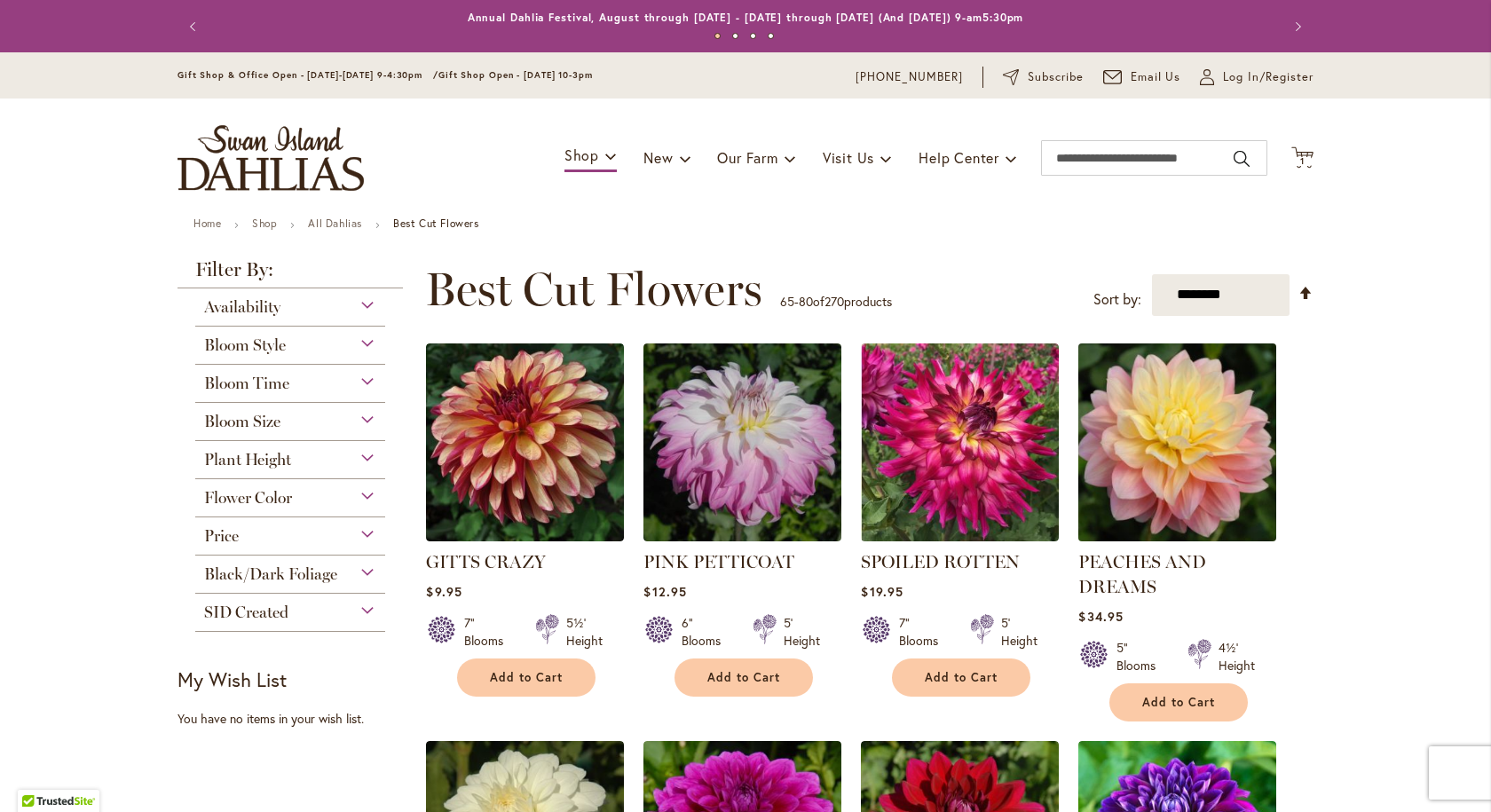
click at [1177, 469] on img at bounding box center [1177, 442] width 208 height 208
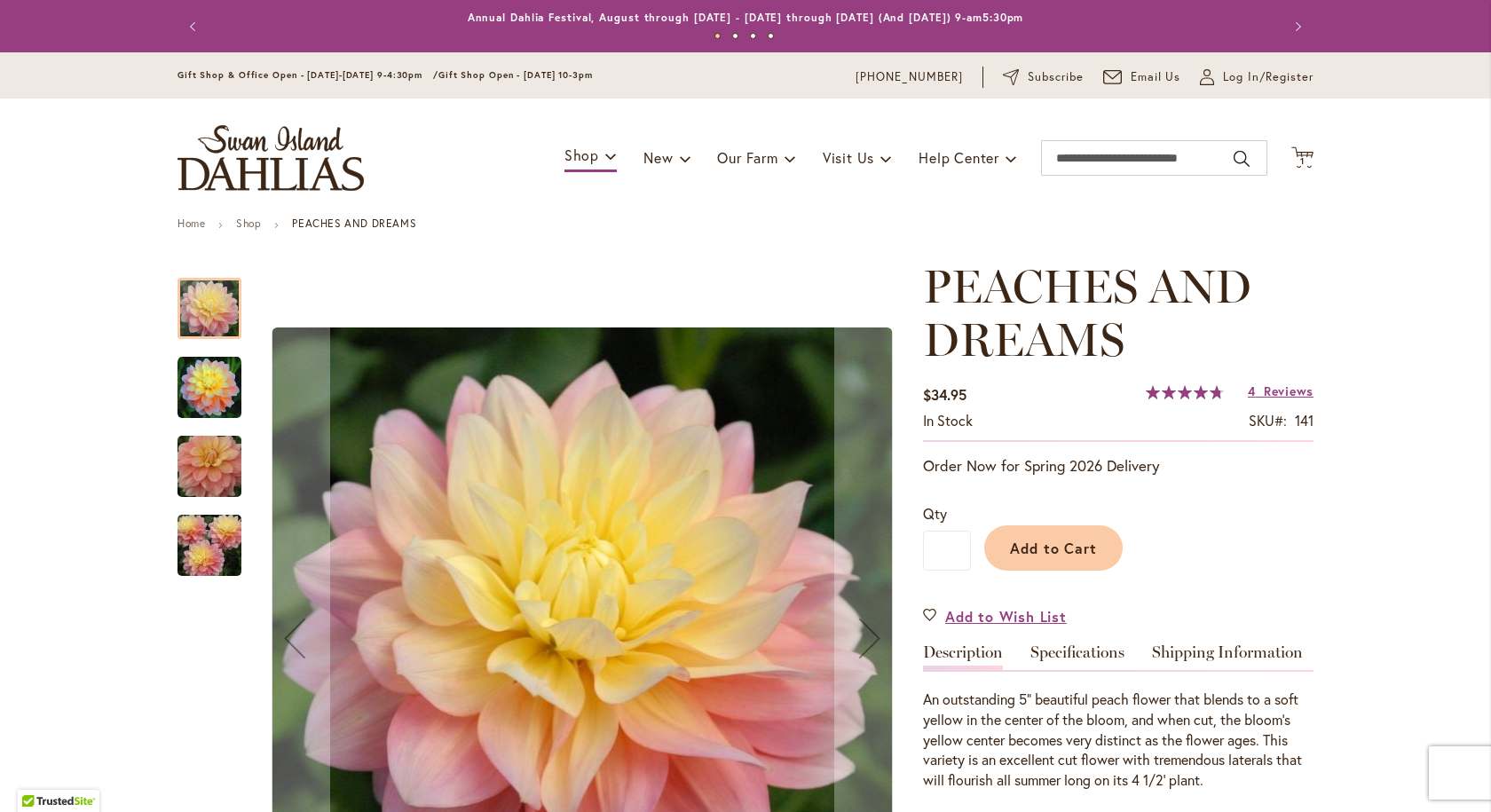
scroll to position [177, 0]
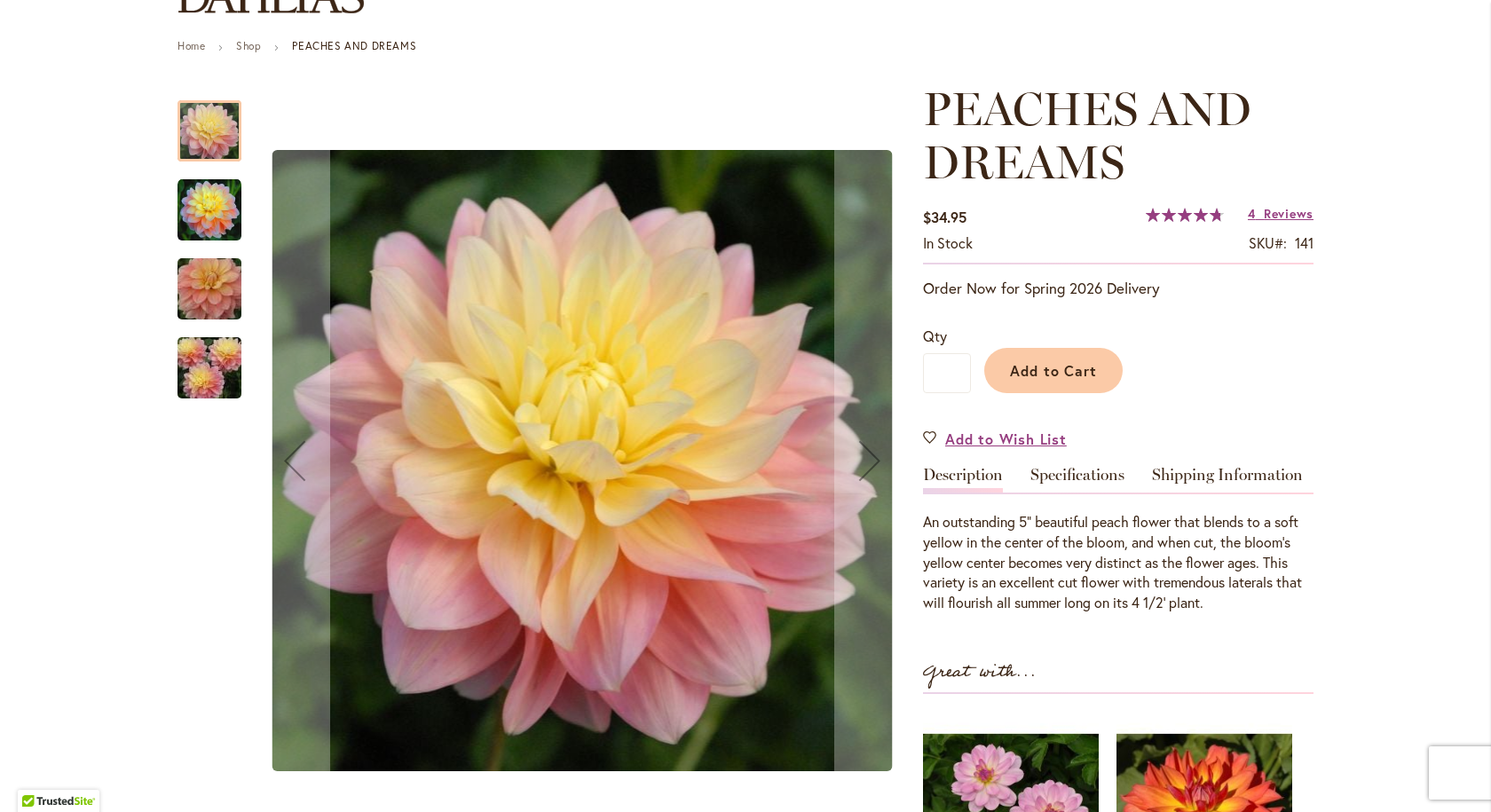
click at [200, 218] on img "PEACHES AND DREAMS" at bounding box center [209, 210] width 64 height 64
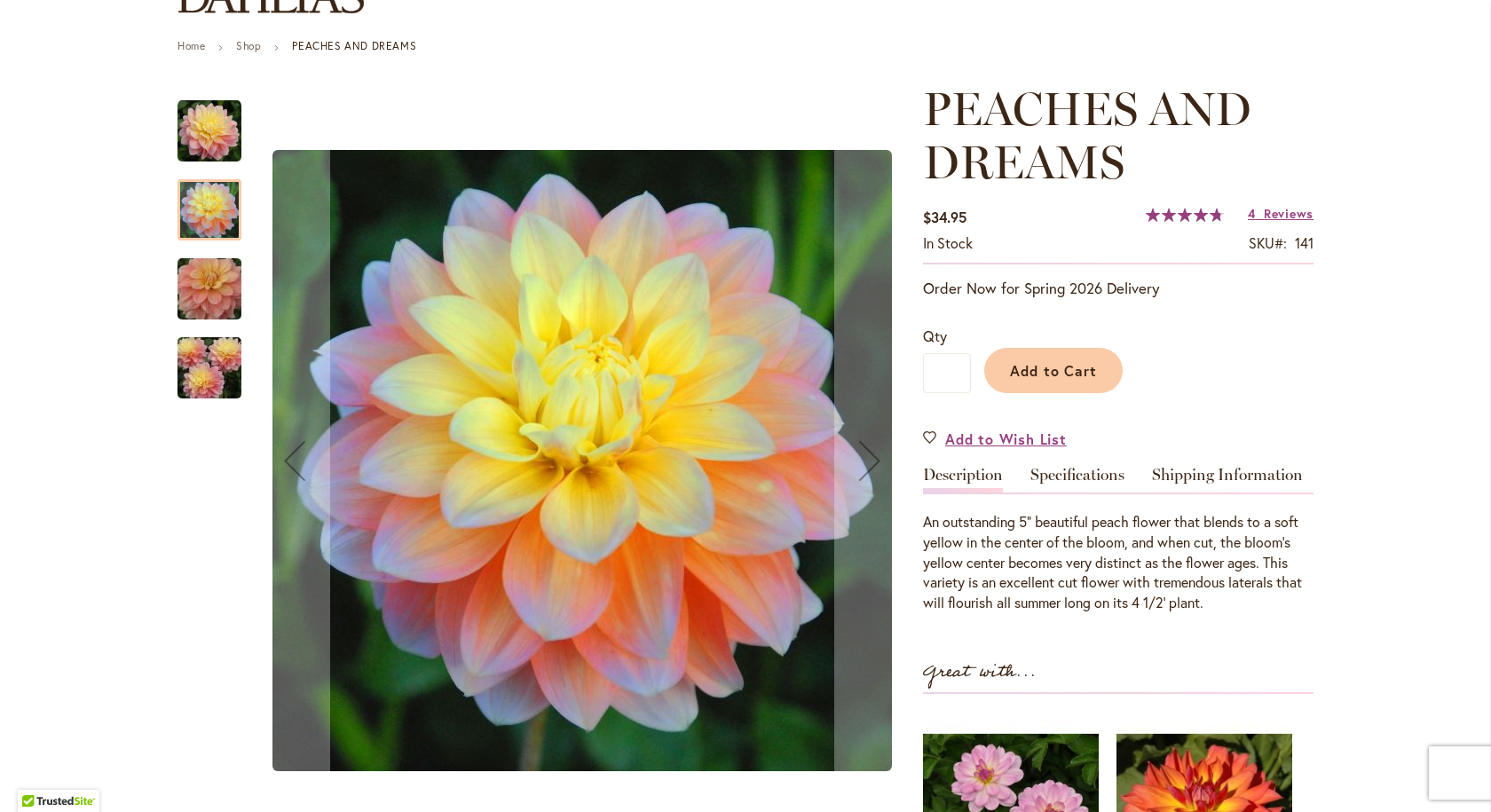
click at [209, 288] on img "PEACHES AND DREAMS" at bounding box center [209, 289] width 128 height 85
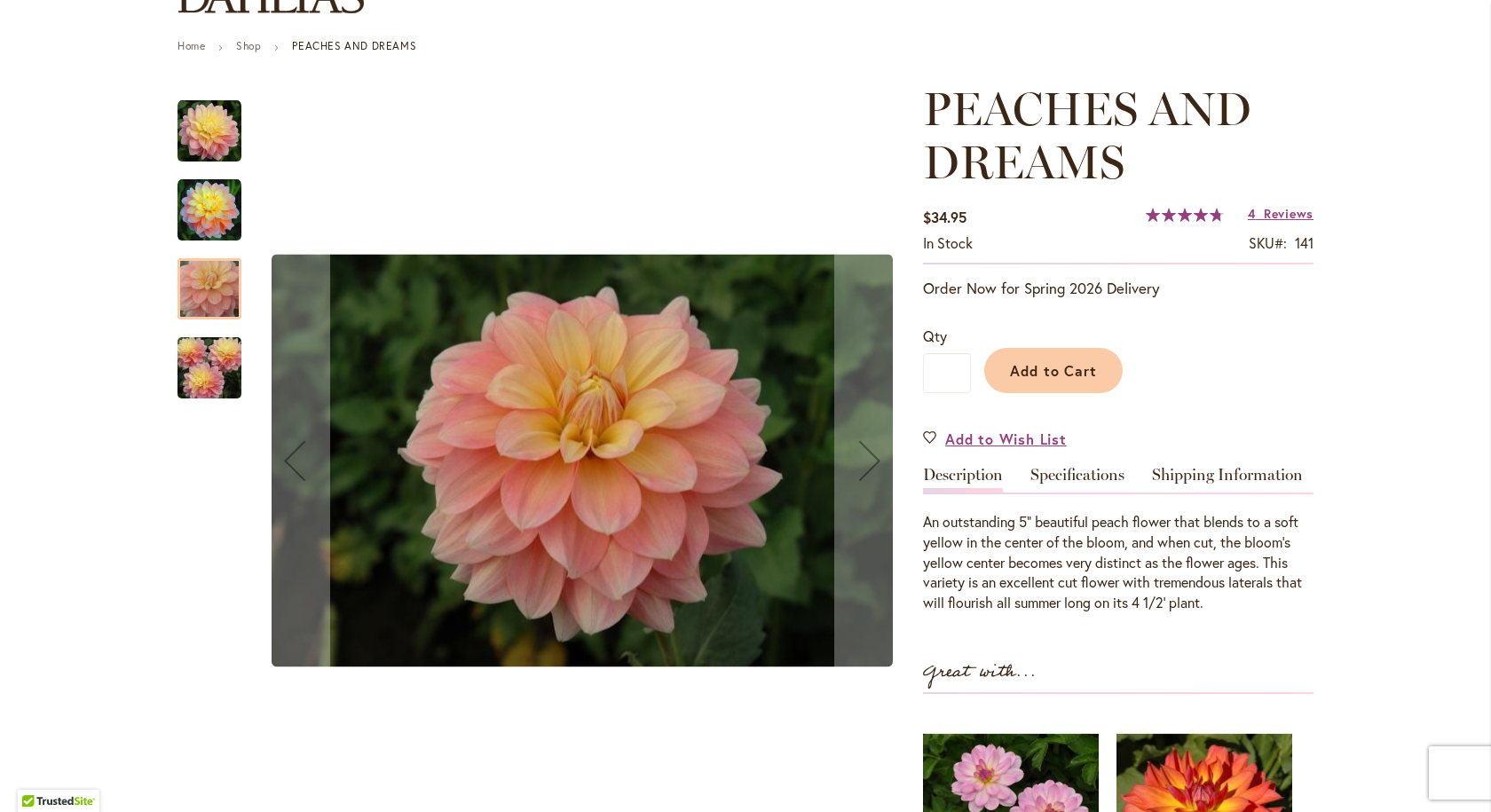
click at [225, 371] on img "PEACHES AND DREAMS" at bounding box center [209, 368] width 128 height 85
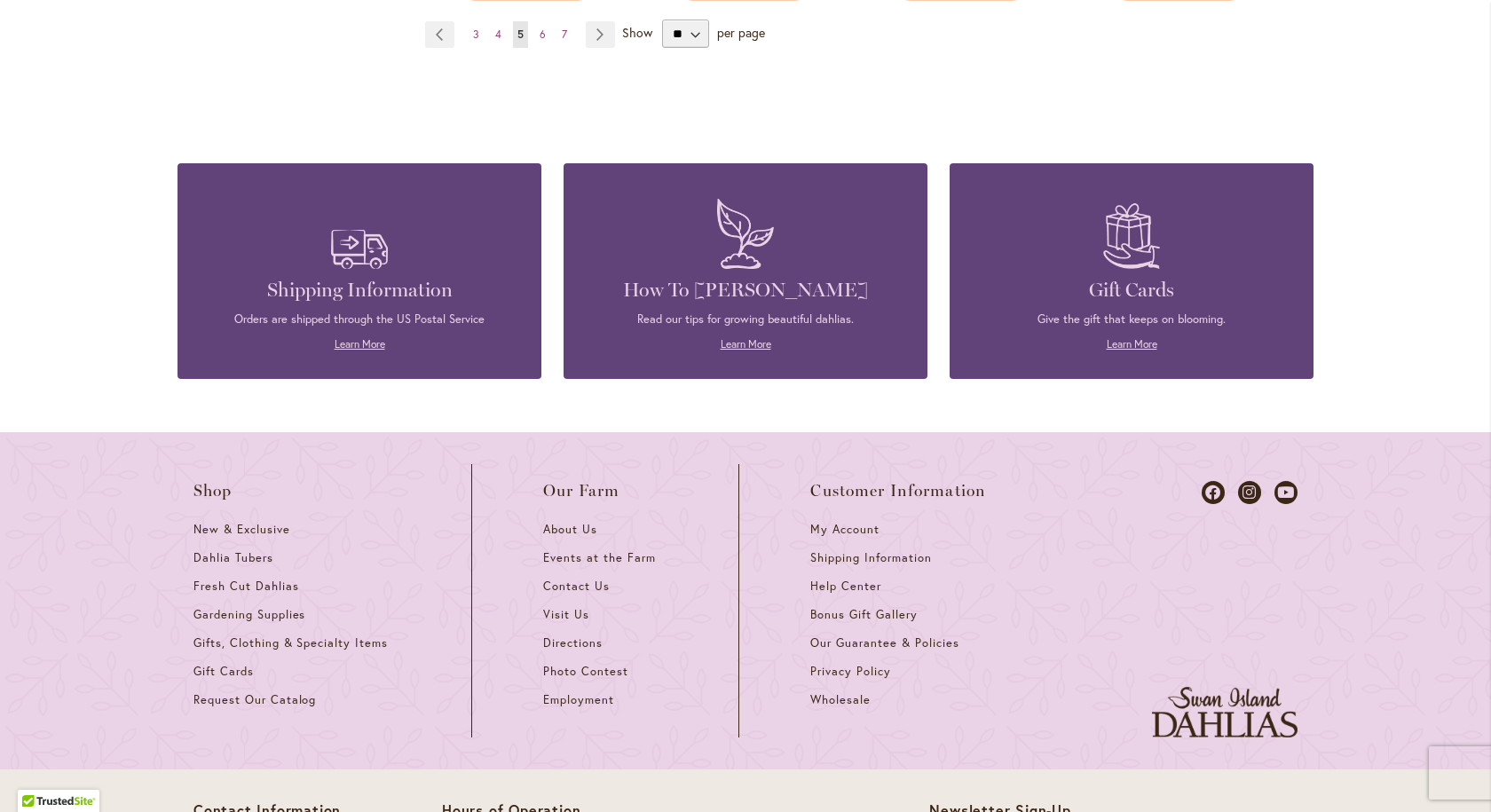
scroll to position [1508, 0]
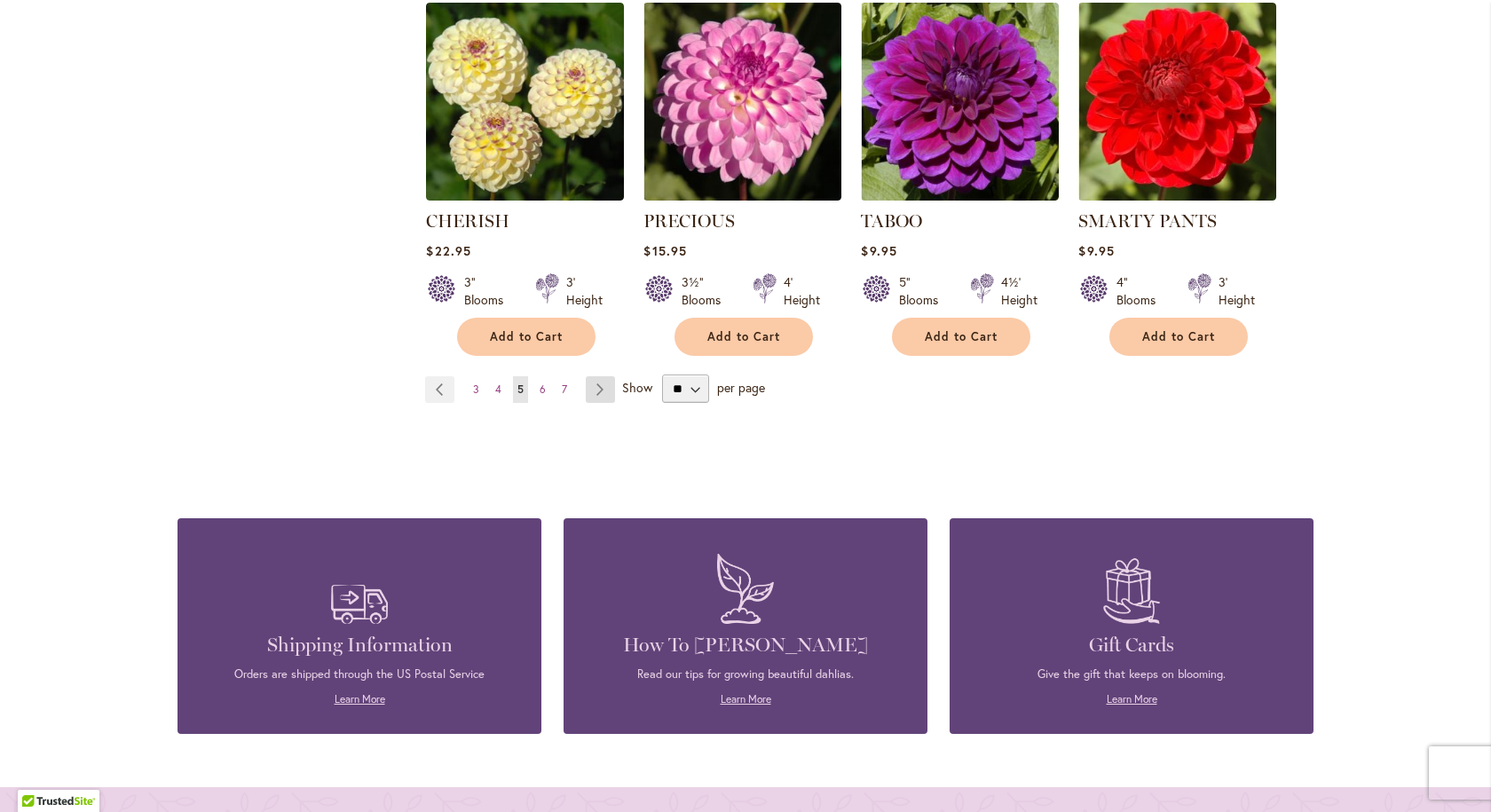
click at [598, 376] on link "Page Next" at bounding box center [601, 389] width 30 height 27
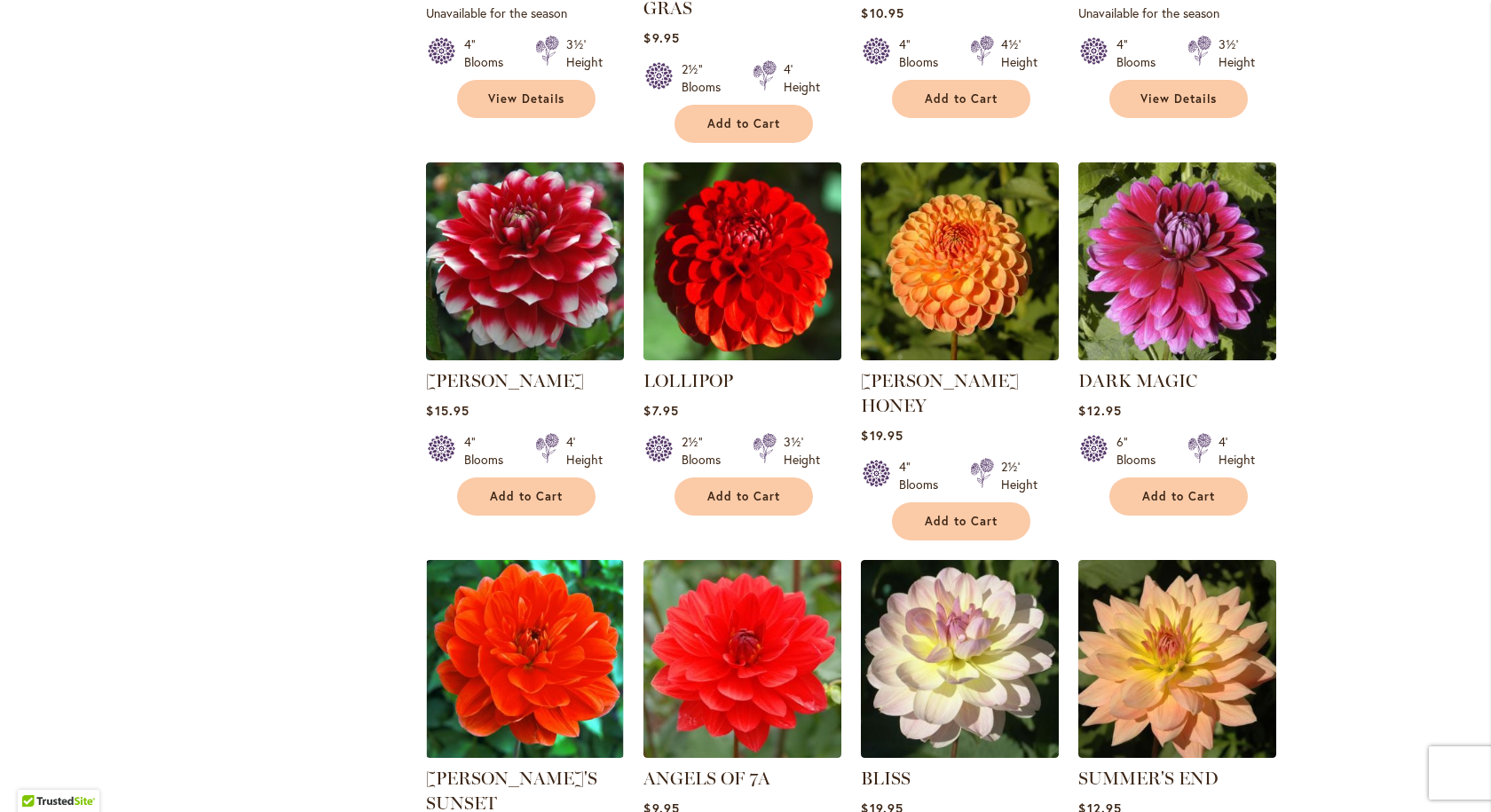
scroll to position [1330, 0]
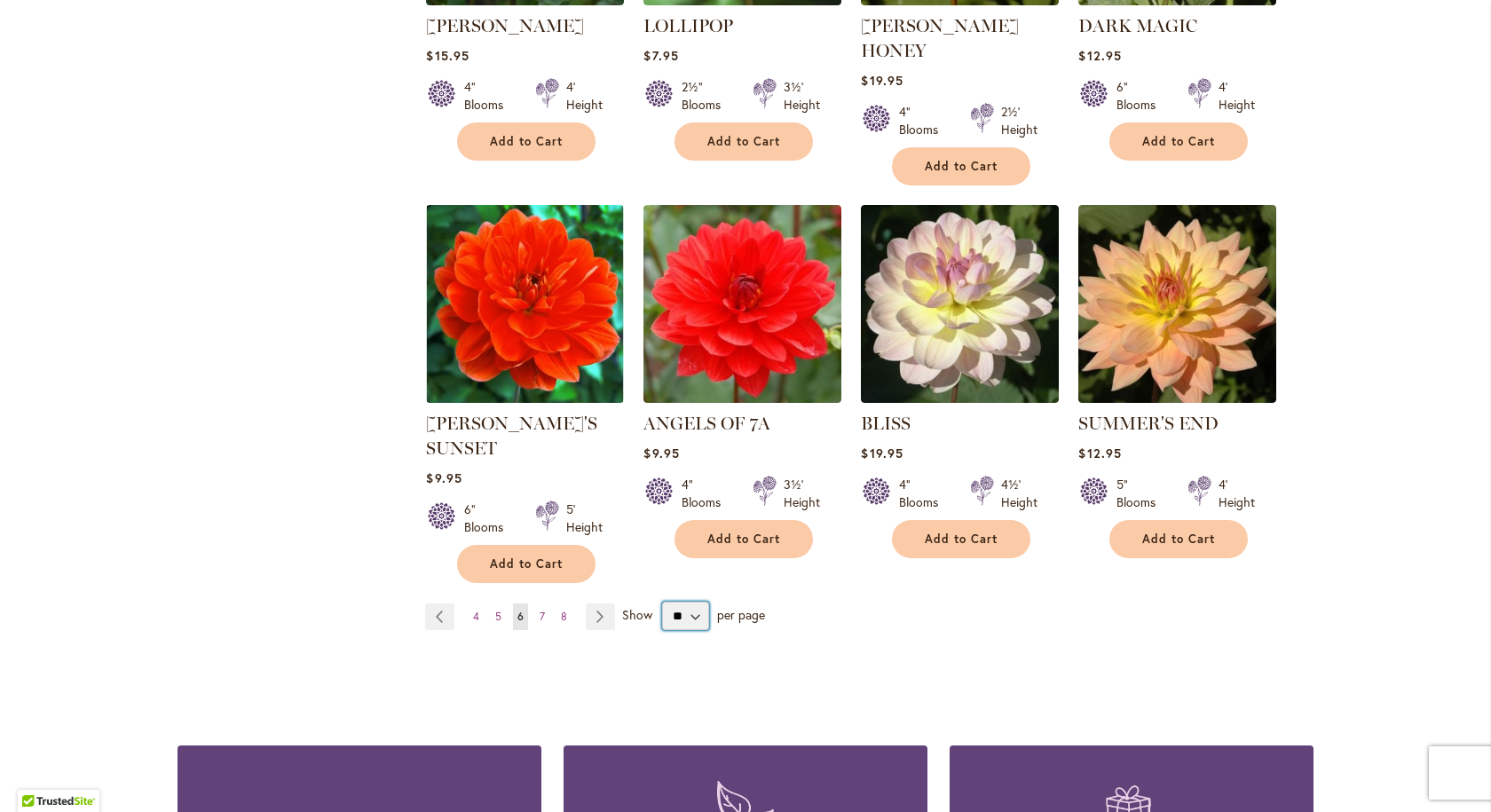
click at [684, 601] on select "** ** ** **" at bounding box center [686, 615] width 47 height 29
select select "**"
click at [662, 601] on select "** ** ** **" at bounding box center [686, 615] width 47 height 29
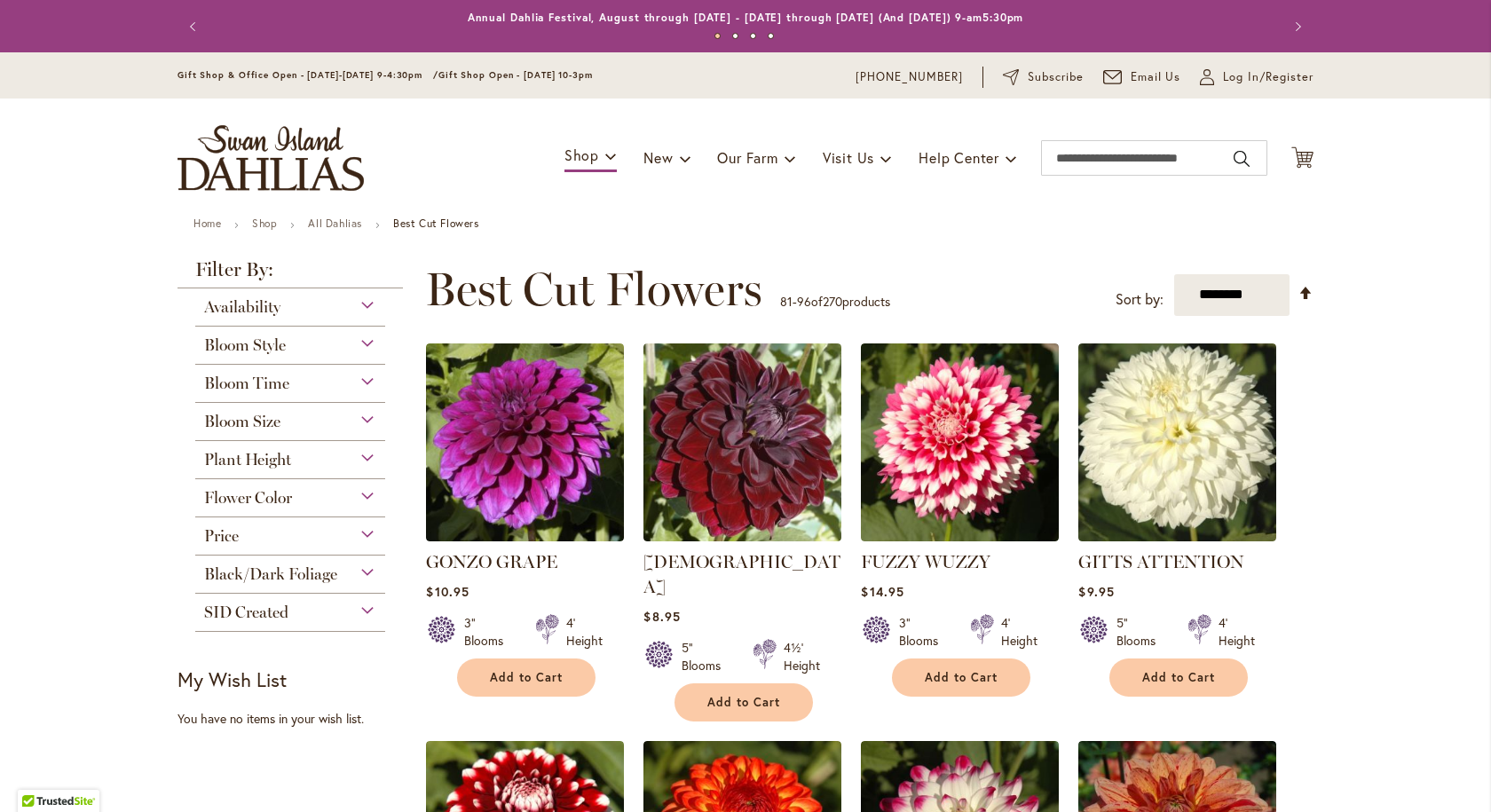
select select "**"
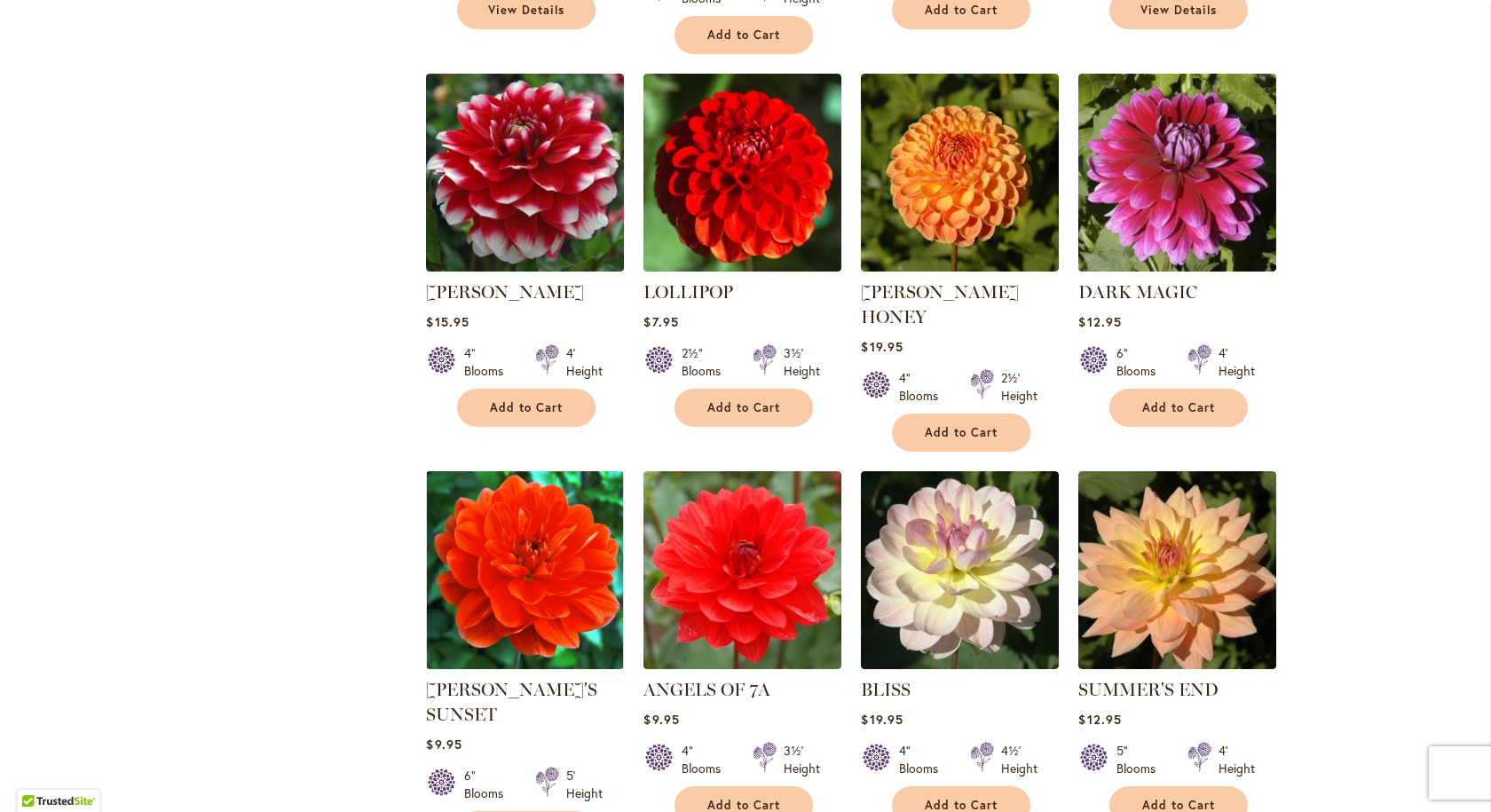
scroll to position [1153, 0]
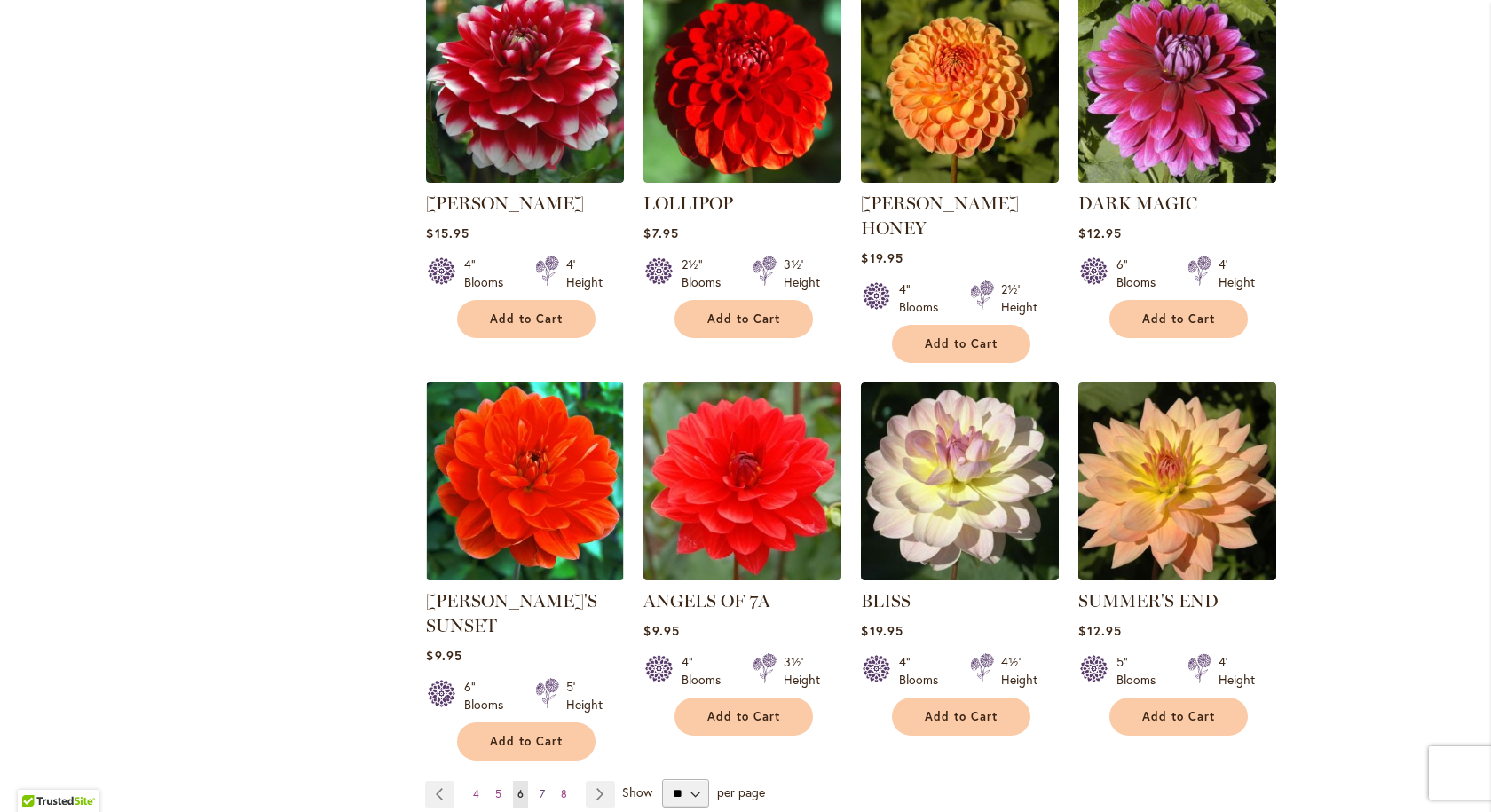
click at [535, 780] on link "Page 7" at bounding box center [542, 793] width 14 height 27
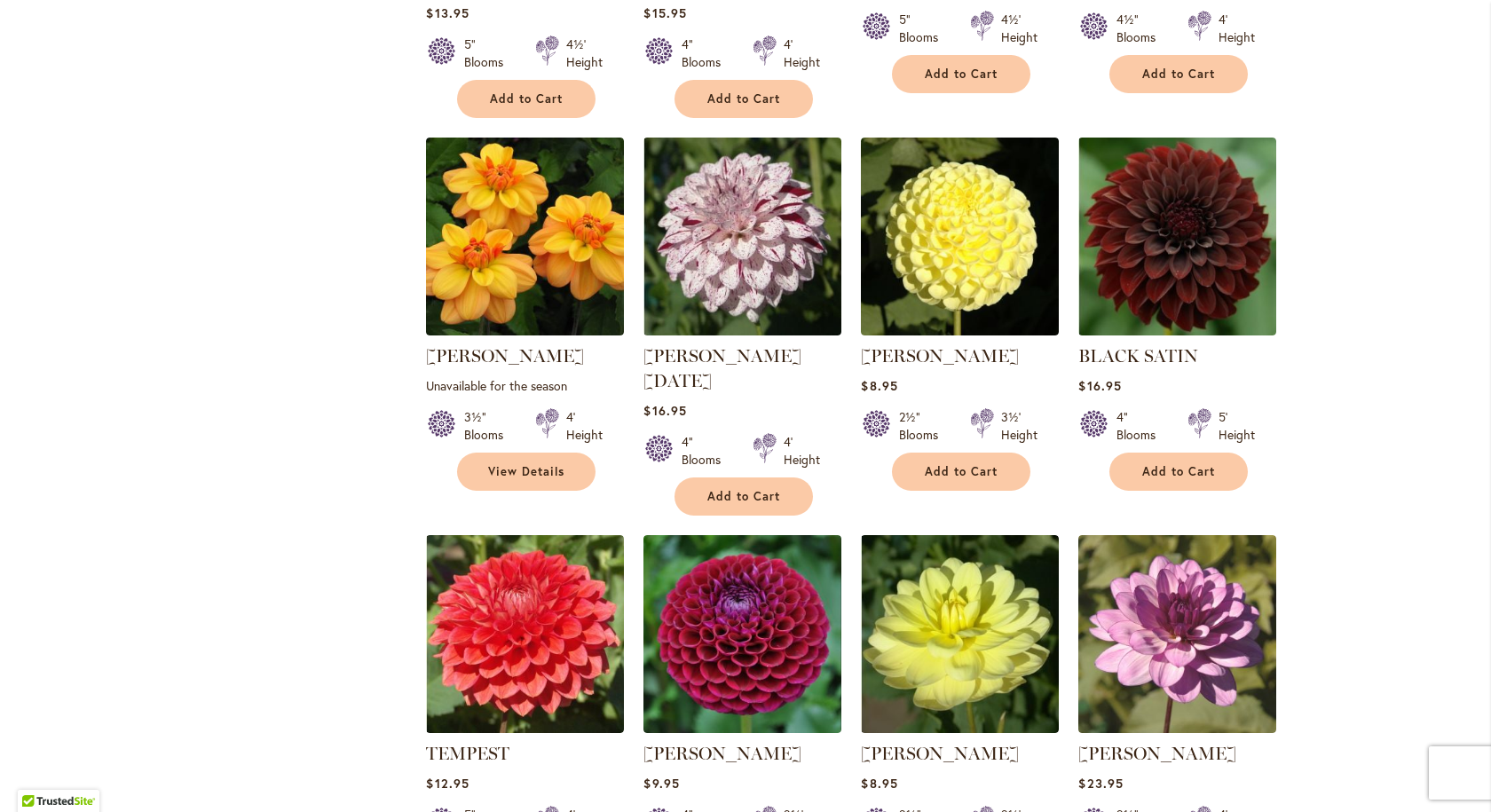
scroll to position [1330, 0]
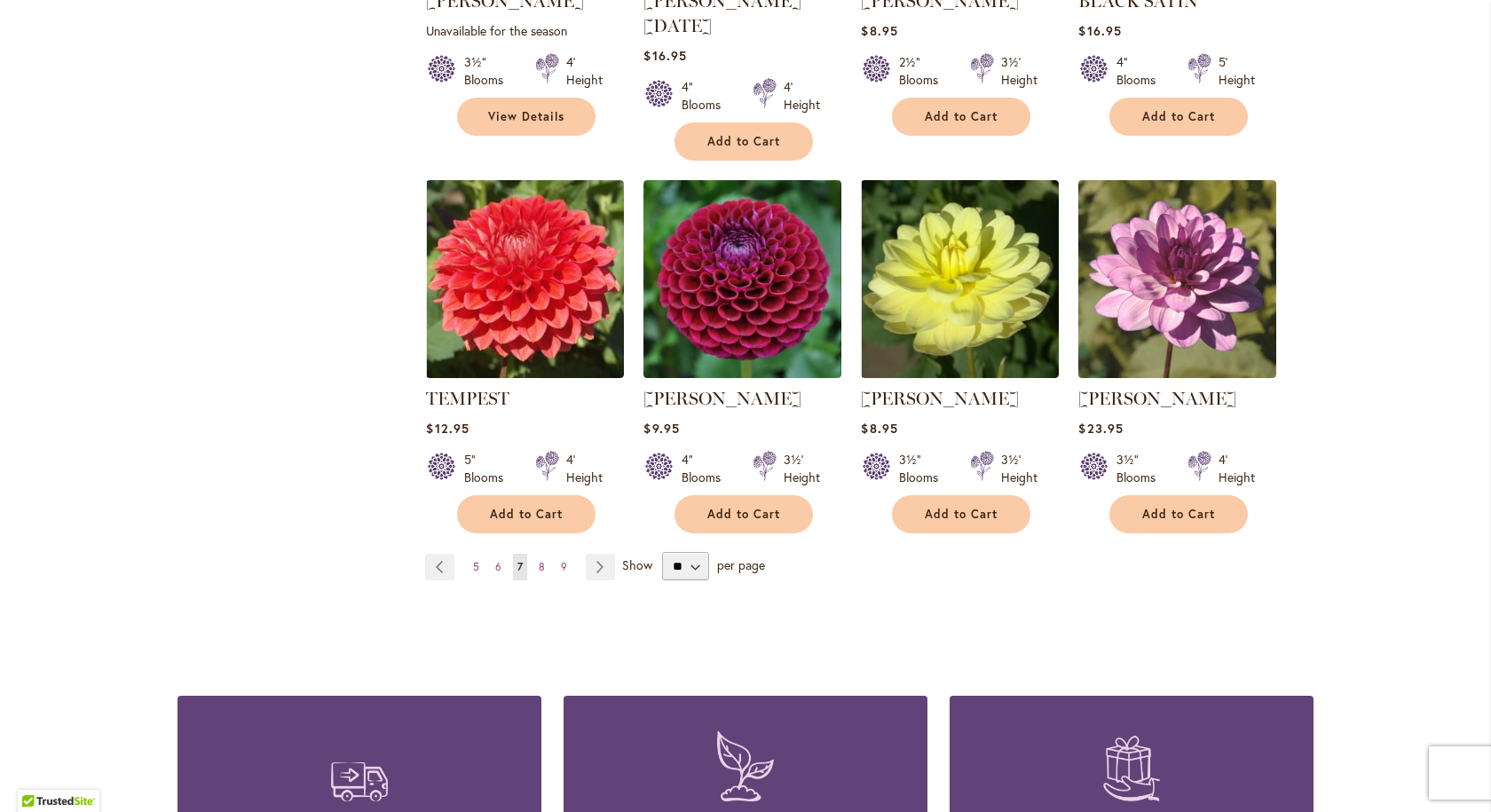
click at [523, 554] on ul "Page Previous Page 5 Page 6 You're currently reading page 7 Page 8 Page 9 Page …" at bounding box center [523, 567] width 197 height 27
click at [538, 560] on span "8" at bounding box center [541, 566] width 6 height 13
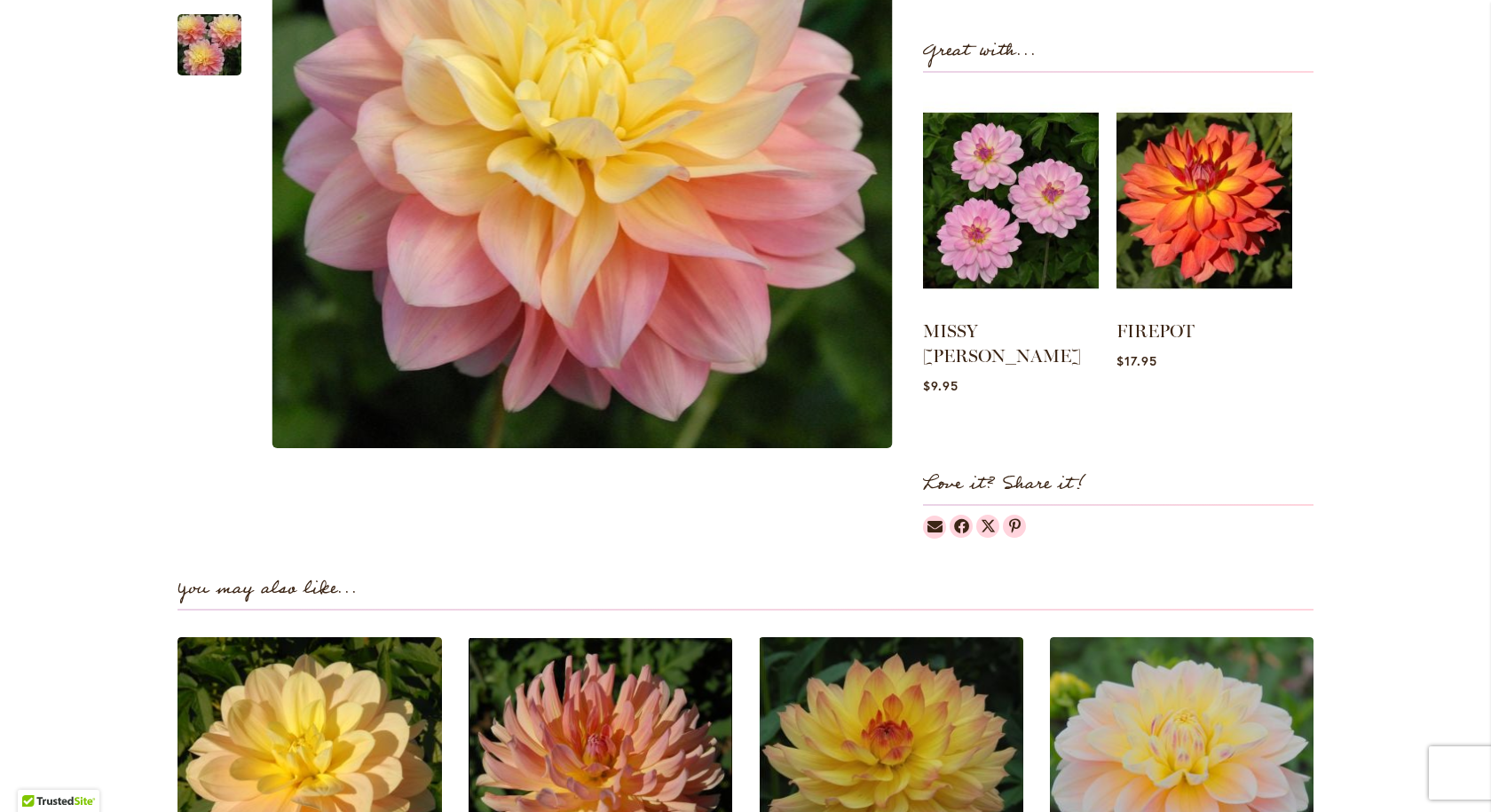
scroll to position [621, 0]
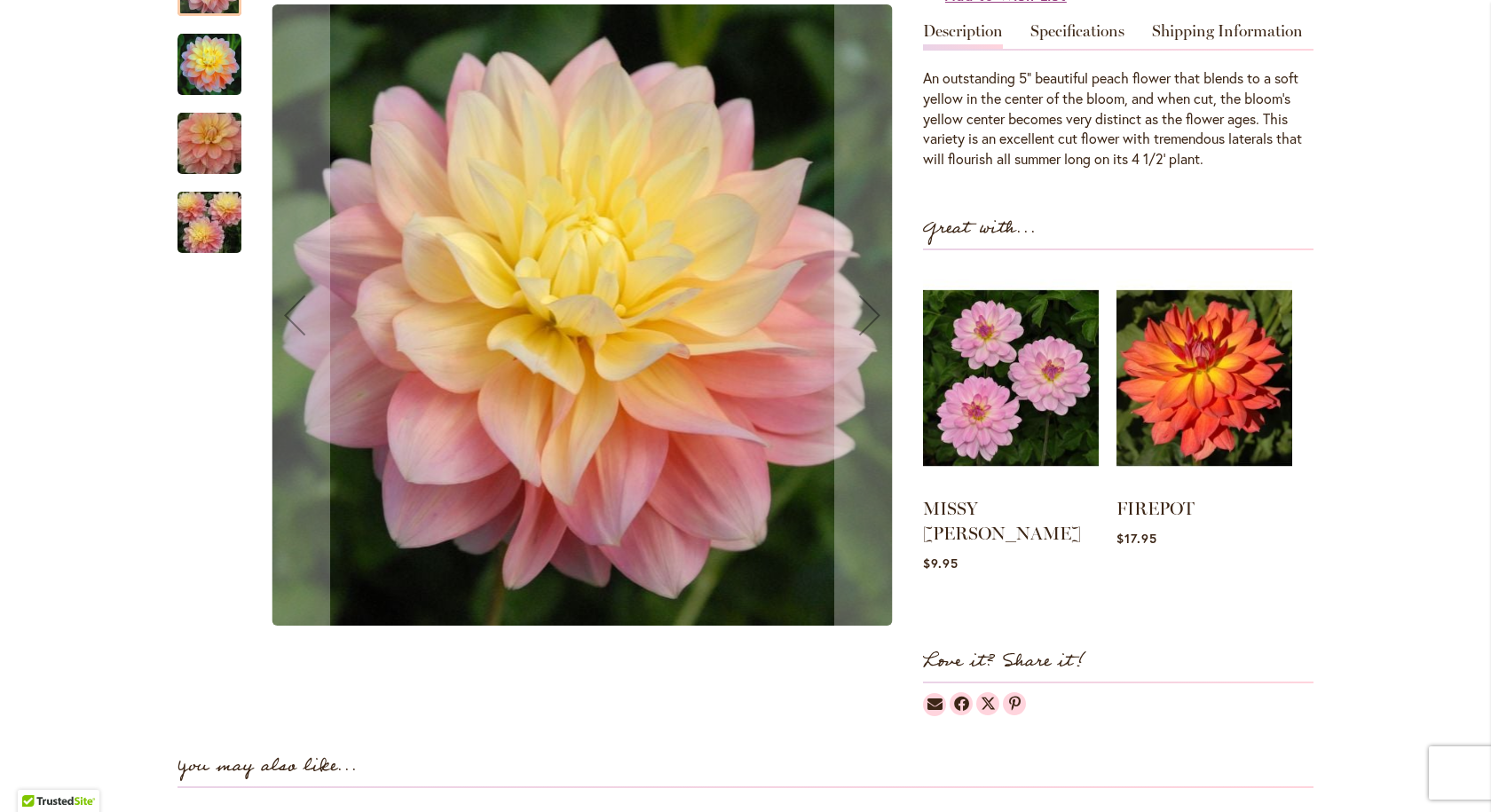
click at [219, 119] on img "PEACHES AND DREAMS" at bounding box center [209, 142] width 128 height 85
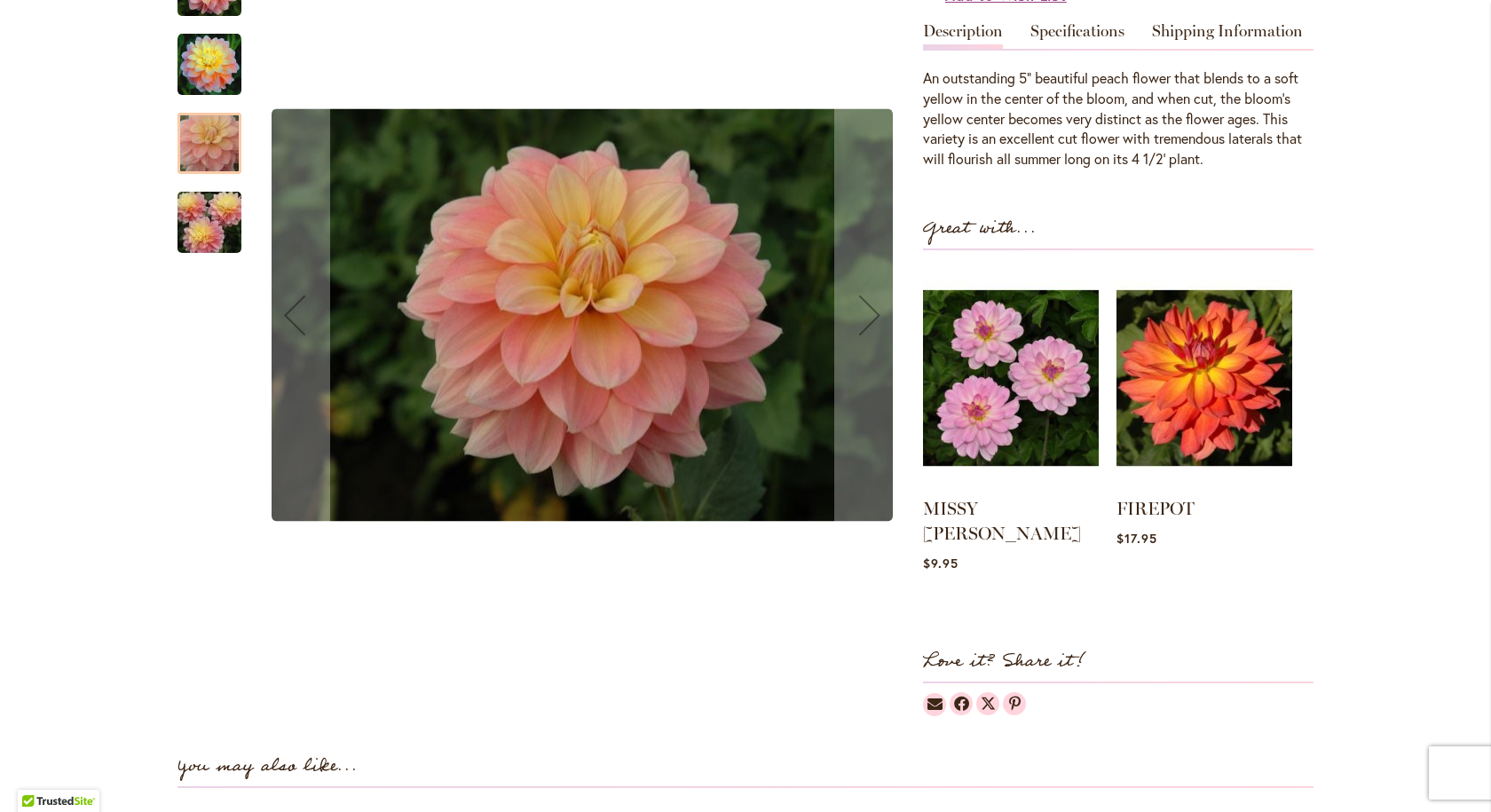
click at [211, 198] on img "PEACHES AND DREAMS" at bounding box center [209, 222] width 128 height 85
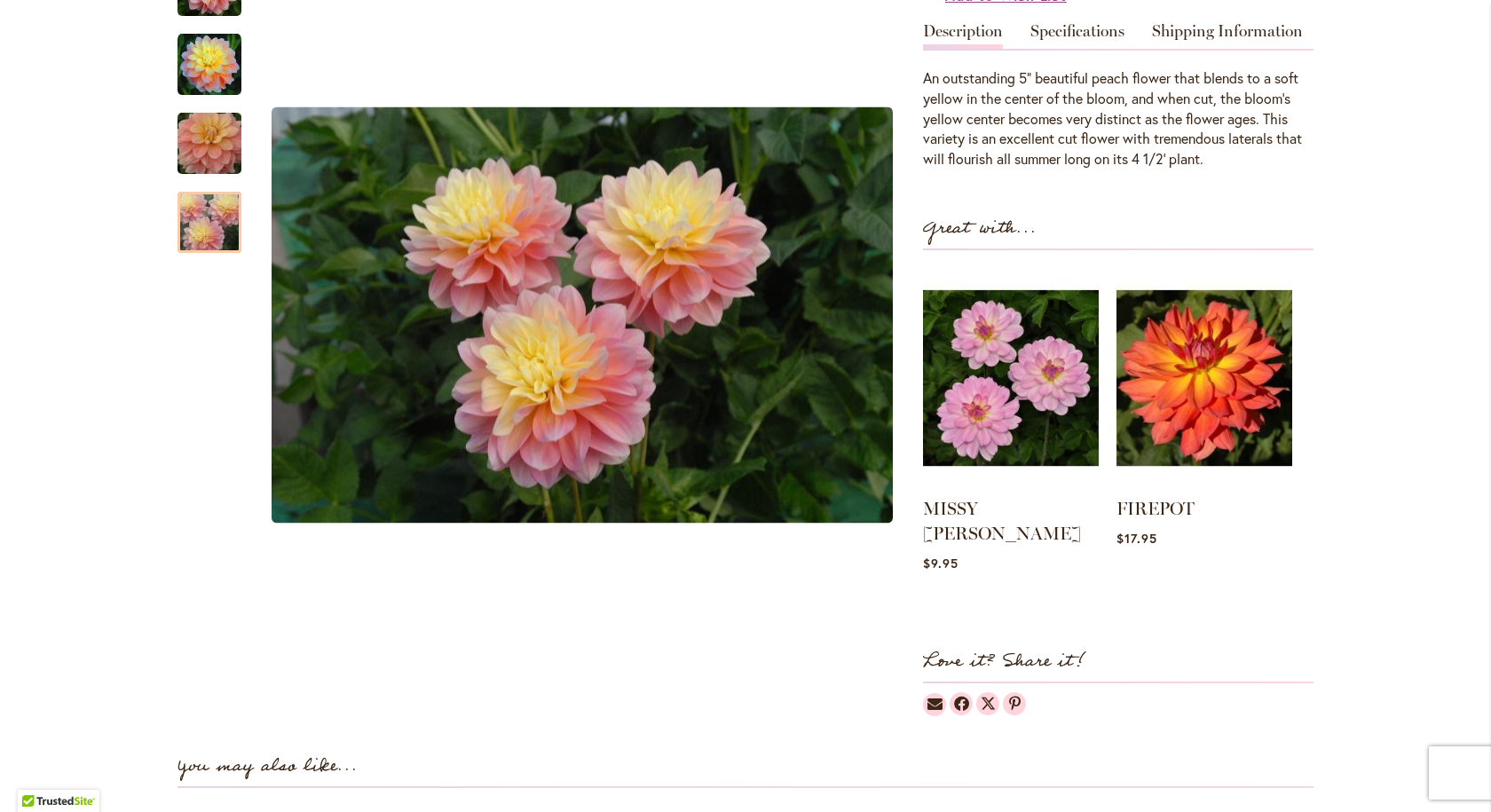
scroll to position [266, 0]
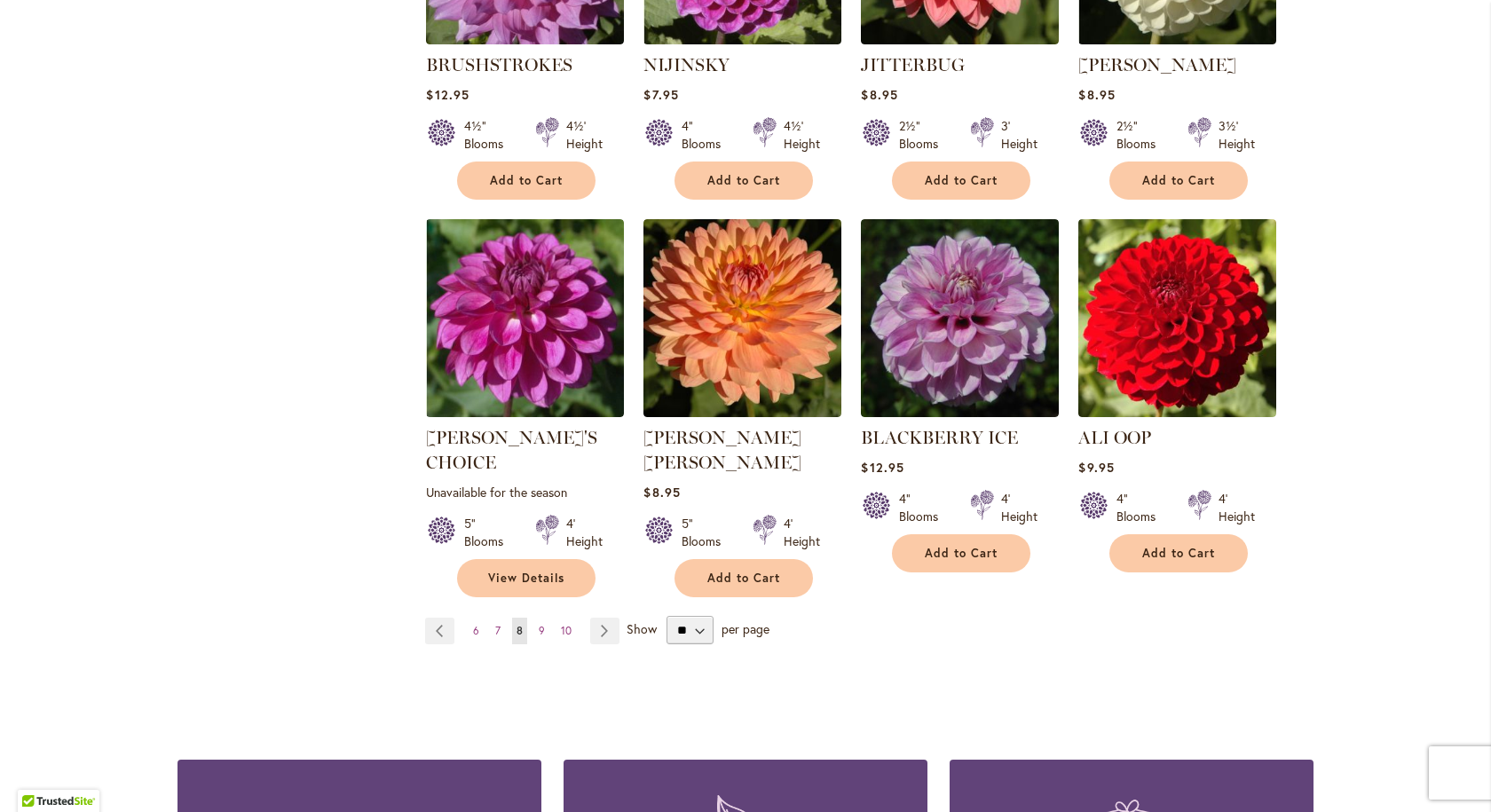
scroll to position [1330, 0]
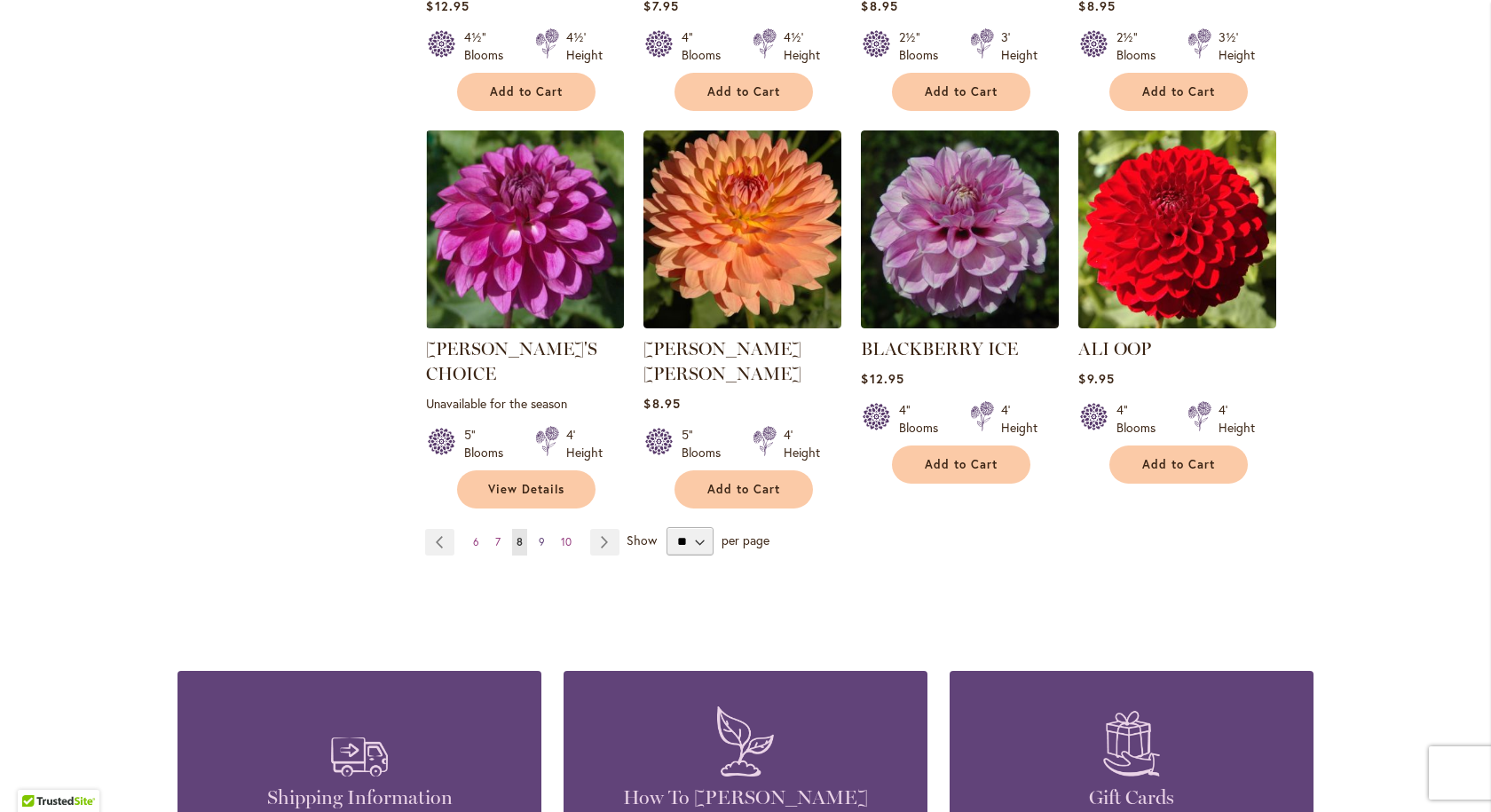
click at [537, 529] on link "Page 9" at bounding box center [541, 542] width 15 height 27
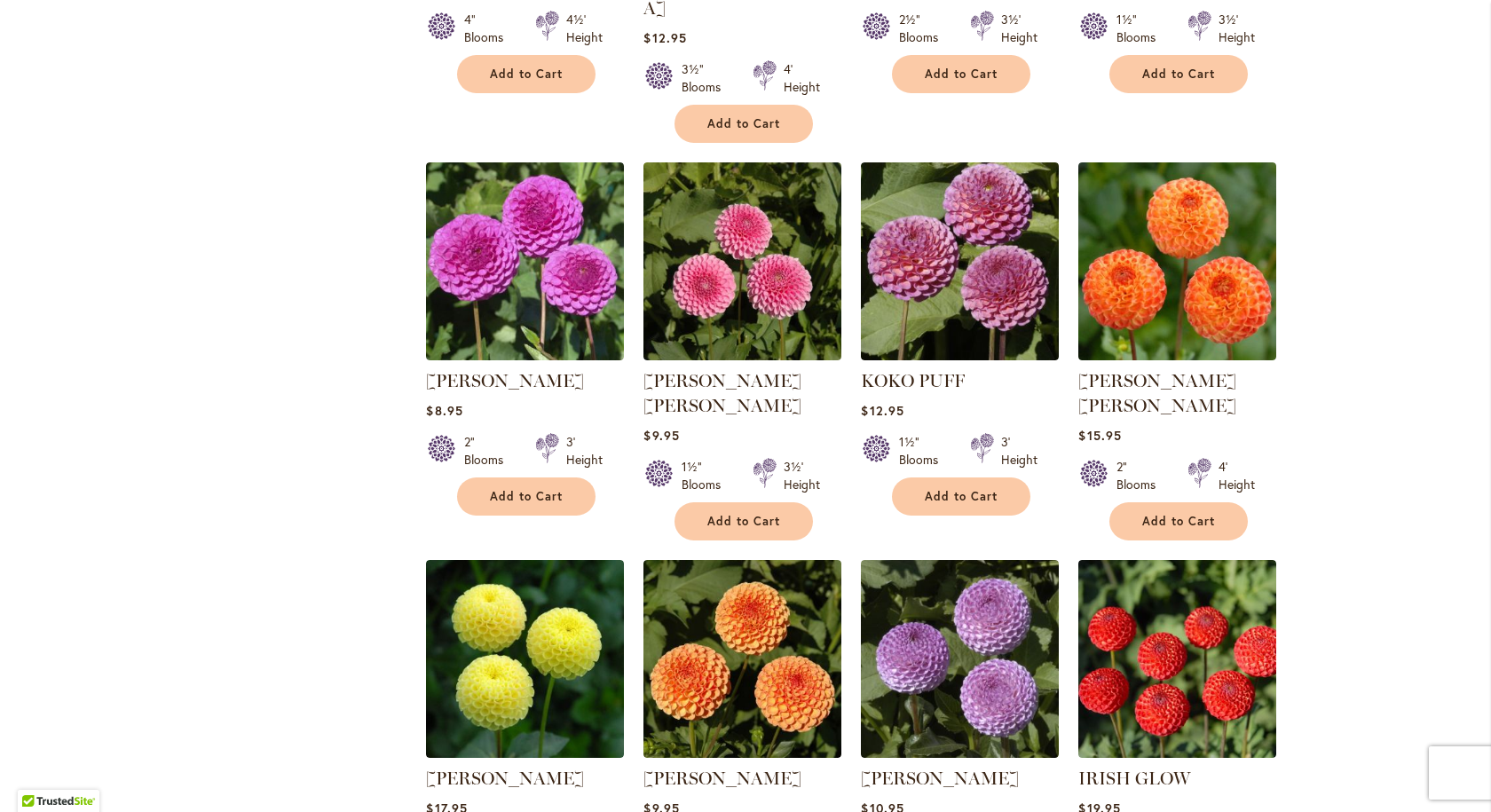
scroll to position [1153, 0]
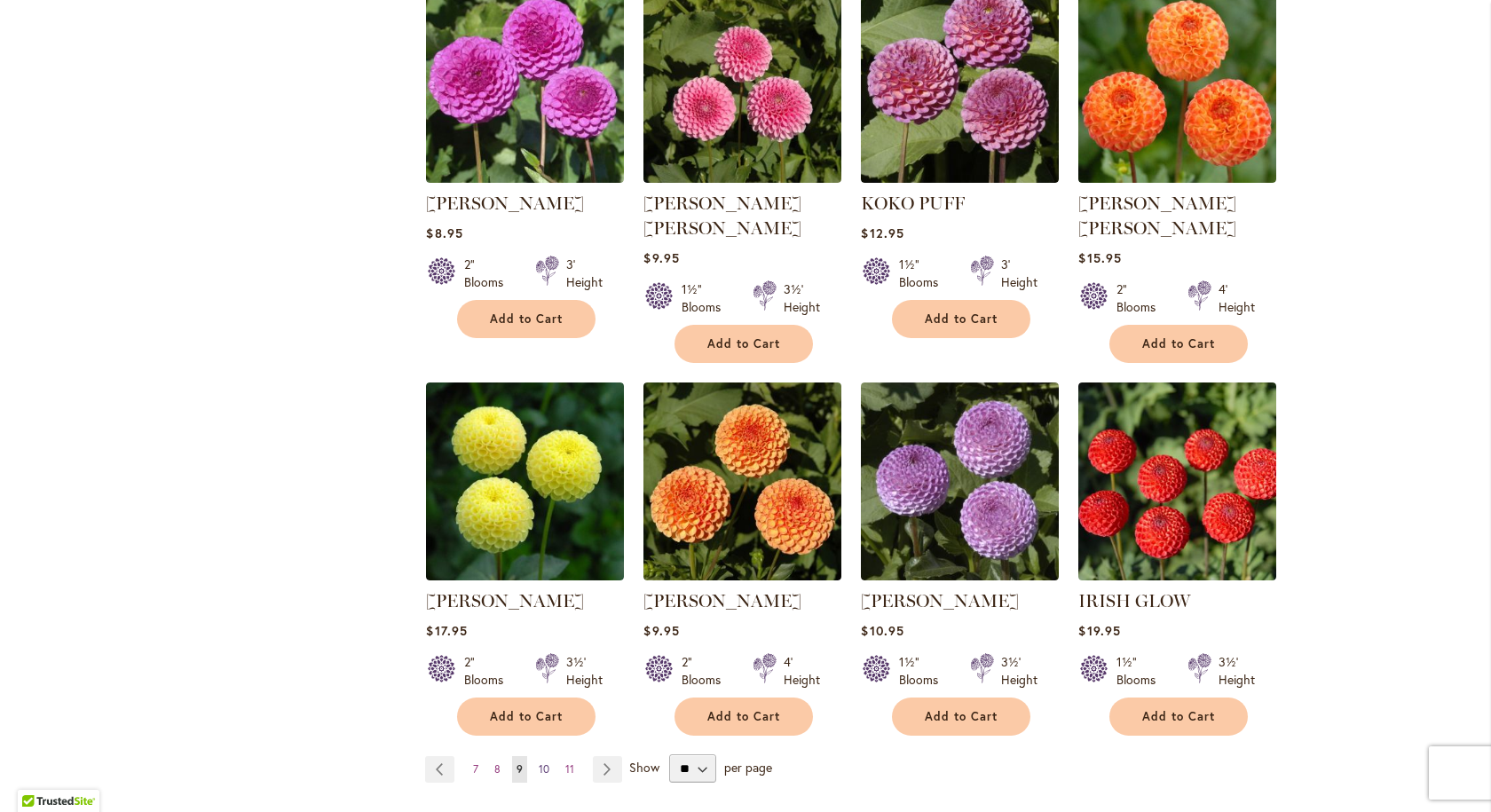
click at [538, 762] on span "10" at bounding box center [543, 767] width 11 height 13
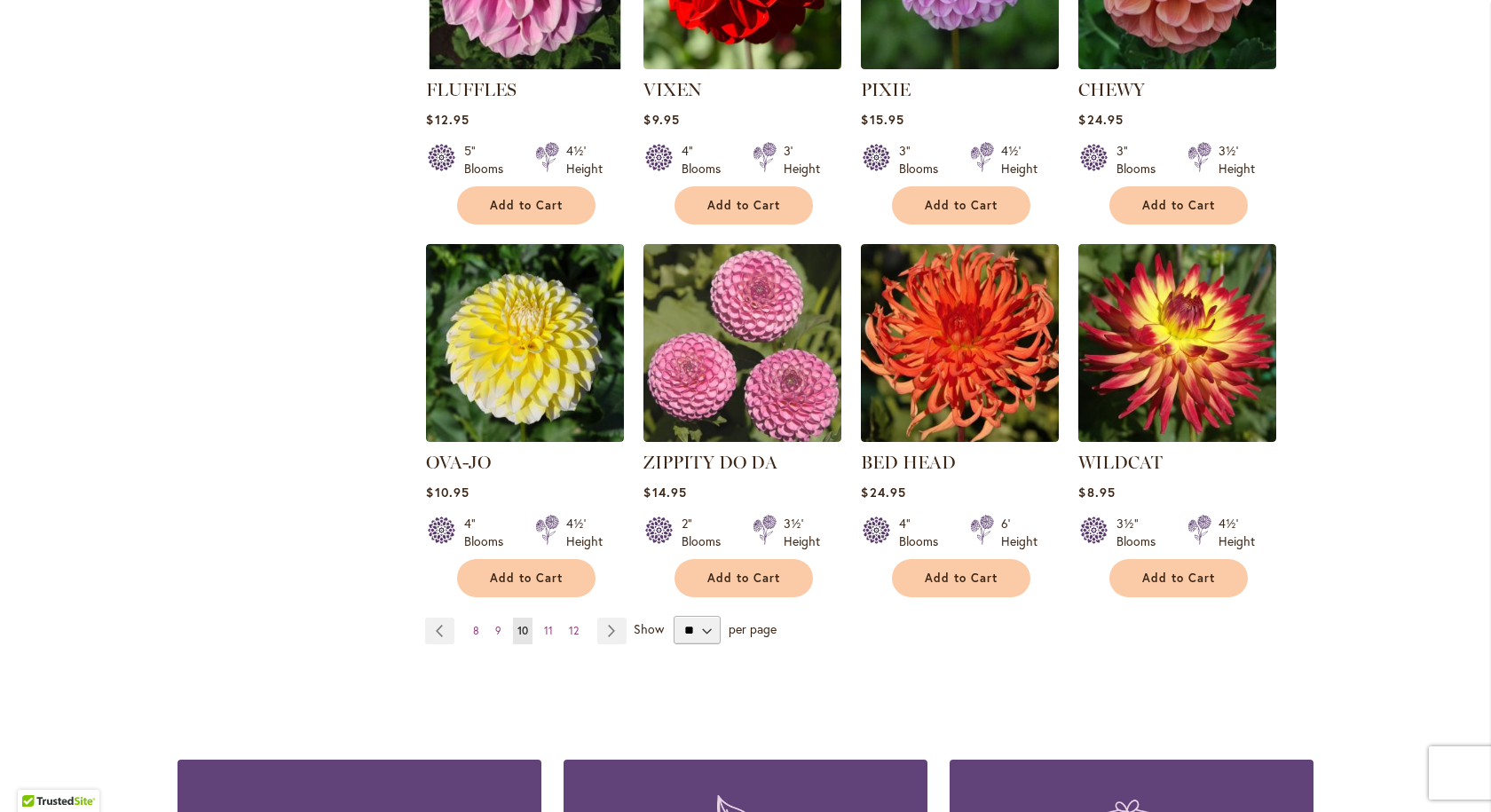
scroll to position [1330, 0]
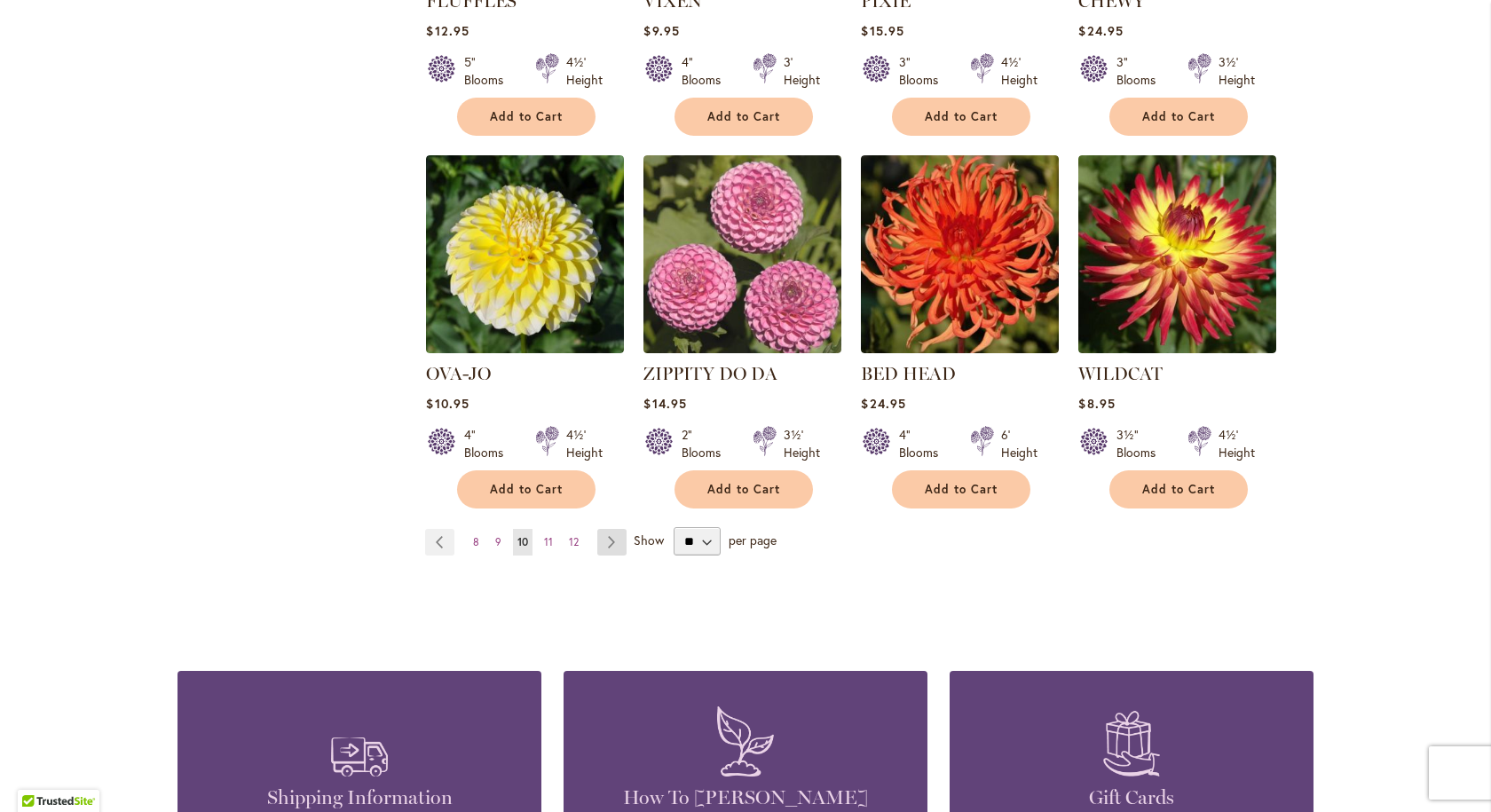
click at [599, 529] on link "Page Next" at bounding box center [612, 542] width 30 height 27
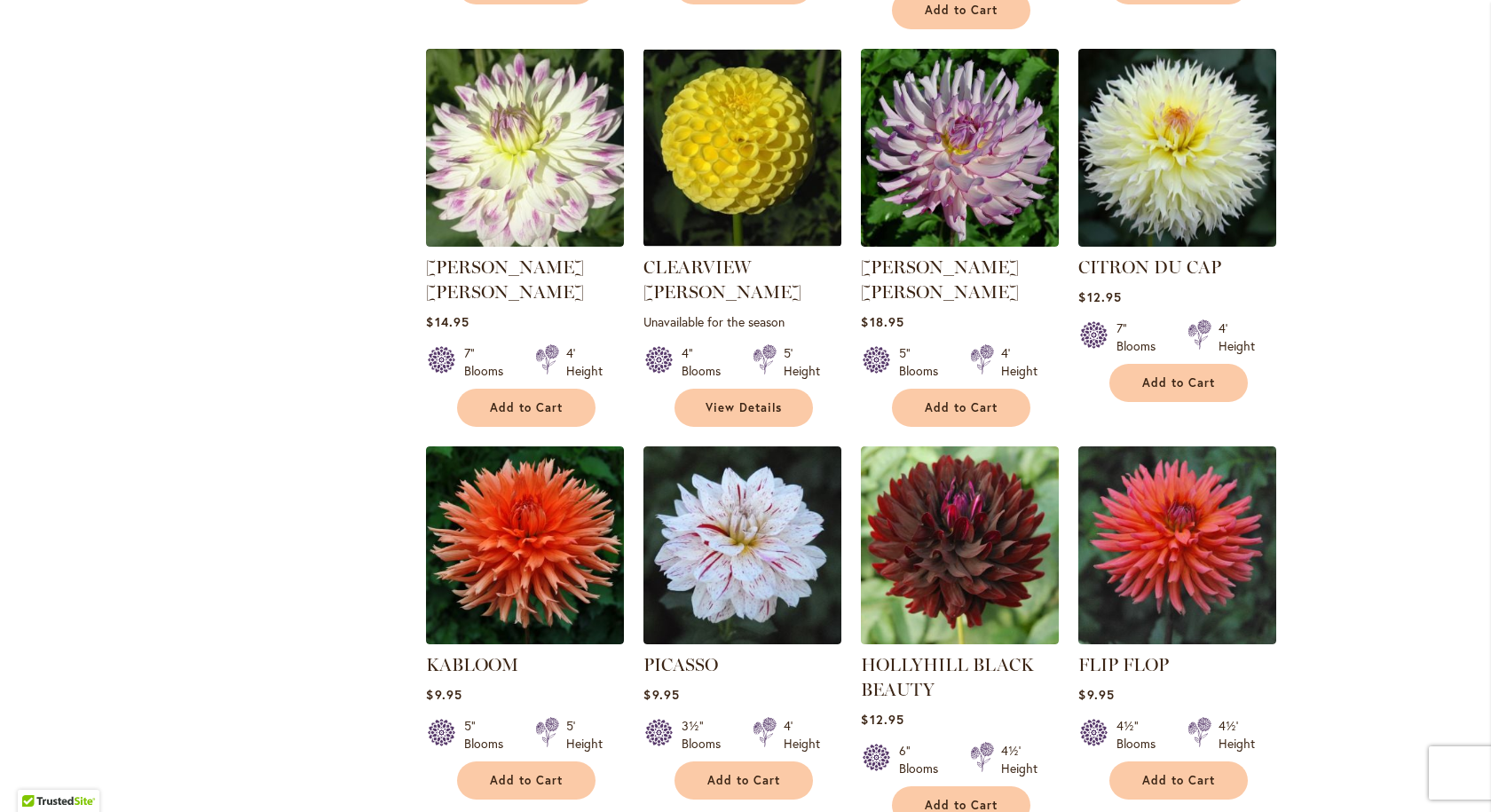
scroll to position [1153, 0]
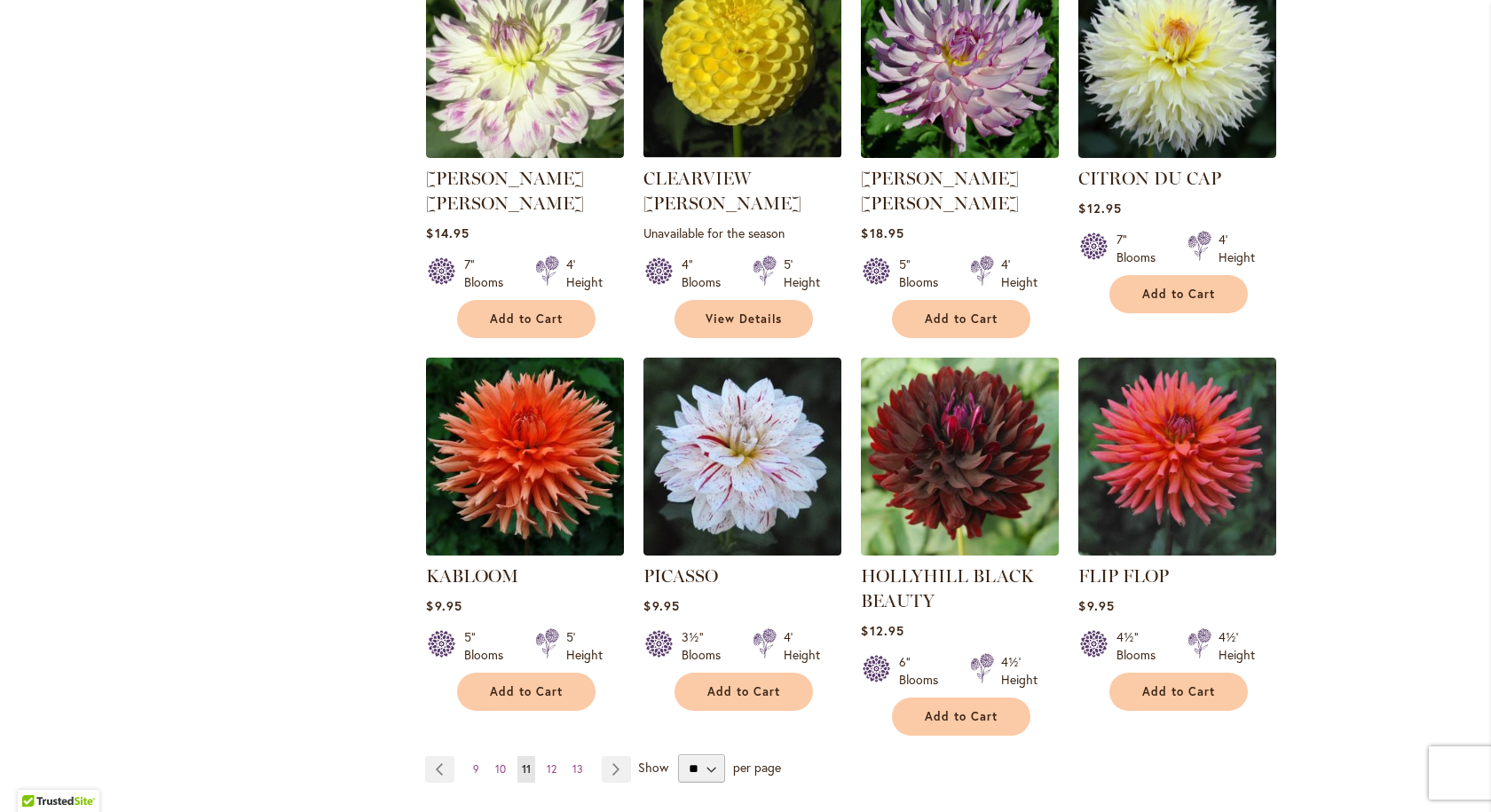
click at [595, 756] on li "Page Next" at bounding box center [612, 768] width 37 height 27
click at [606, 756] on link "Page Next" at bounding box center [616, 768] width 30 height 27
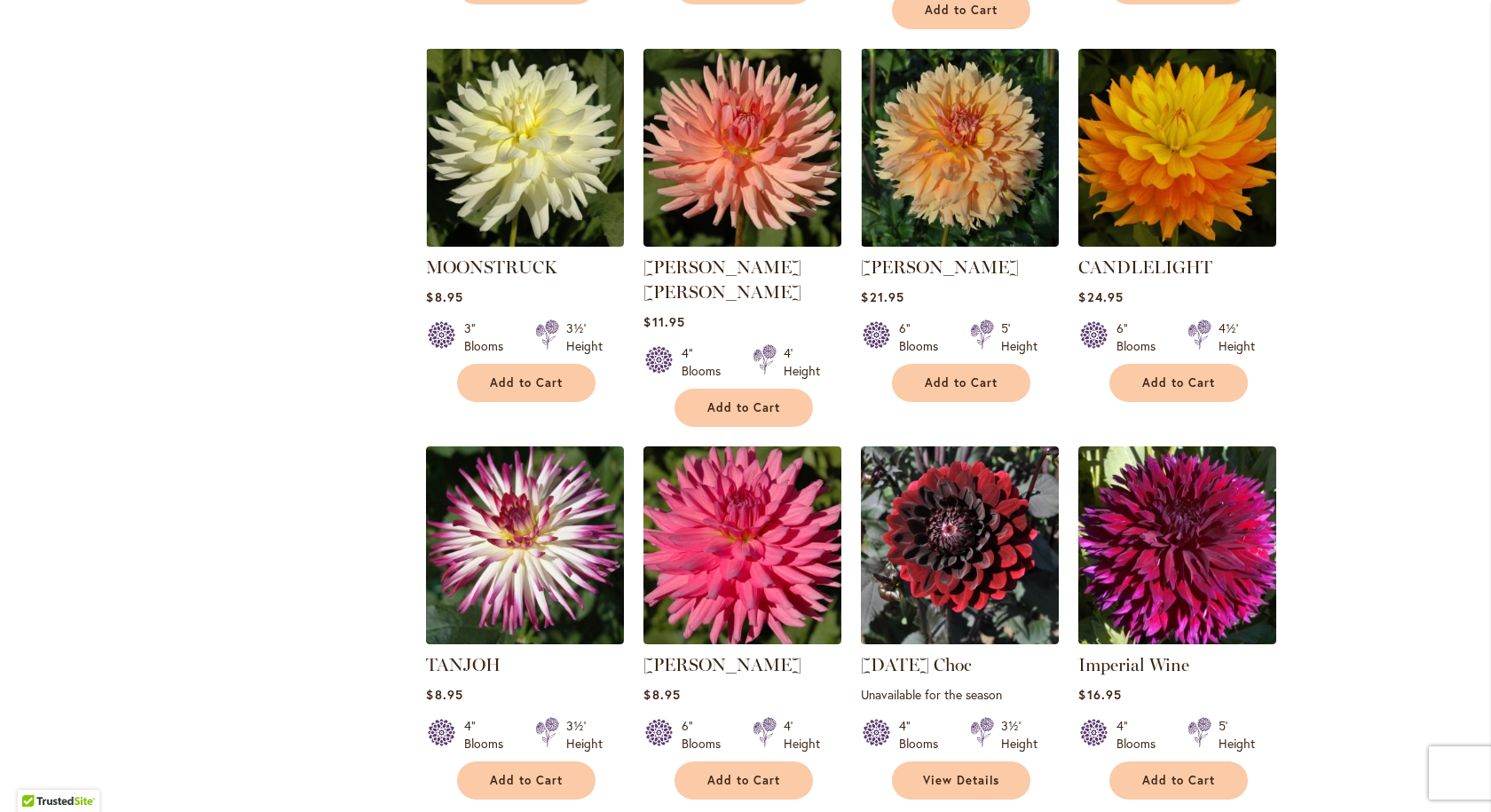
scroll to position [1242, 0]
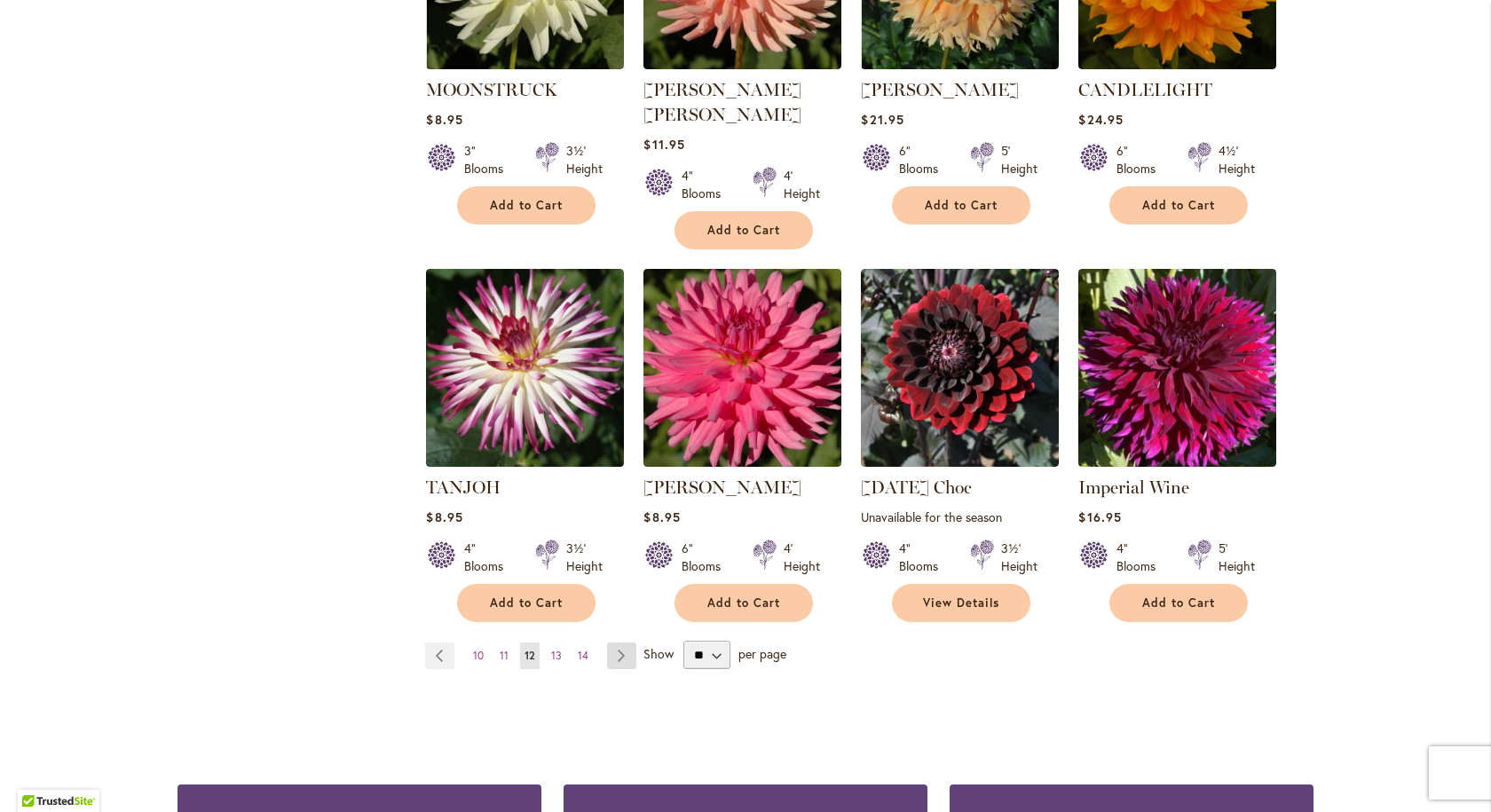
click at [614, 642] on link "Page Next" at bounding box center [621, 655] width 30 height 27
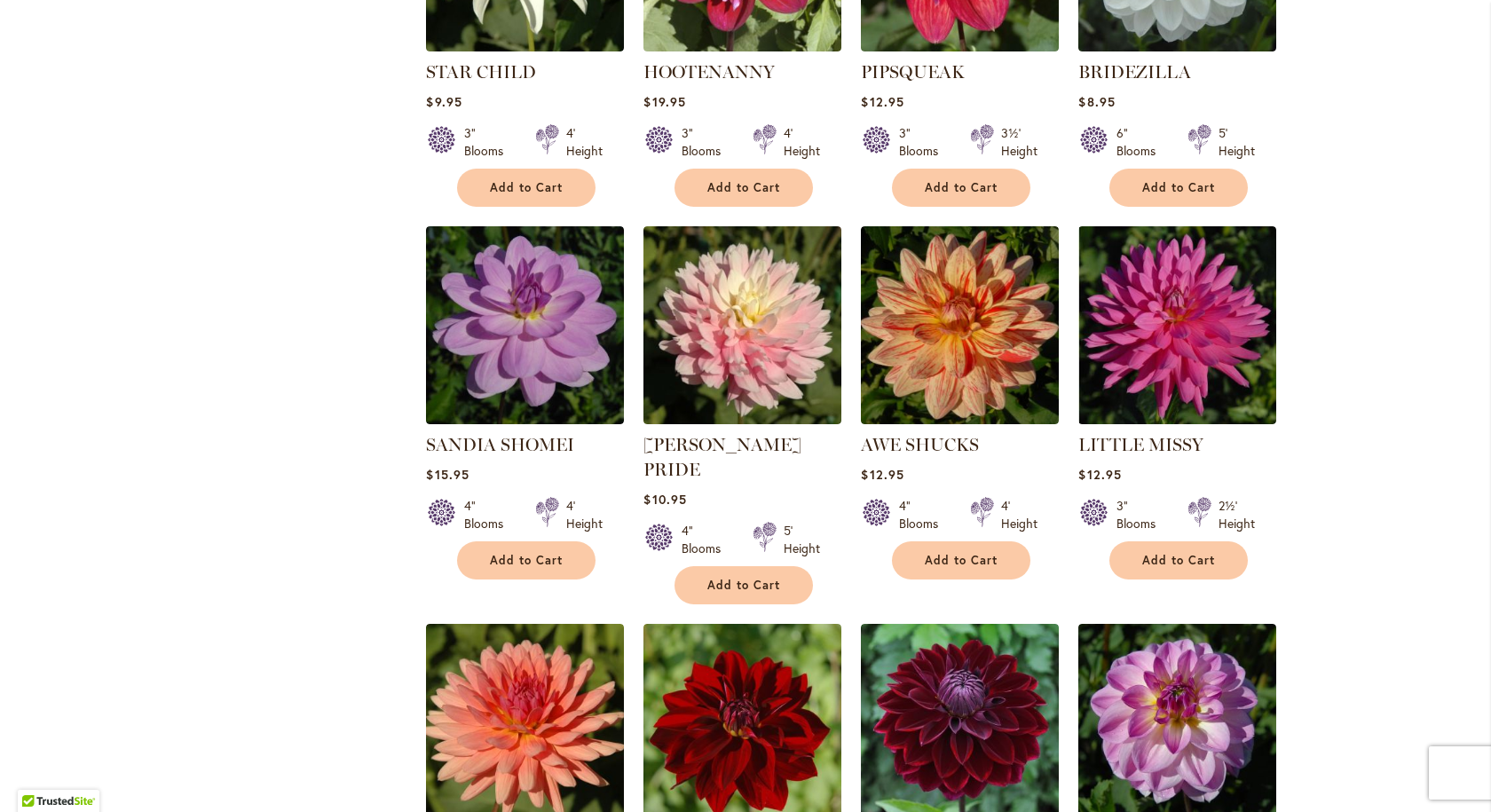
scroll to position [1153, 0]
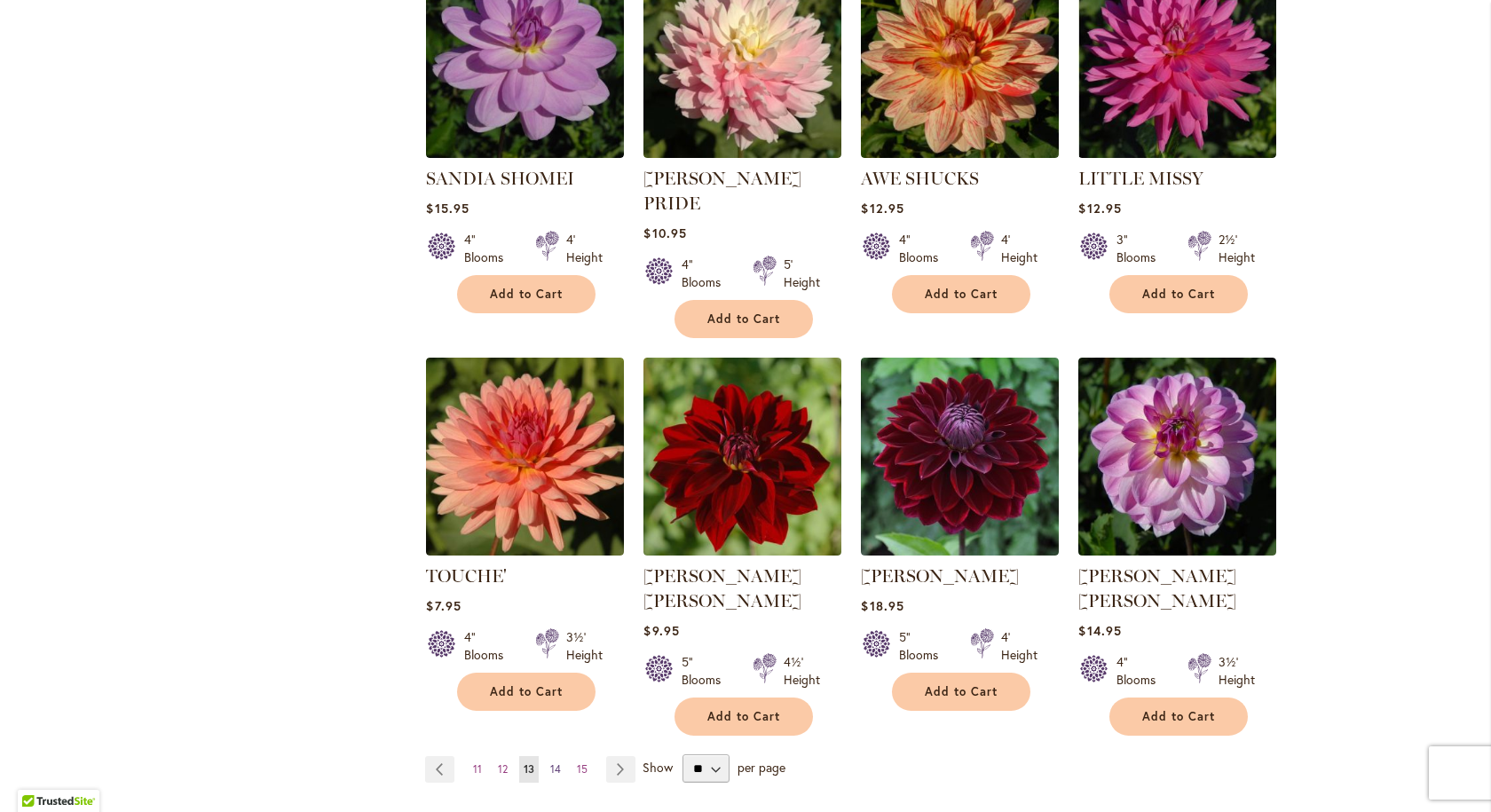
click at [555, 756] on link "Page 14" at bounding box center [556, 768] width 20 height 27
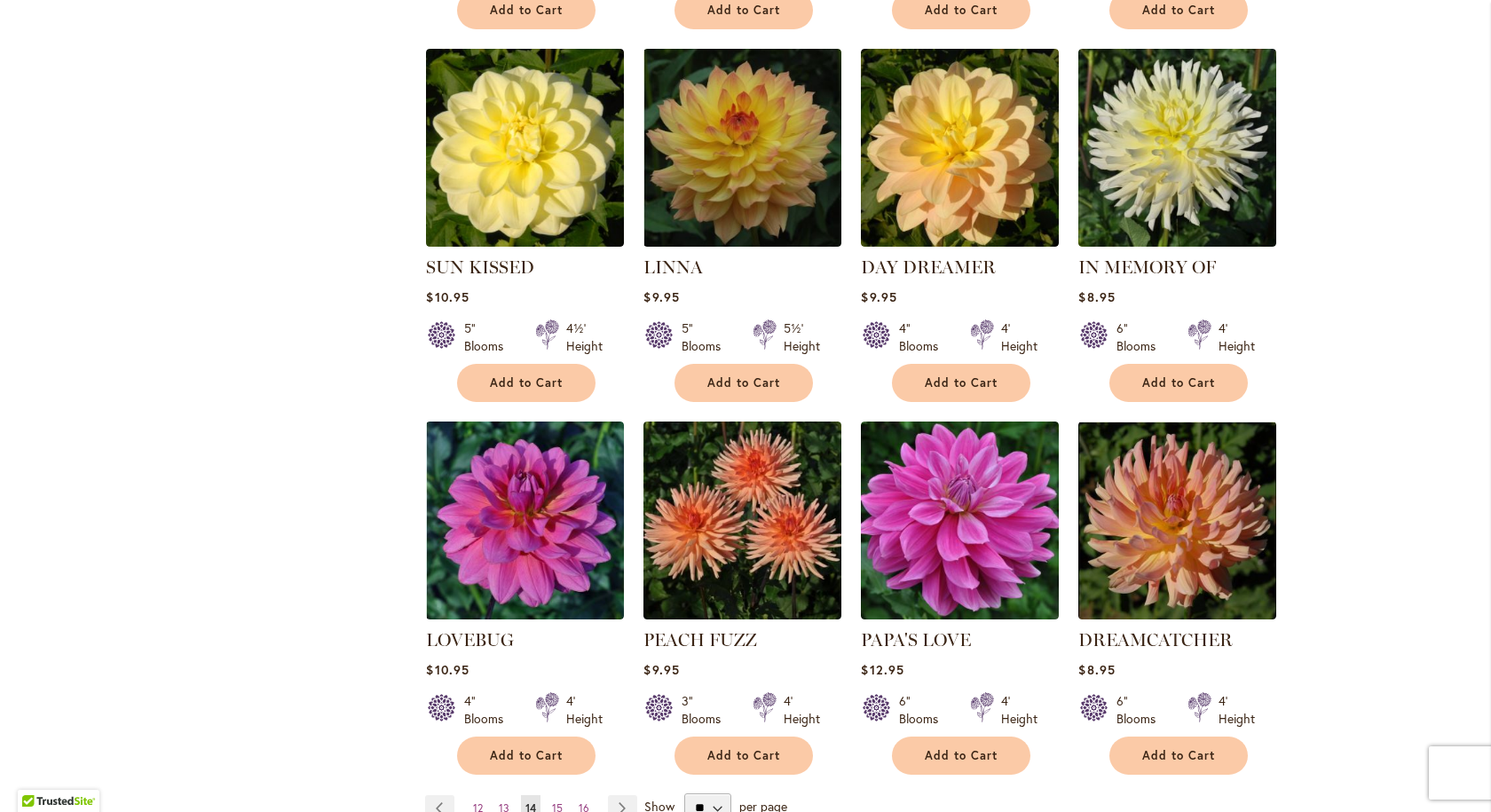
scroll to position [1330, 0]
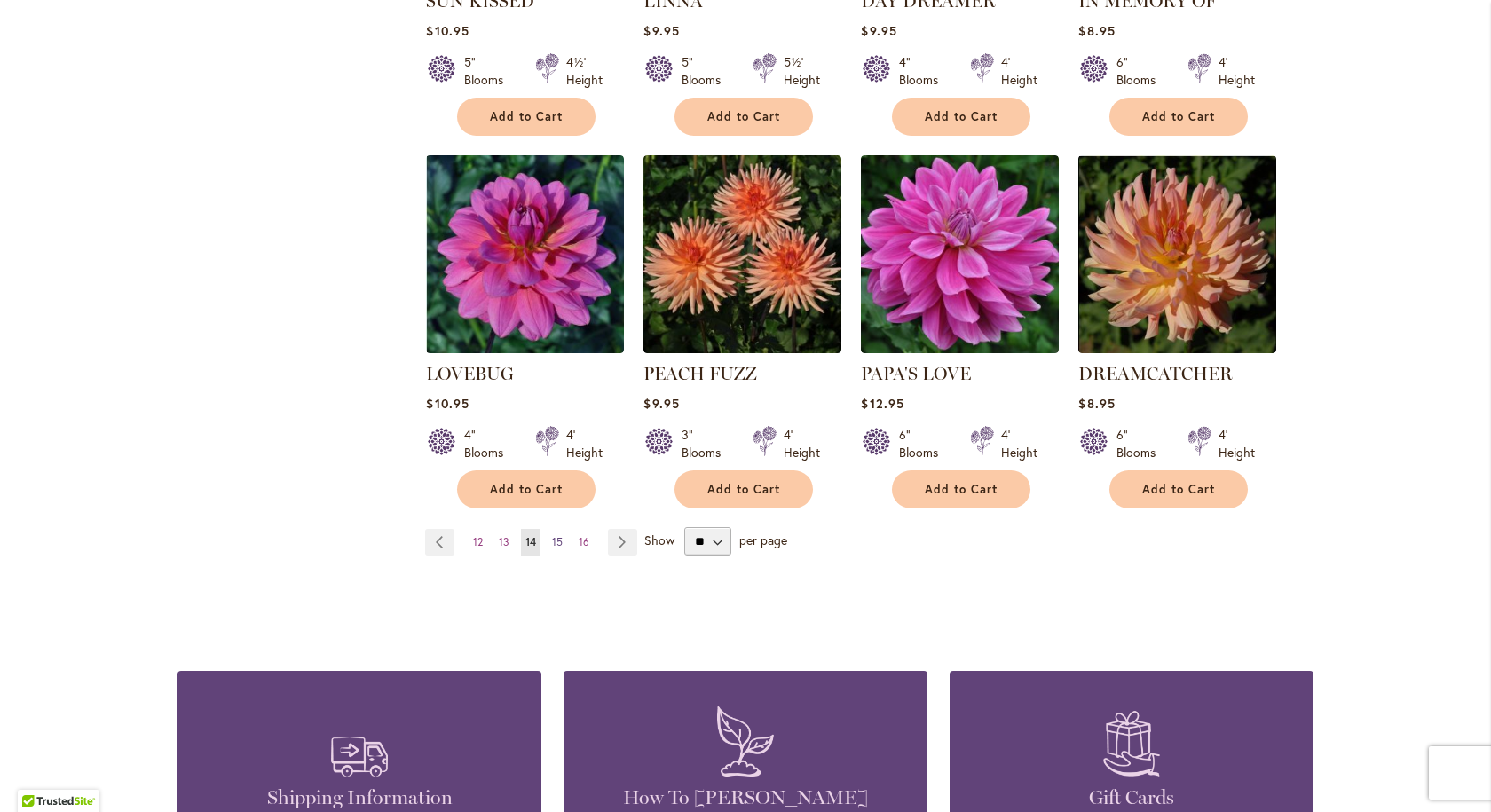
click at [553, 535] on span "15" at bounding box center [557, 541] width 11 height 13
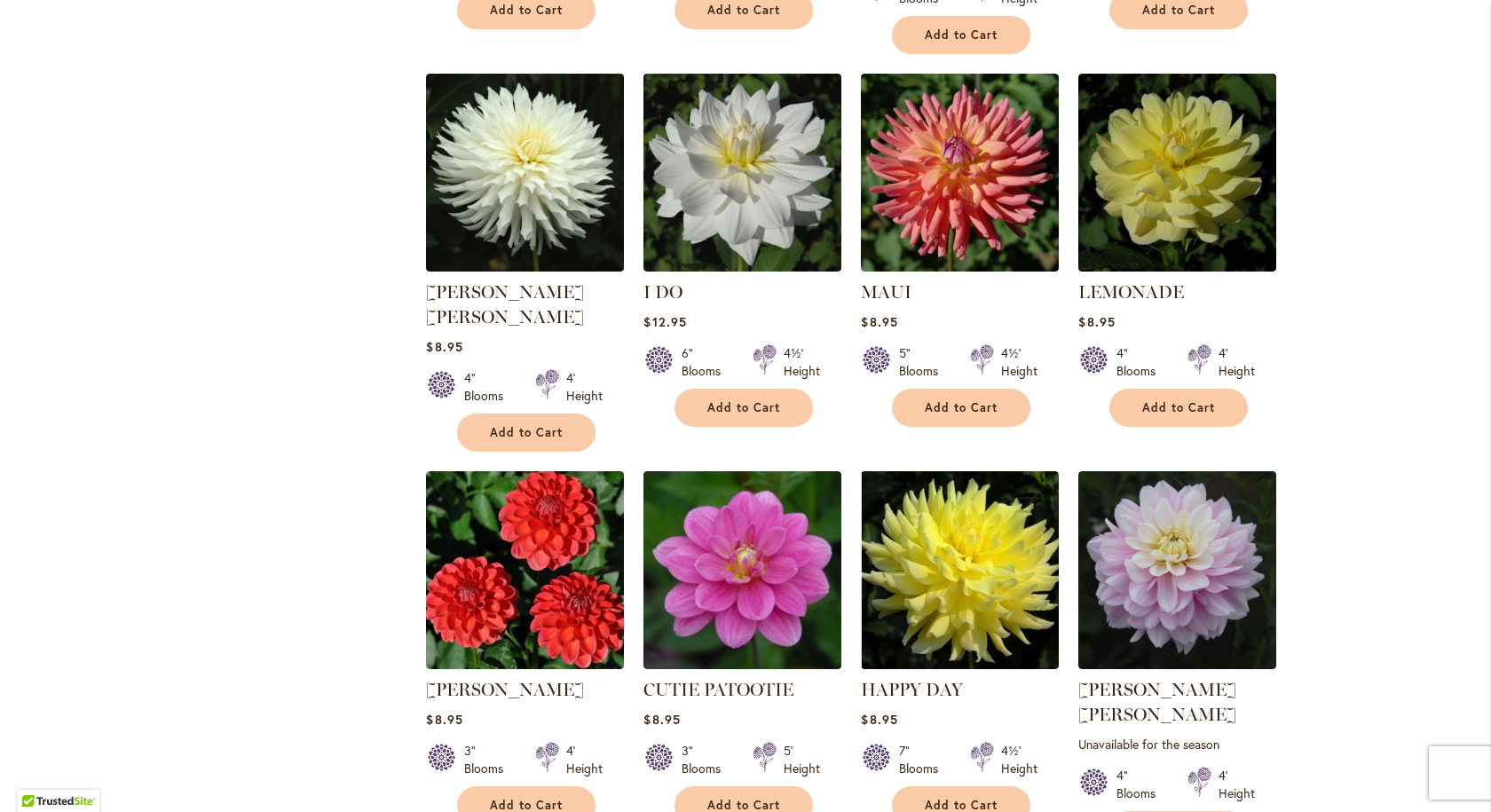
scroll to position [1153, 0]
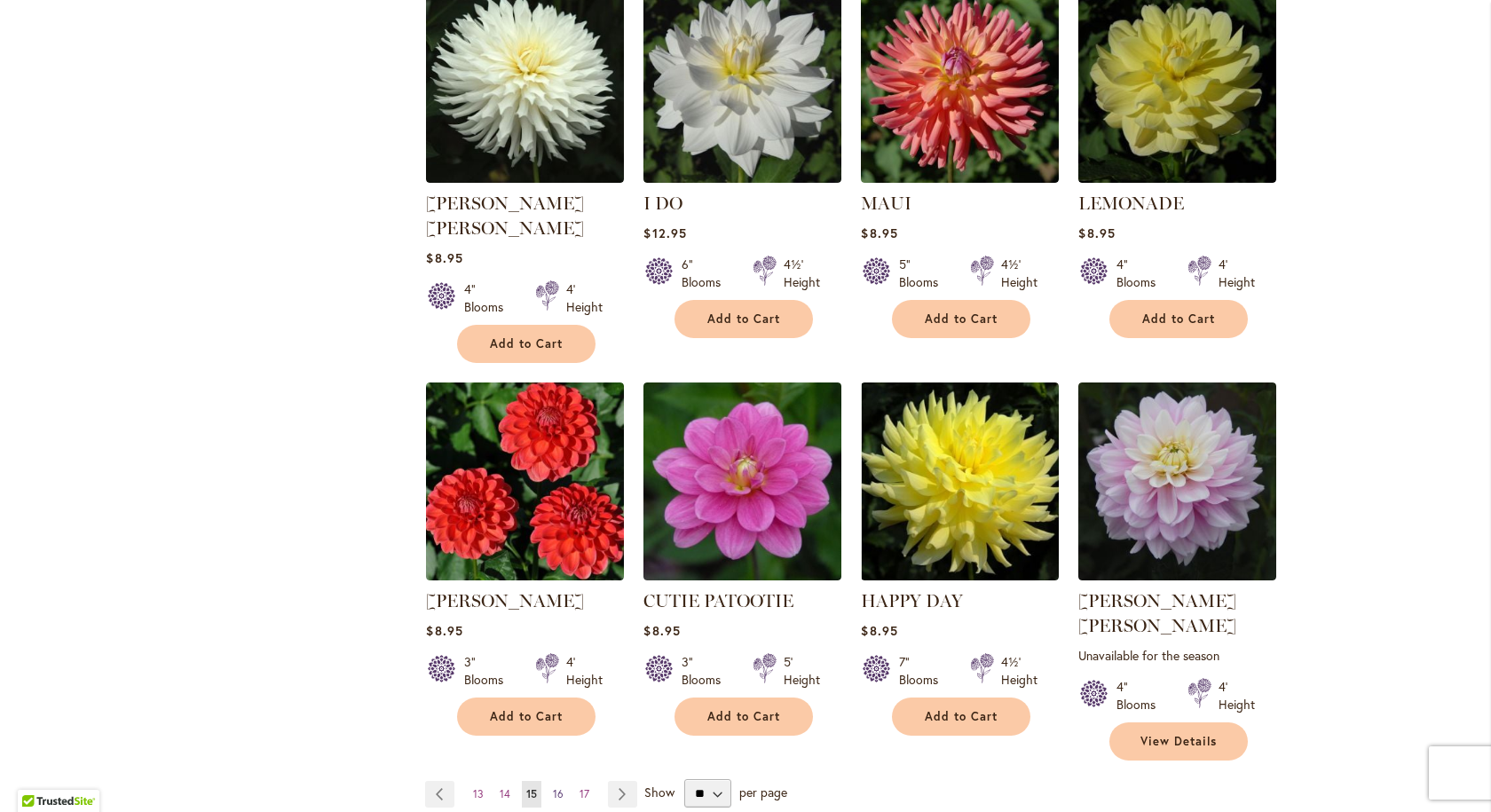
click at [553, 787] on span "16" at bounding box center [558, 793] width 11 height 13
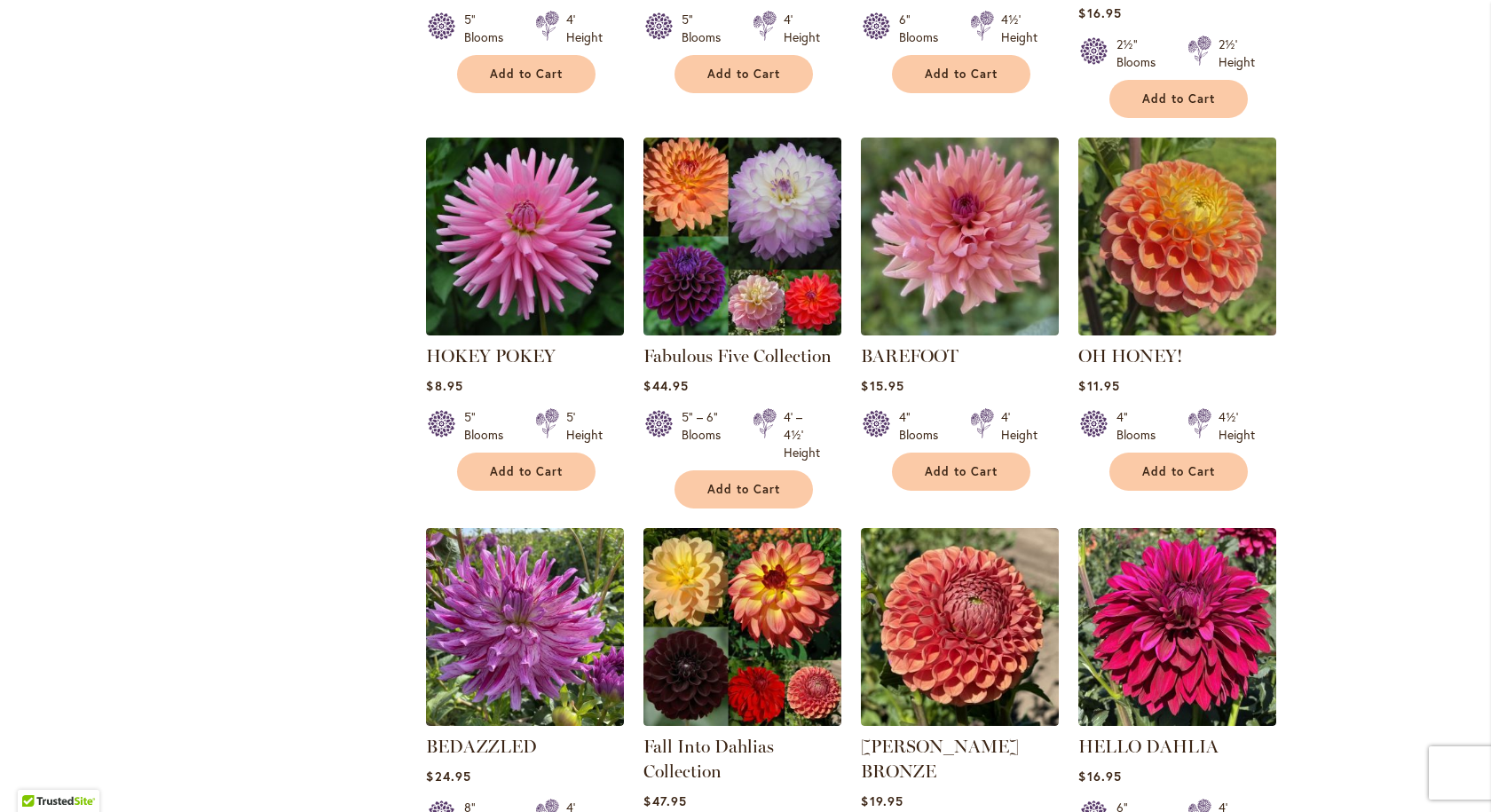
scroll to position [1242, 0]
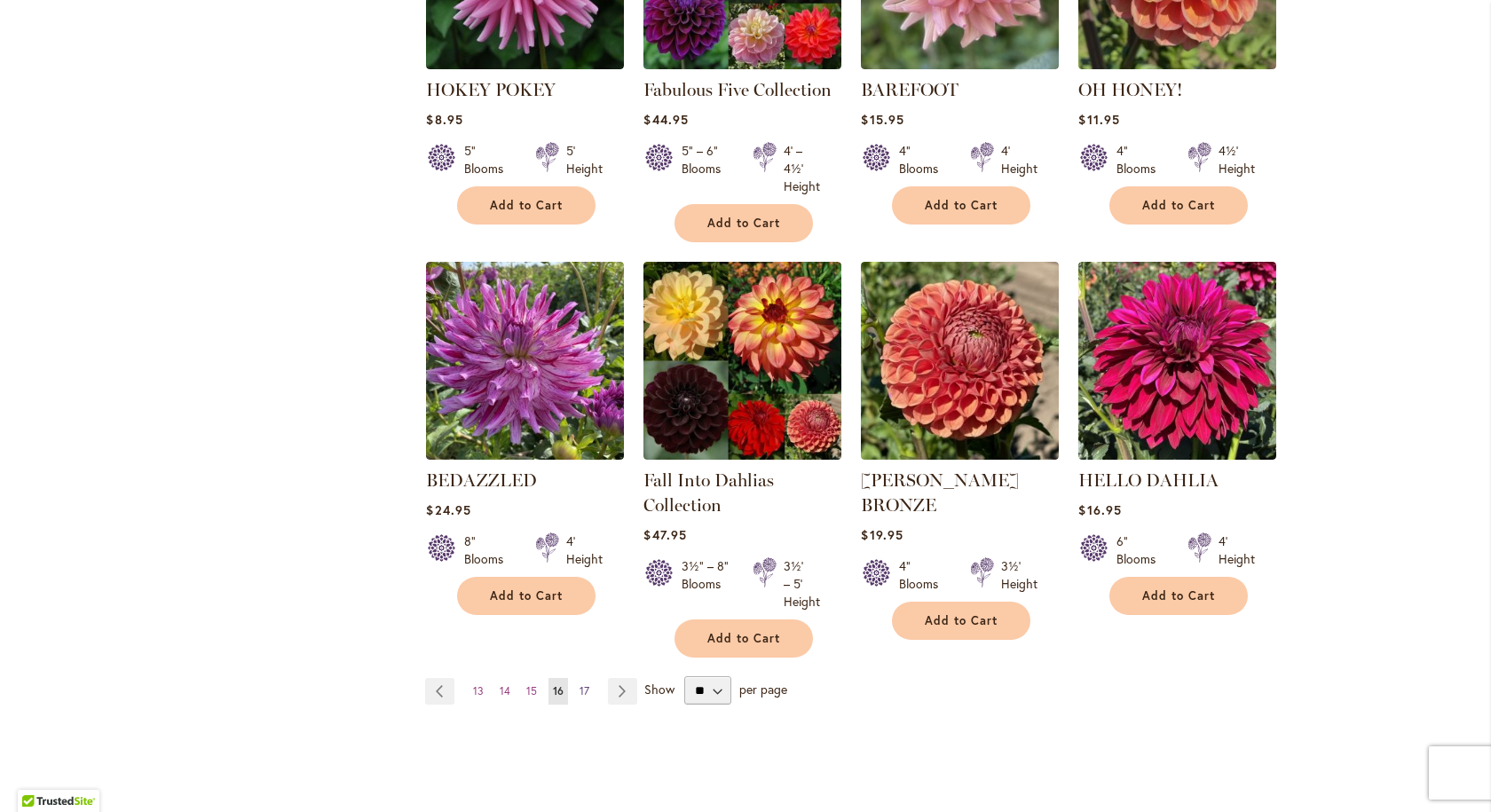
click at [575, 677] on link "Page 17" at bounding box center [584, 690] width 19 height 27
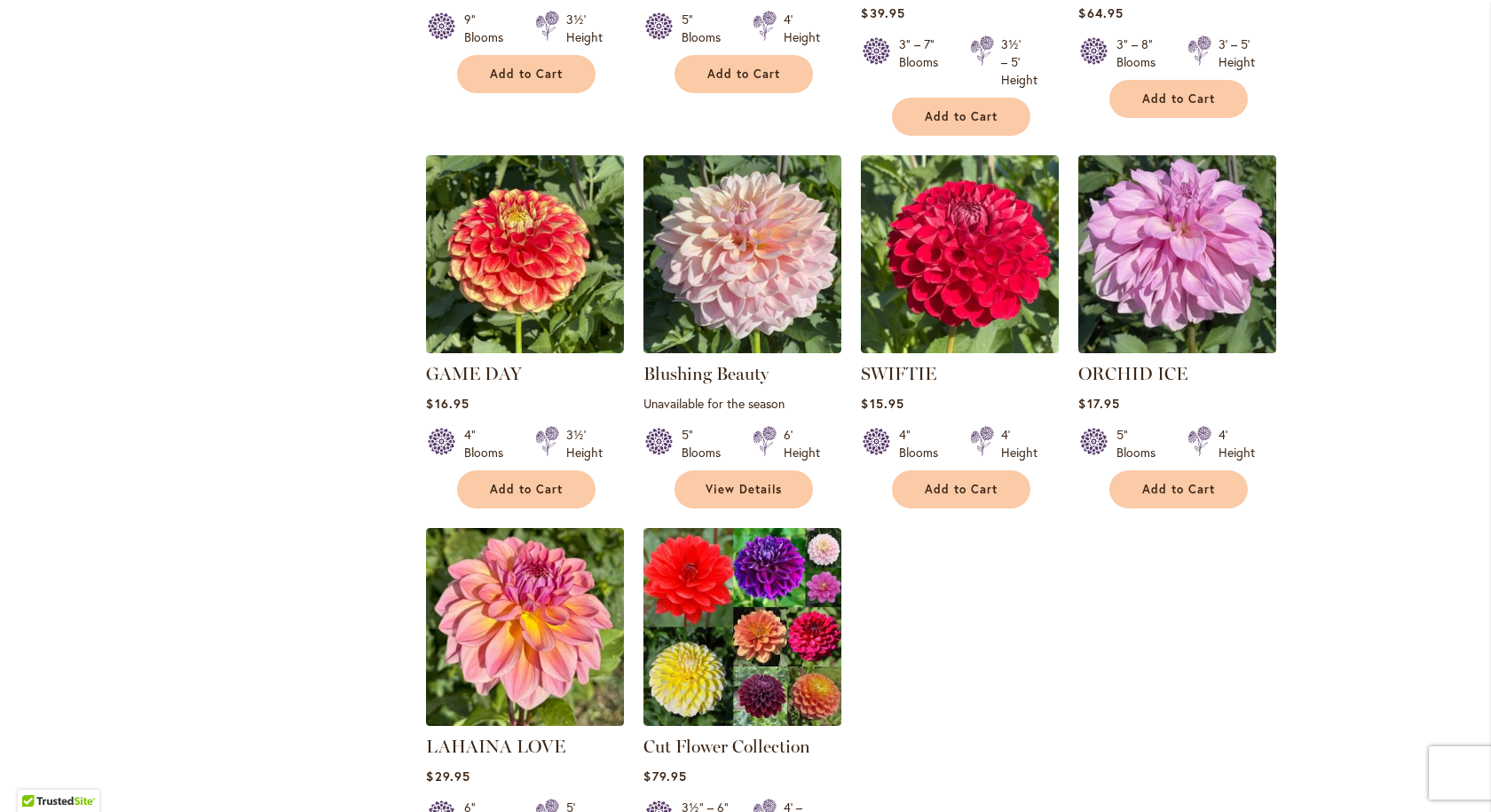
scroll to position [1153, 0]
